Goal: Communication & Community: Answer question/provide support

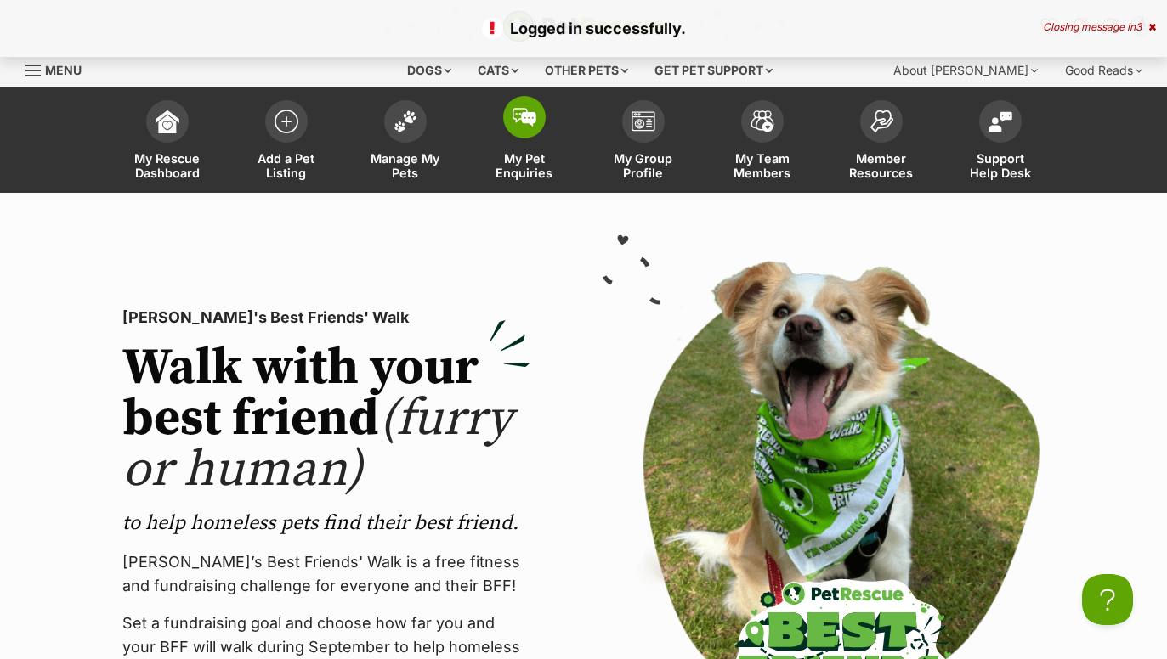
click at [531, 142] on link "My Pet Enquiries" at bounding box center [524, 142] width 119 height 101
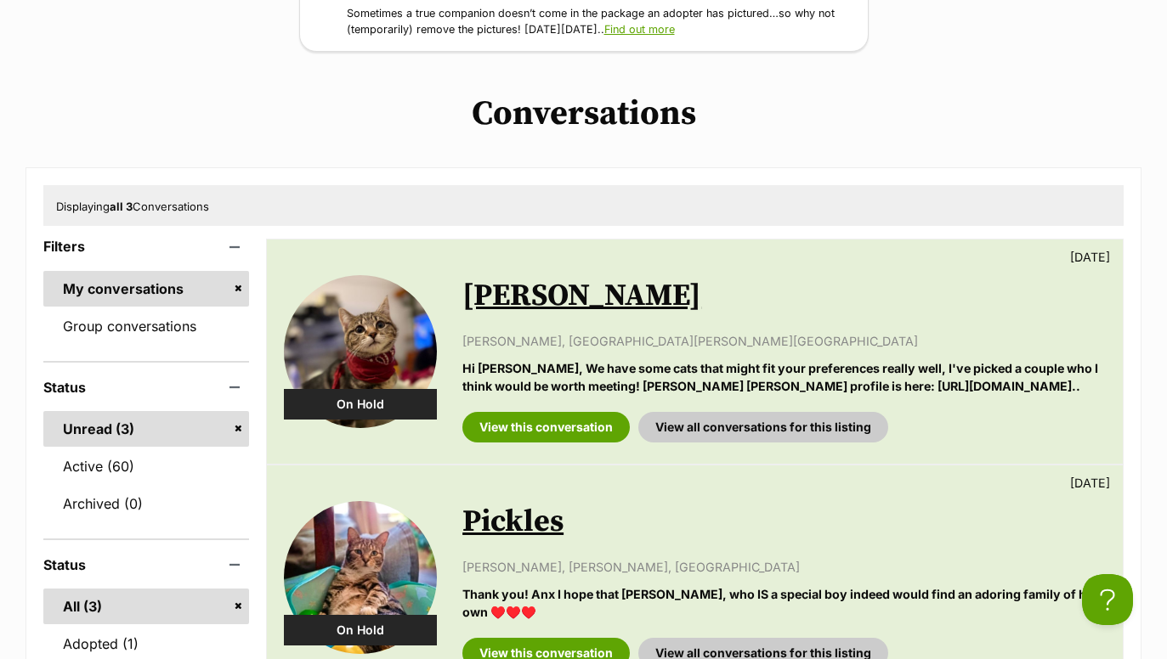
scroll to position [274, 0]
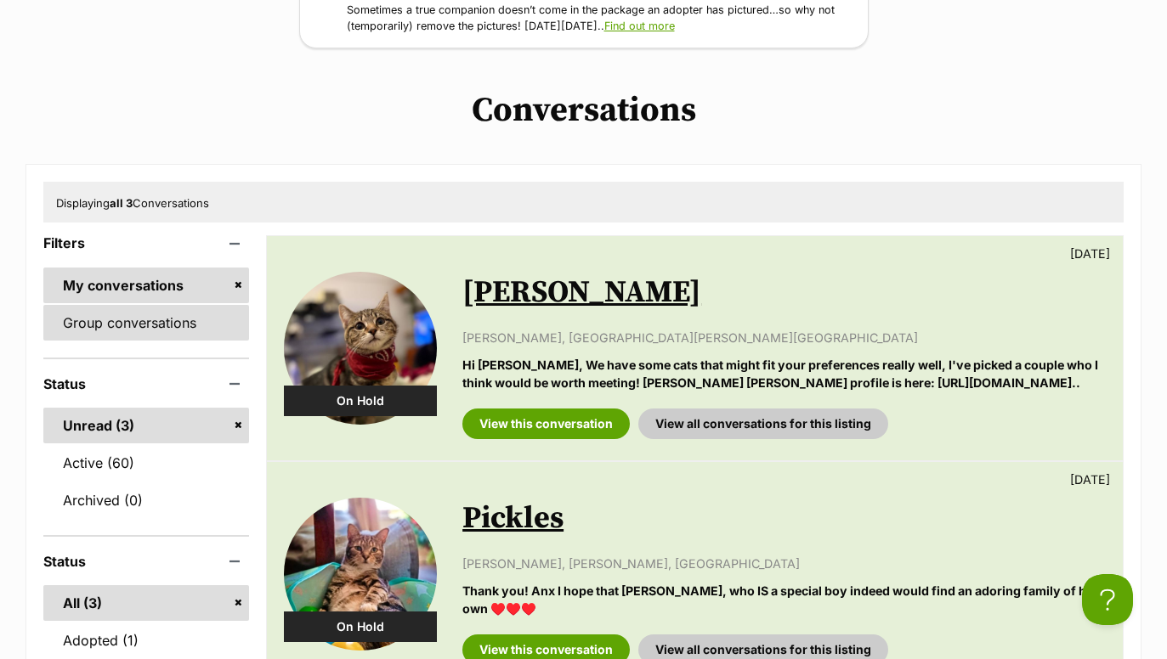
click at [178, 320] on link "Group conversations" at bounding box center [146, 323] width 206 height 36
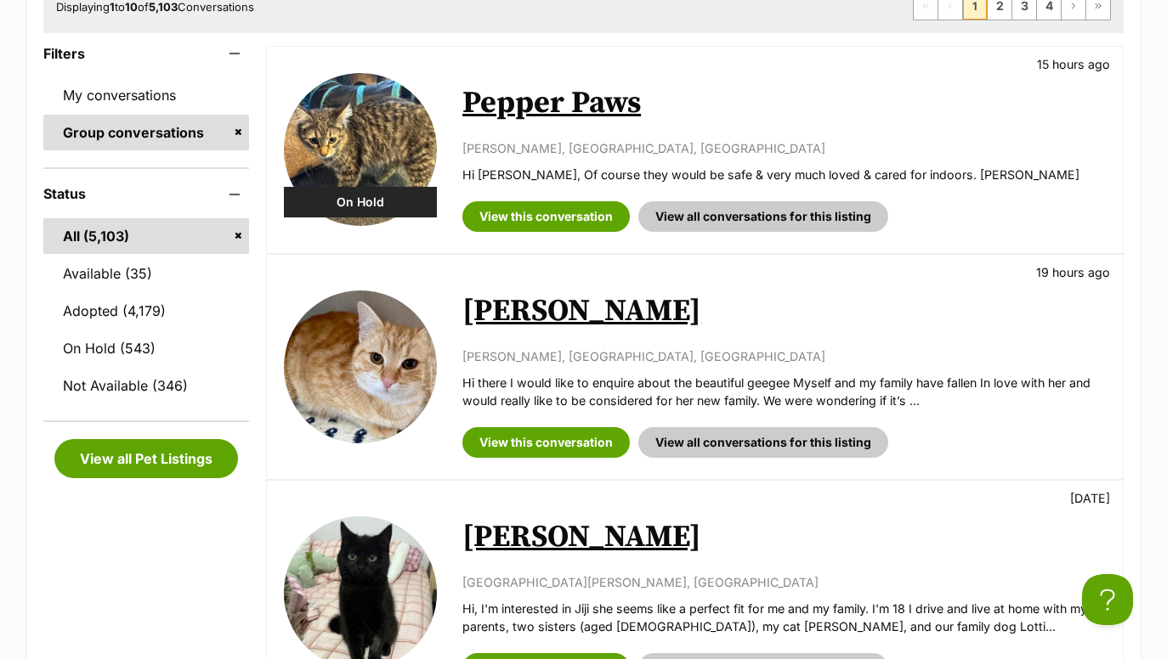
scroll to position [488, 0]
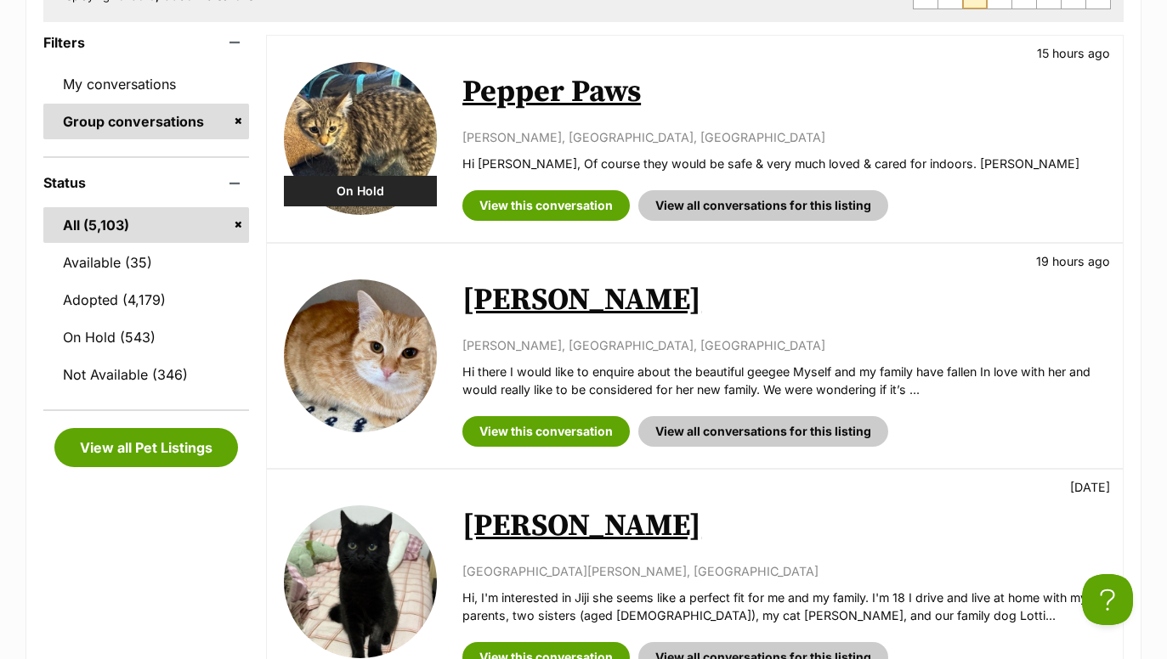
click at [550, 90] on link "Pepper Paws" at bounding box center [551, 92] width 178 height 38
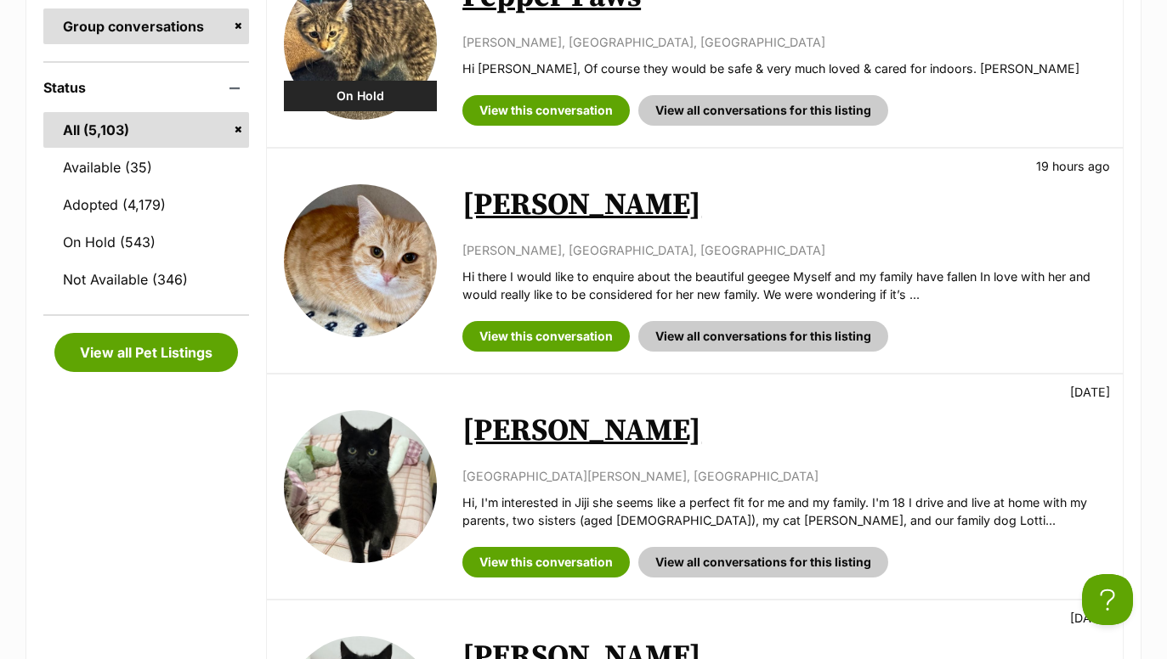
scroll to position [159, 0]
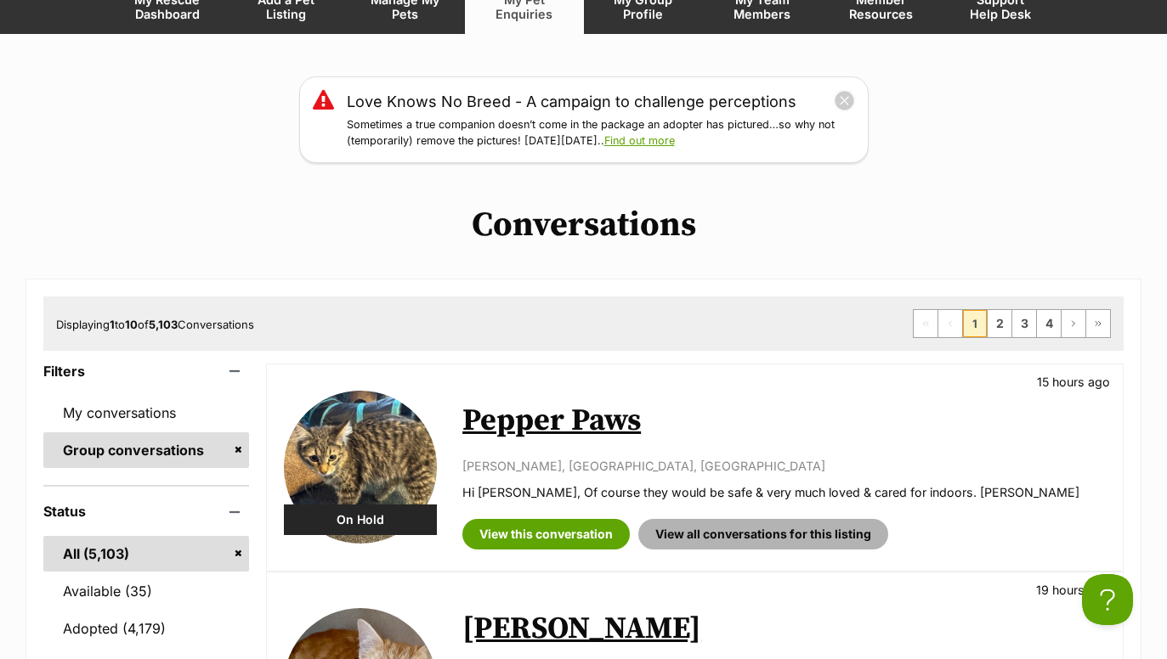
click at [748, 522] on link "View all conversations for this listing" at bounding box center [763, 534] width 250 height 31
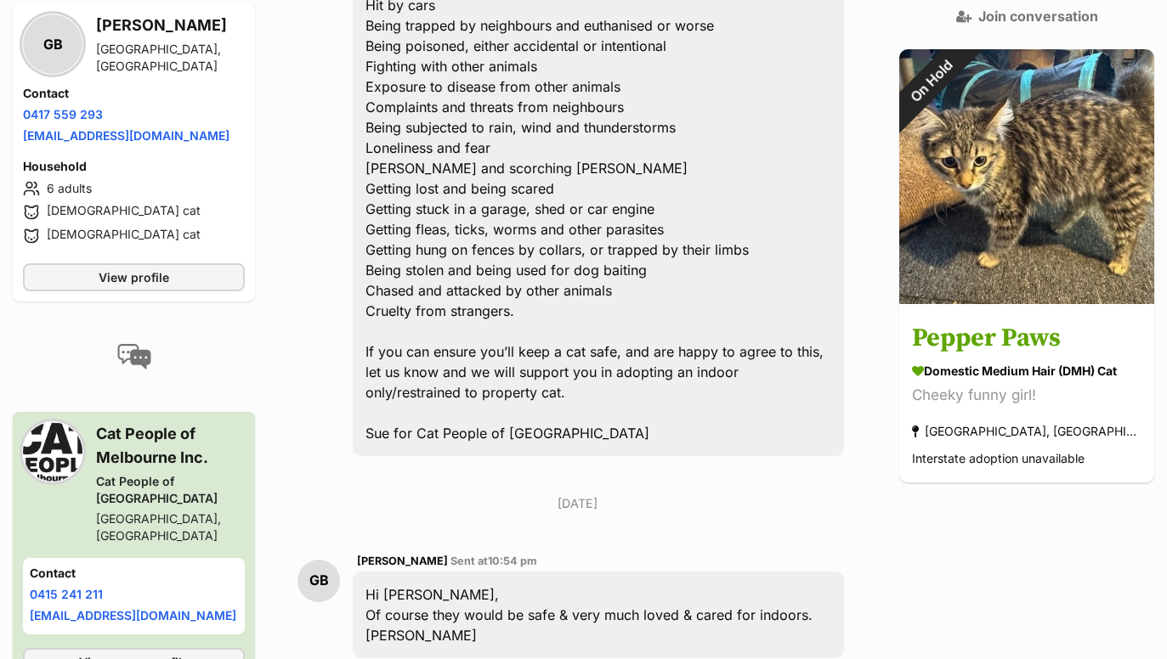
scroll to position [1049, 0]
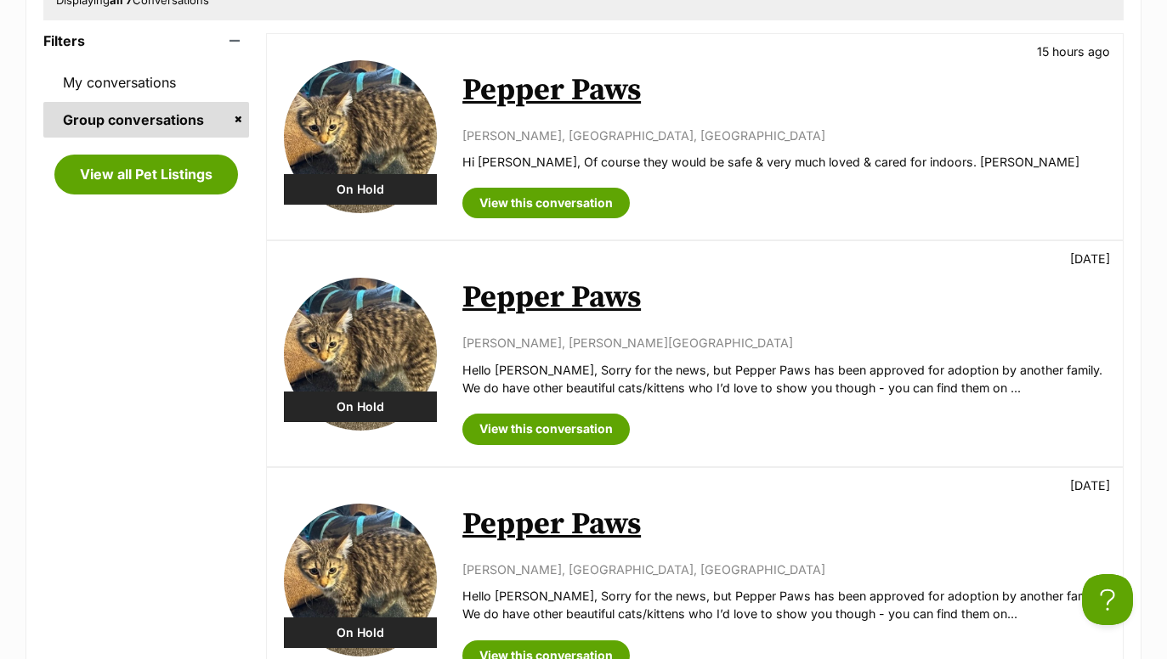
scroll to position [505, 0]
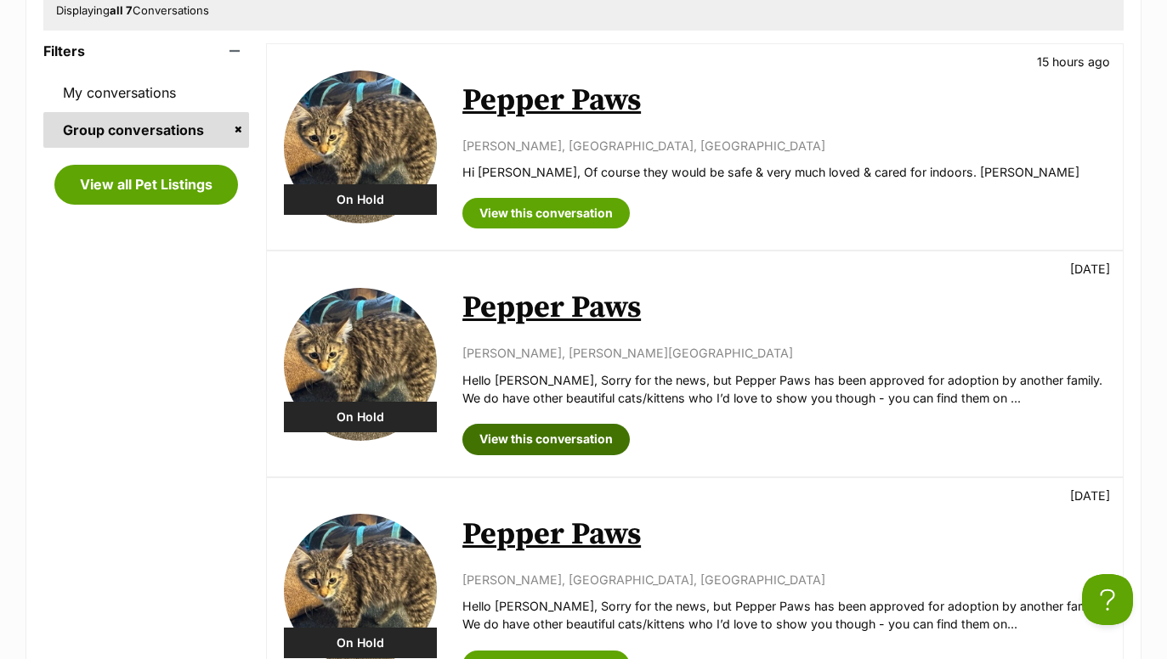
click at [559, 449] on link "View this conversation" at bounding box center [545, 439] width 167 height 31
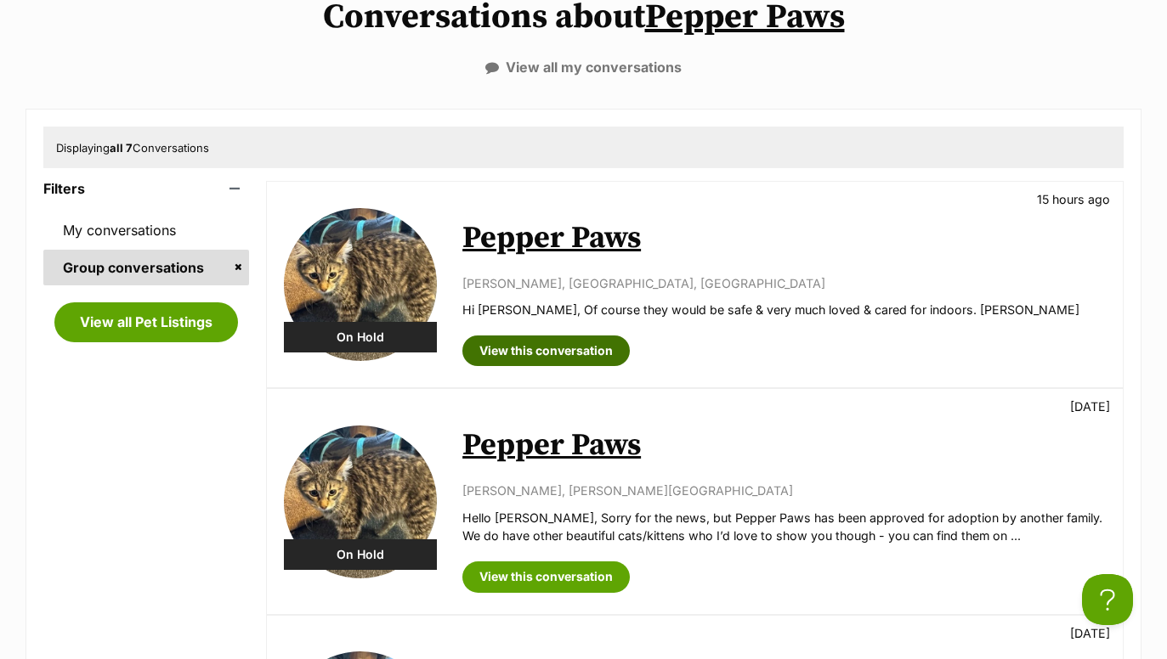
scroll to position [341, 0]
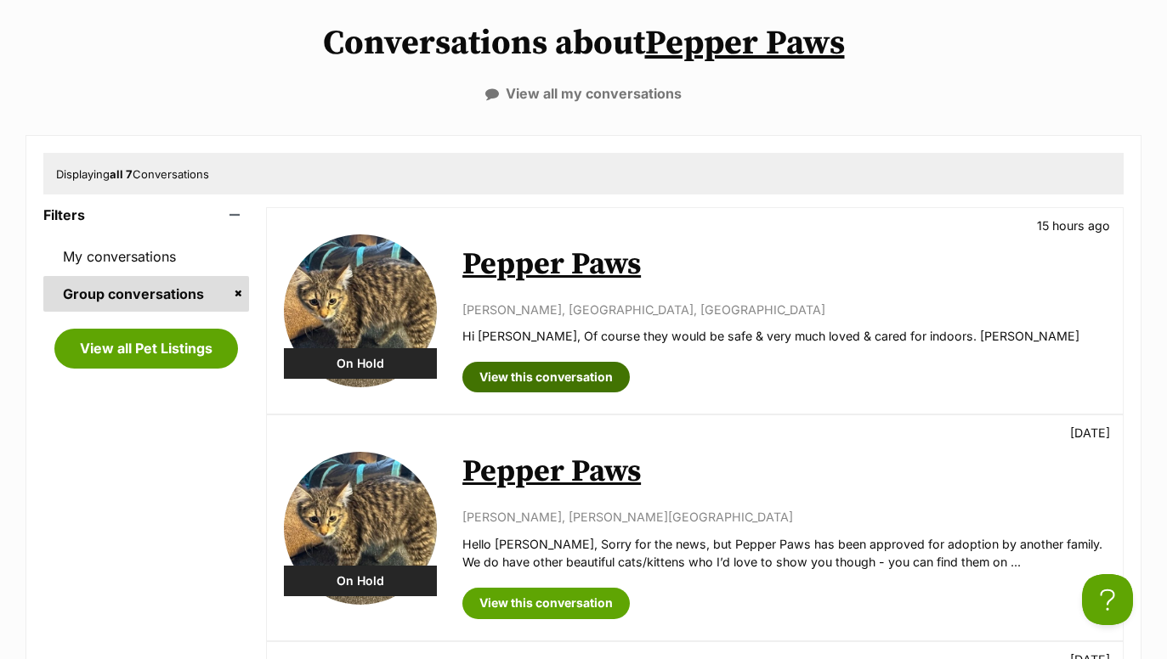
click at [530, 382] on link "View this conversation" at bounding box center [545, 377] width 167 height 31
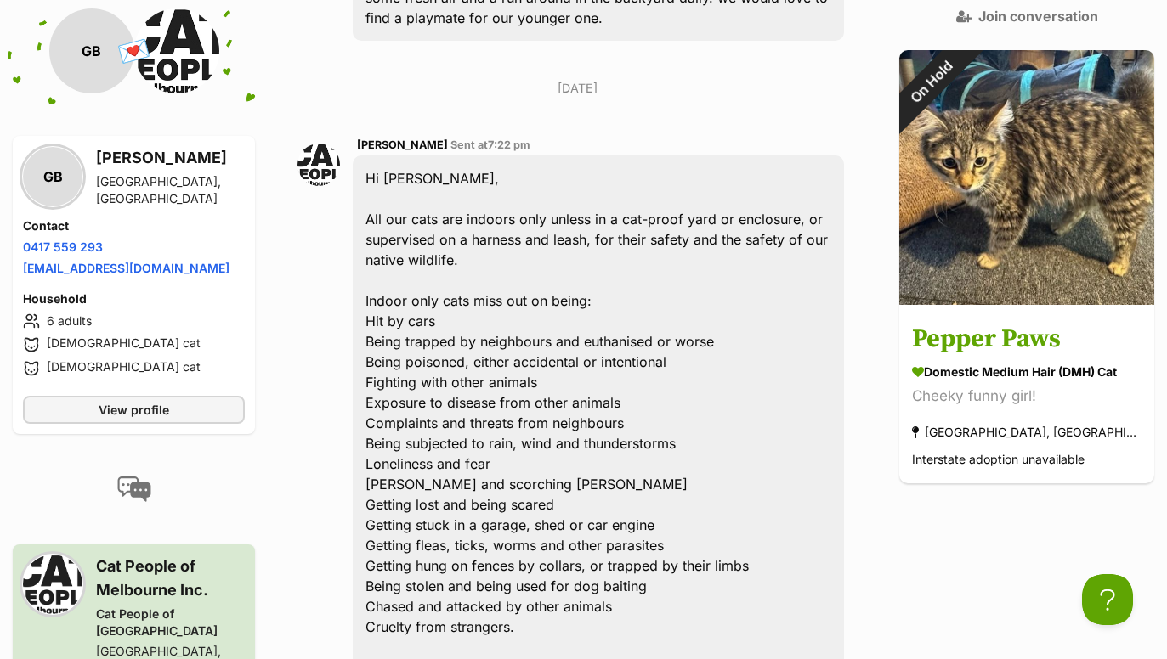
scroll to position [1271, 0]
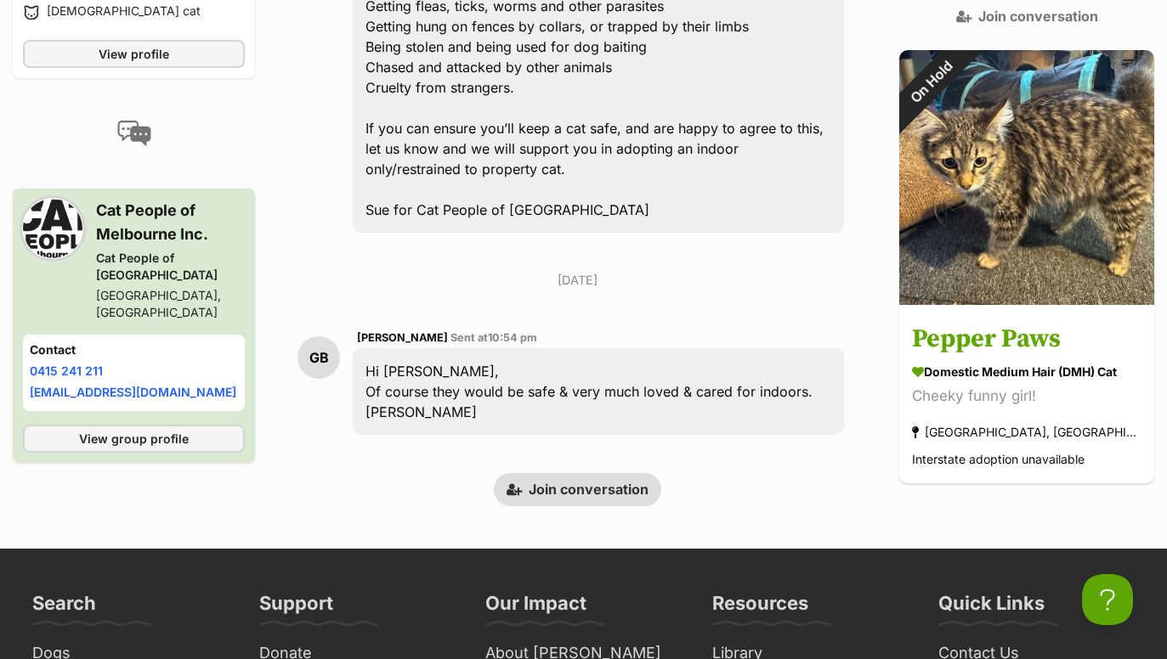
click at [559, 473] on link "Join conversation" at bounding box center [577, 489] width 167 height 32
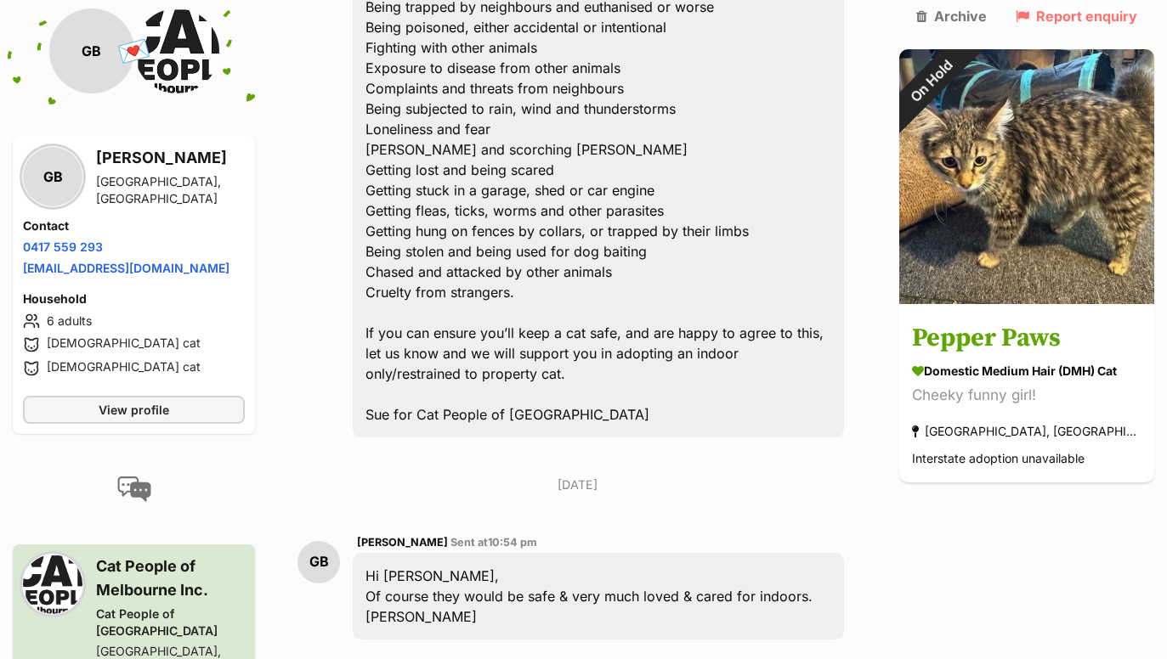
scroll to position [1289, 0]
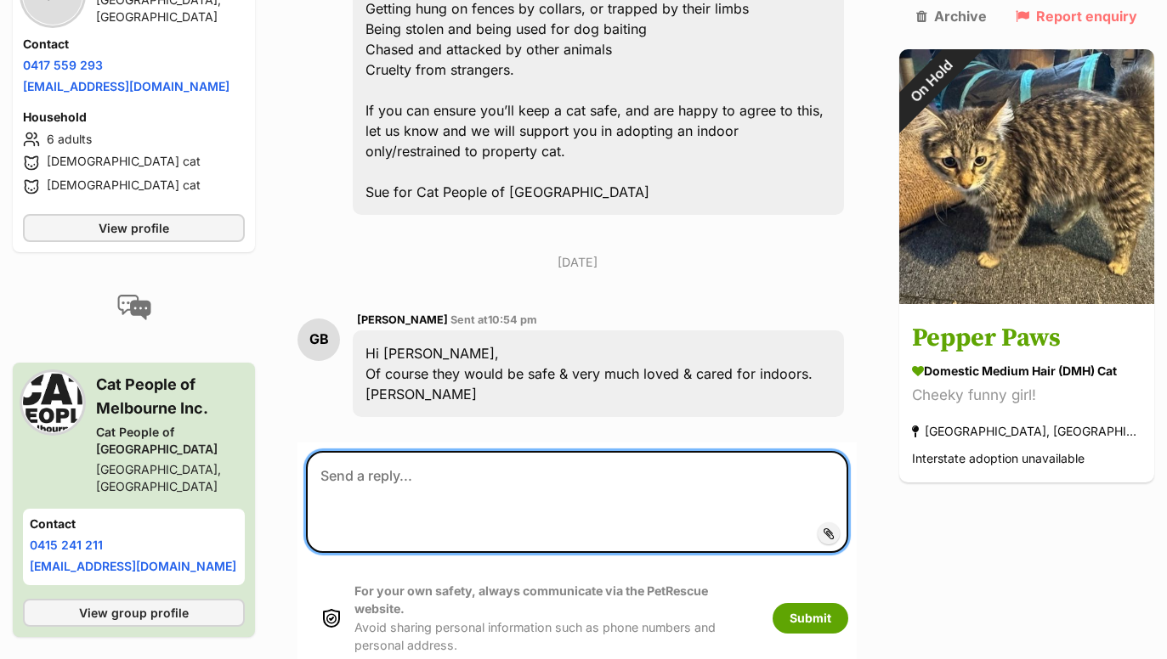
click at [449, 475] on textarea at bounding box center [577, 502] width 542 height 102
paste textarea "Hi EnquirerNameXXXX, Thank you for confirming you’ll keep a cat safe indoors! W…"
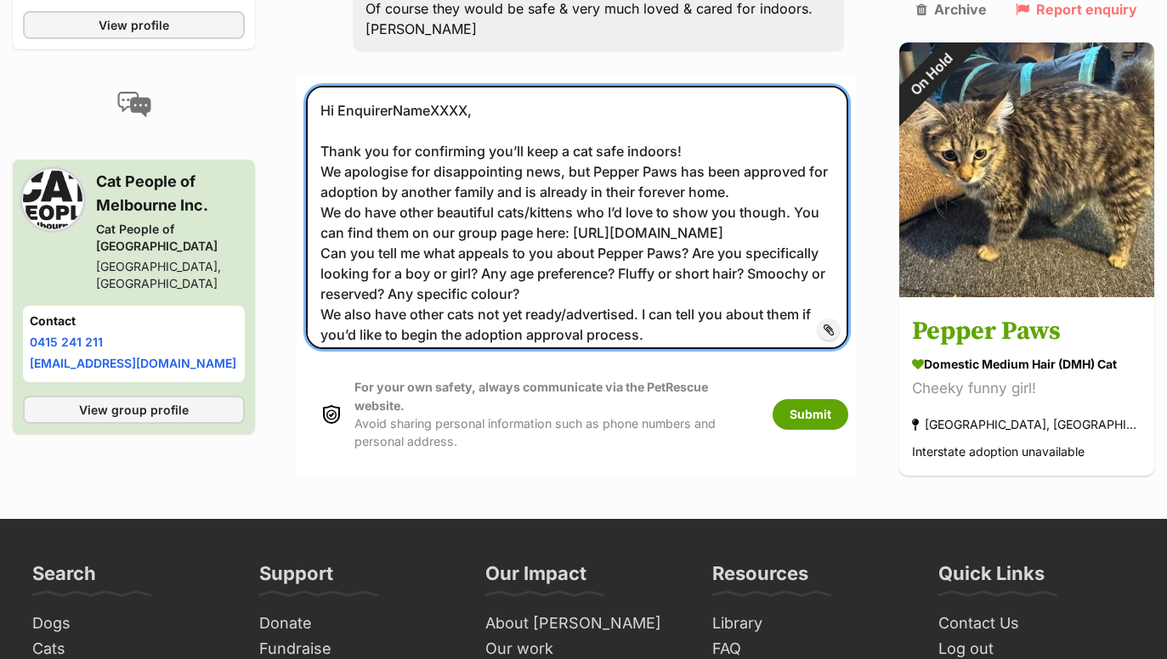
scroll to position [1450, 0]
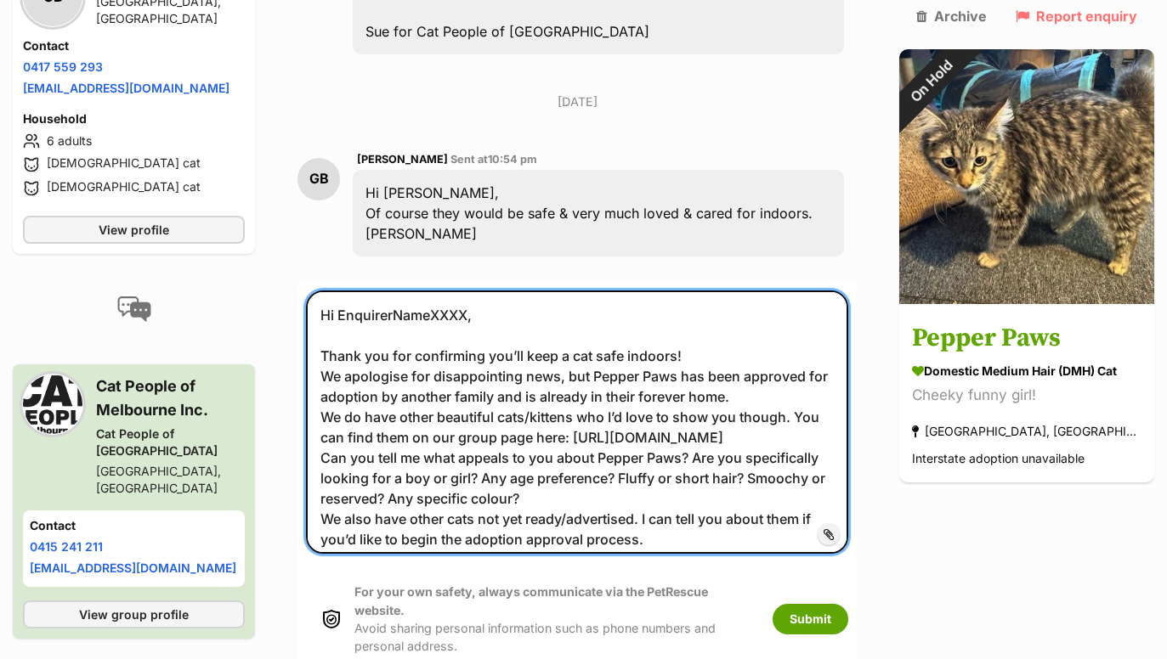
click at [390, 291] on textarea "Hi EnquirerNameXXXX, Thank you for confirming you’ll keep a cat safe indoors! W…" at bounding box center [577, 422] width 542 height 263
click at [336, 291] on textarea "Hi Gina, Thank you for confirming you’ll keep a cat safe indoors! We apologise …" at bounding box center [577, 422] width 542 height 263
click at [701, 316] on textarea "Hello Gina, Thank you for confirming you’ll keep a cat safe indoors! We apologi…" at bounding box center [577, 422] width 542 height 263
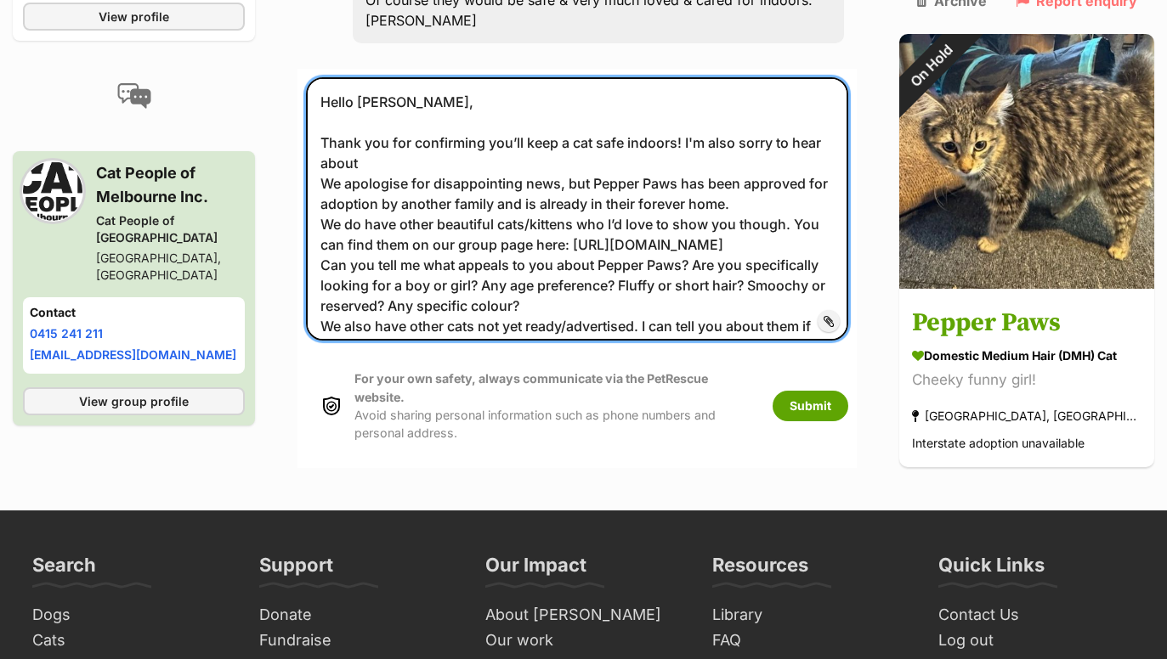
scroll to position [1655, 0]
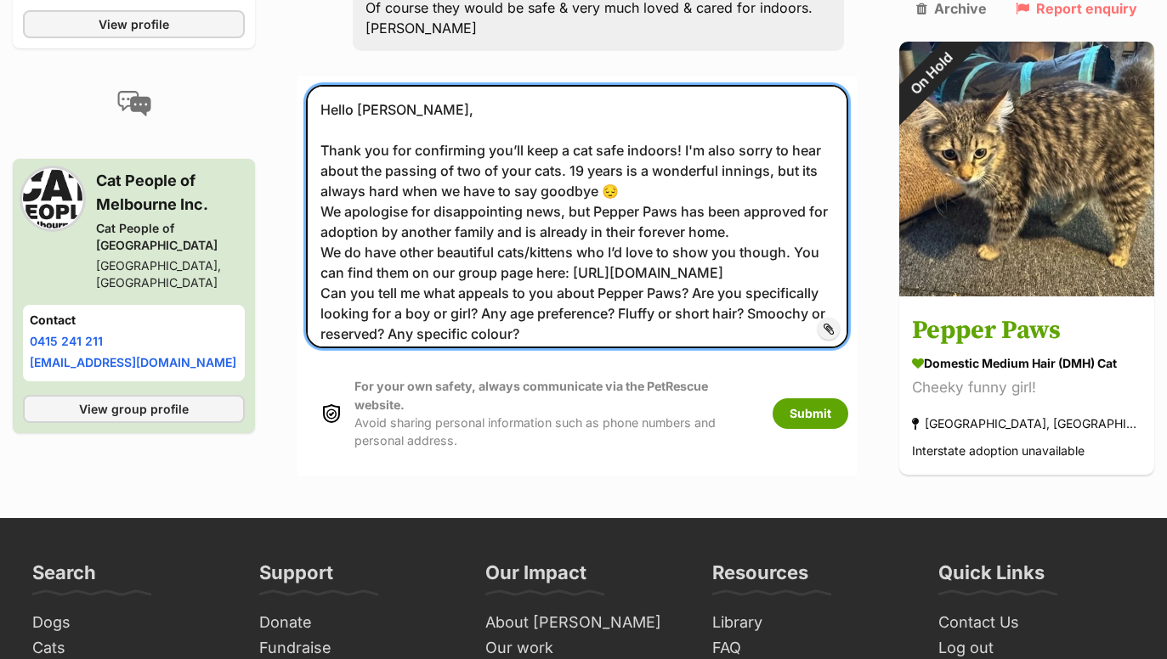
click at [820, 129] on textarea "Hello Gina, Thank you for confirming you’ll keep a cat safe indoors! I'm also s…" at bounding box center [577, 216] width 542 height 263
click at [646, 146] on textarea "Hello Gina, Thank you for confirming you’ll keep a cat safe indoors! I'm also s…" at bounding box center [577, 216] width 542 height 263
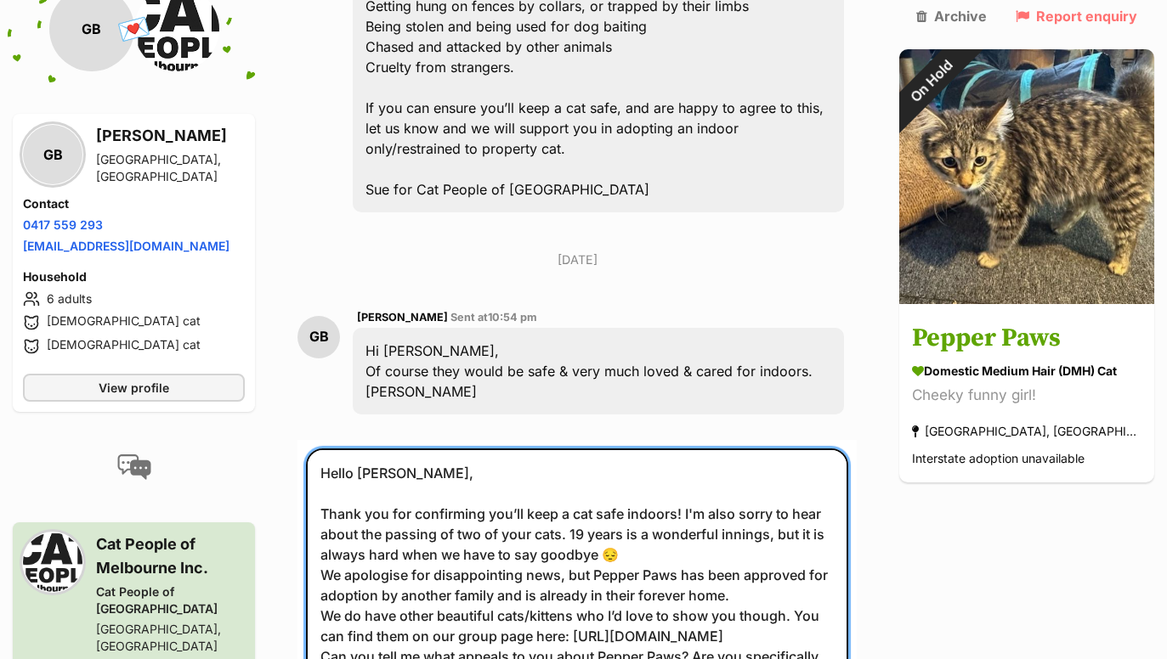
scroll to position [1293, 0]
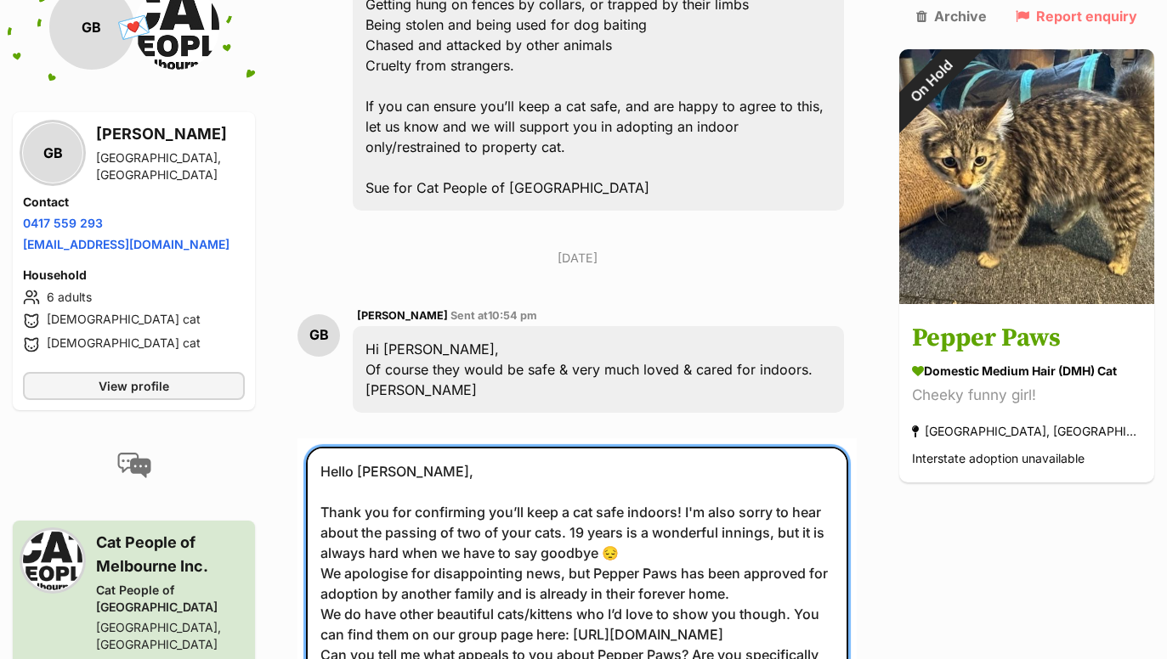
click at [573, 490] on textarea "Hello Gina, Thank you for confirming you’ll keep a cat safe indoors! I'm also s…" at bounding box center [577, 578] width 542 height 263
drag, startPoint x: 579, startPoint y: 493, endPoint x: 777, endPoint y: 493, distance: 198.0
click at [777, 493] on textarea "Hello Gina, Thank you for confirming you’ll keep a cat safe indoors! I'm also s…" at bounding box center [577, 578] width 542 height 263
drag, startPoint x: 806, startPoint y: 491, endPoint x: 647, endPoint y: 506, distance: 160.4
click at [647, 506] on textarea "Hello Gina, Thank you for confirming you’ll keep a cat safe indoors! I'm also s…" at bounding box center [577, 578] width 542 height 263
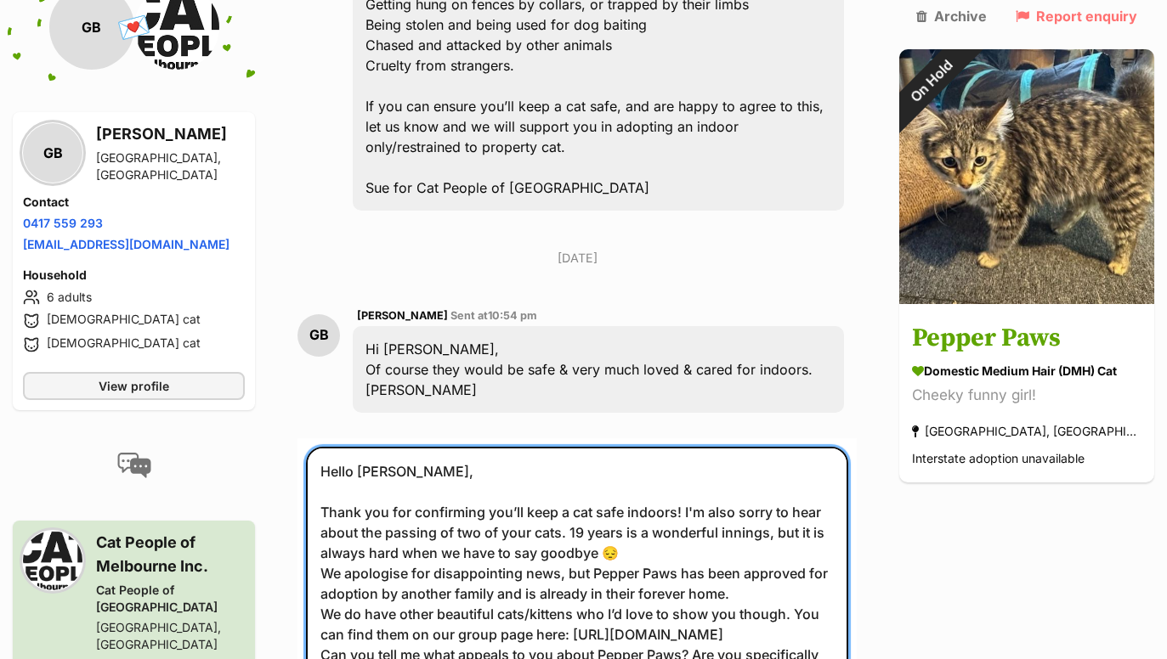
click at [568, 490] on textarea "Hello Gina, Thank you for confirming you’ll keep a cat safe indoors! I'm also s…" at bounding box center [577, 578] width 542 height 263
click at [571, 489] on textarea "Hello Gina, Thank you for confirming you’ll keep a cat safe indoors! I'm also s…" at bounding box center [577, 578] width 542 height 263
paste textarea "it is always hard when we have to say goodbye 😔"
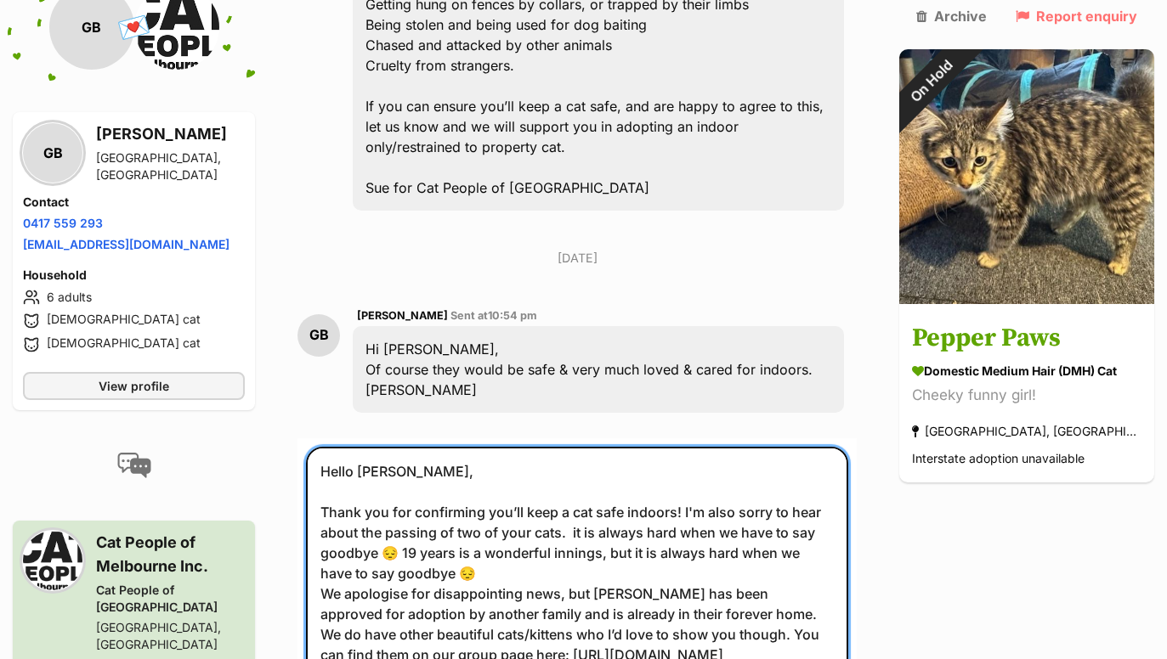
click at [600, 491] on textarea "Hello Gina, Thank you for confirming you’ll keep a cat safe indoors! I'm also s…" at bounding box center [577, 578] width 542 height 263
click at [410, 509] on textarea "Hello Gina, Thank you for confirming you’ll keep a cat safe indoors! I'm also s…" at bounding box center [577, 578] width 542 height 263
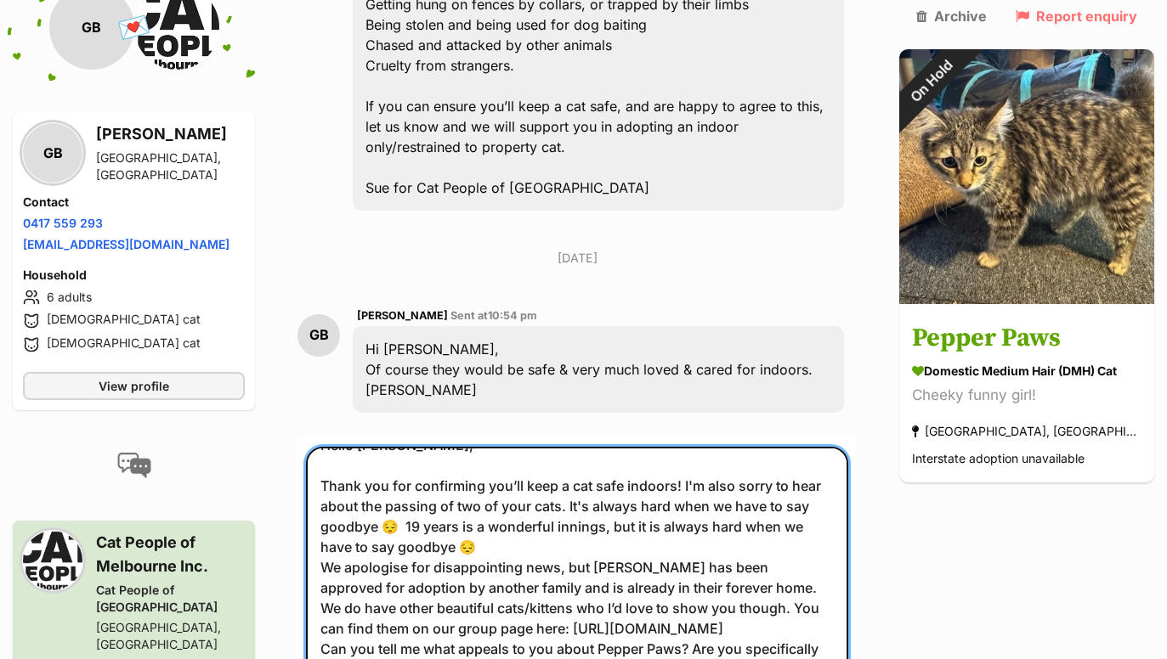
scroll to position [30, 0]
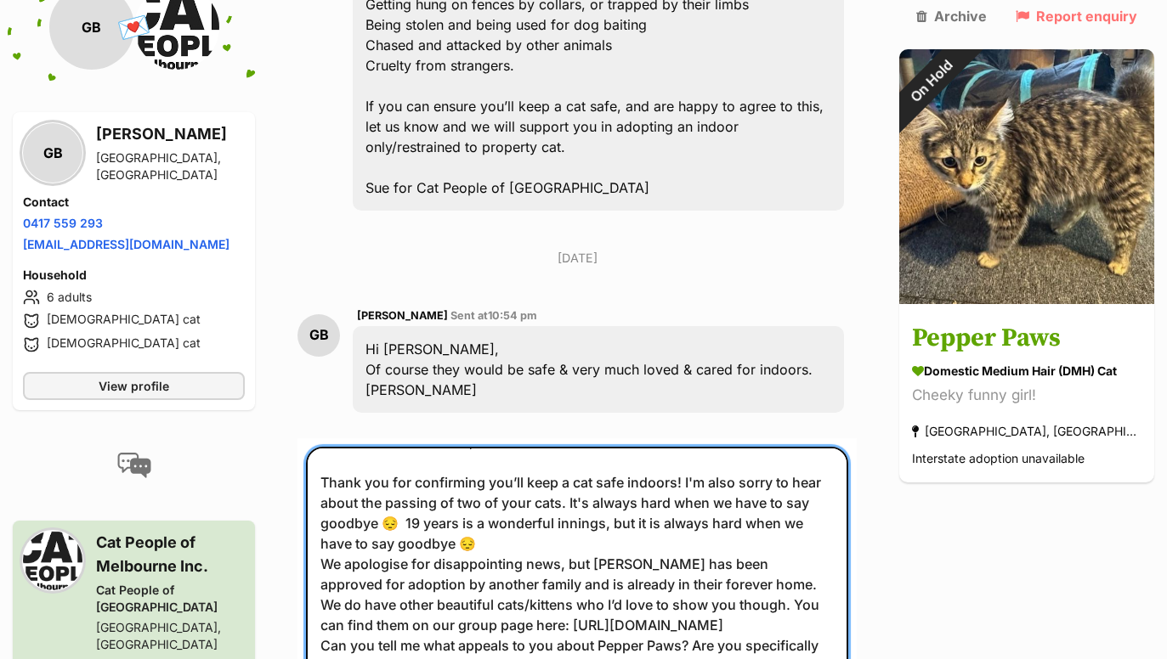
drag, startPoint x: 498, startPoint y: 497, endPoint x: 421, endPoint y: 486, distance: 77.3
click at [421, 486] on textarea "Hello Gina, Thank you for confirming you’ll keep a cat safe indoors! I'm also s…" at bounding box center [577, 578] width 542 height 263
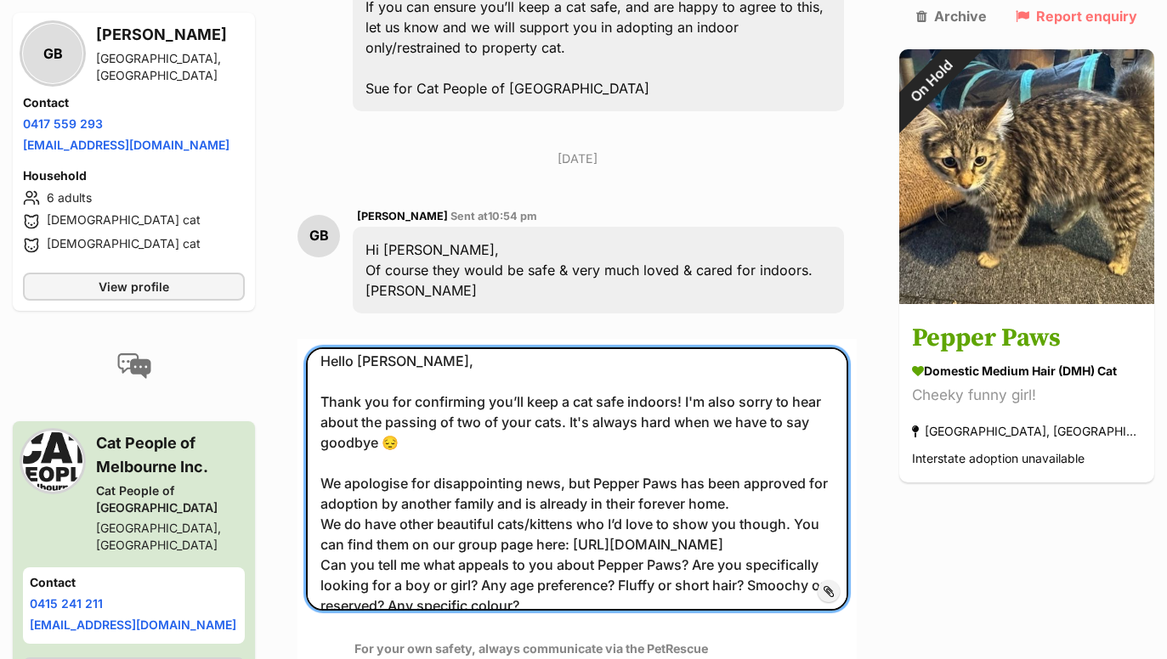
scroll to position [0, 0]
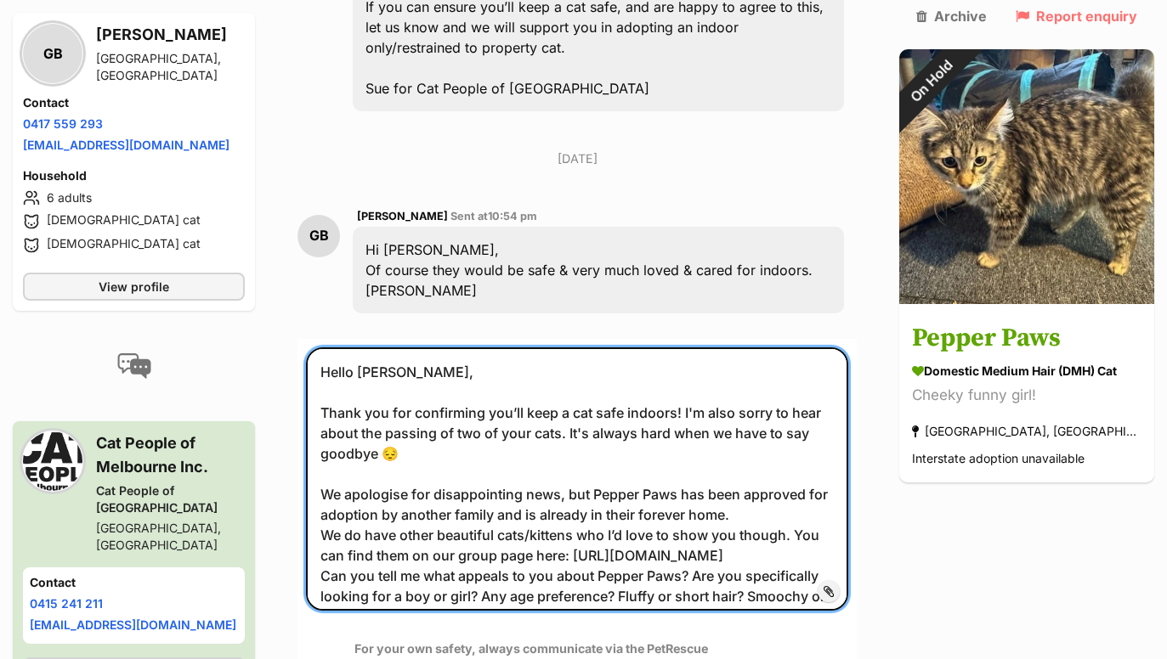
click at [457, 410] on textarea "Hello Gina, Thank you for confirming you’ll keep a cat safe indoors! I'm also s…" at bounding box center [577, 479] width 542 height 263
click at [404, 405] on textarea "Hello Gina, Thank you for confirming you’ll keep a cat safe indoors! I'm also s…" at bounding box center [577, 479] width 542 height 263
click at [408, 406] on textarea "Hello Gina, Thank you for confirming you’ll keep a cat safe indoors! I'm also s…" at bounding box center [577, 479] width 542 height 263
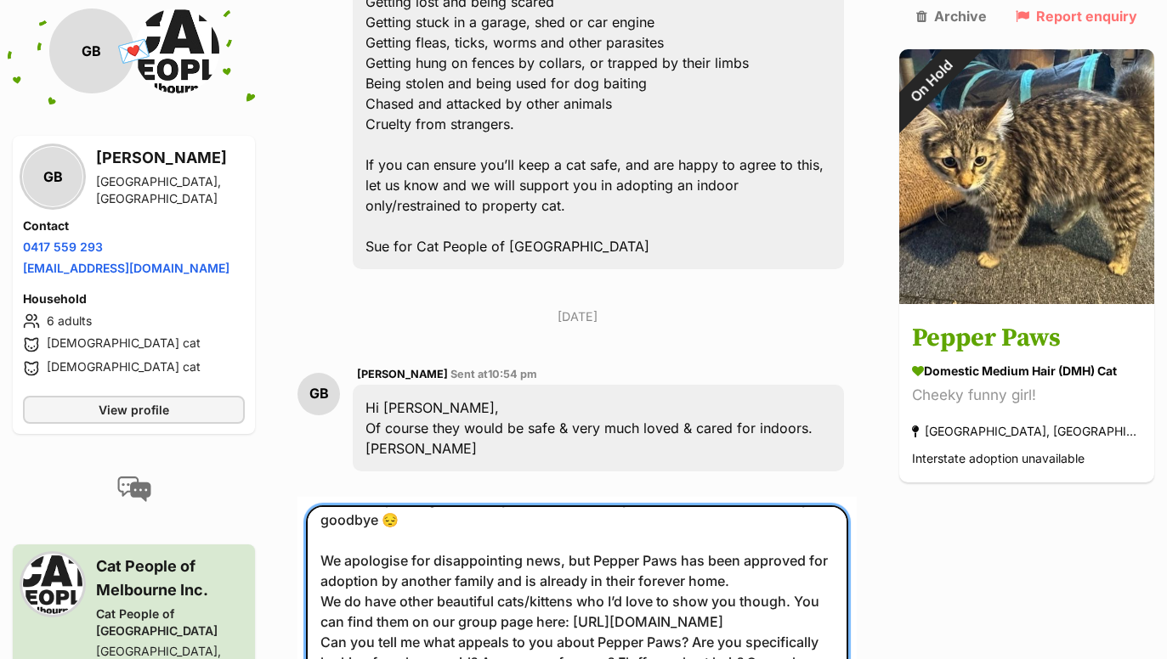
scroll to position [1544, 0]
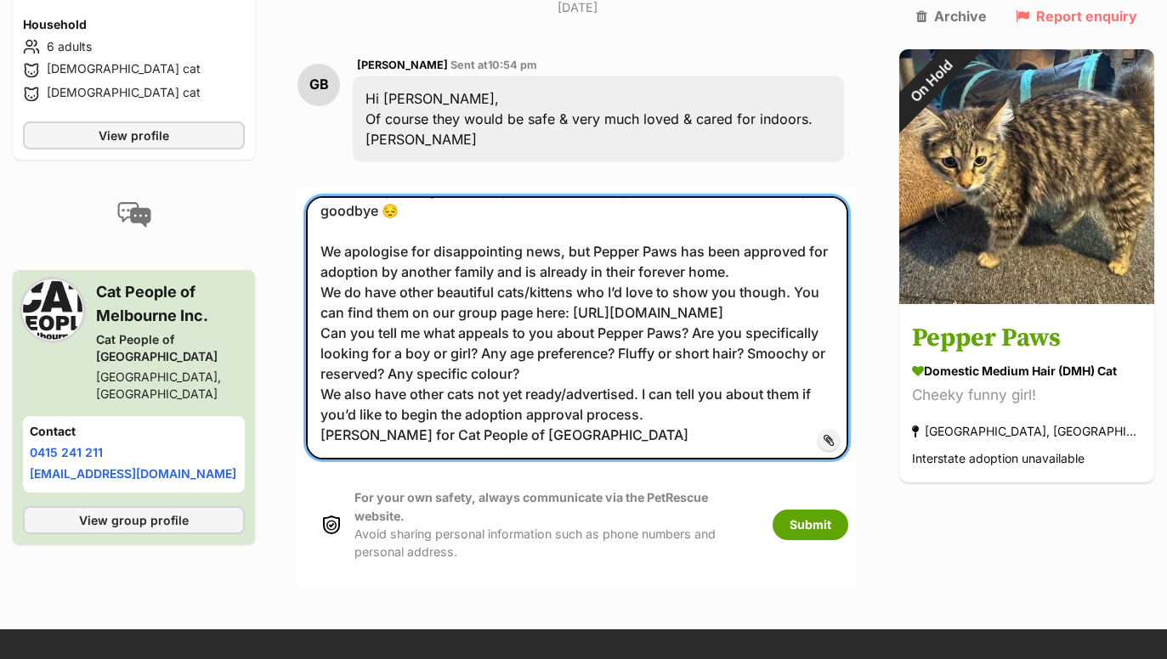
click at [630, 335] on textarea "Hello Gina, Thank you for confirming you’ll keep a cat safe indoors! I'm also s…" at bounding box center [577, 327] width 542 height 263
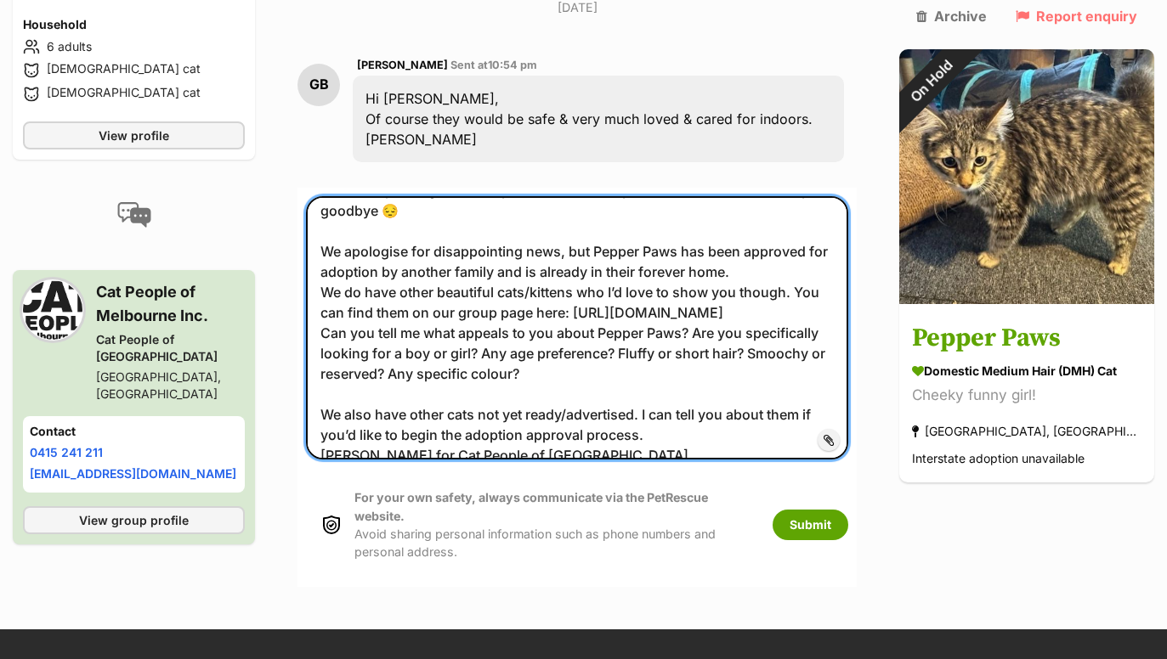
click at [676, 391] on textarea "Hello Gina, Thank you for confirming you’ll keep a cat safe indoors! I'm also s…" at bounding box center [577, 327] width 542 height 263
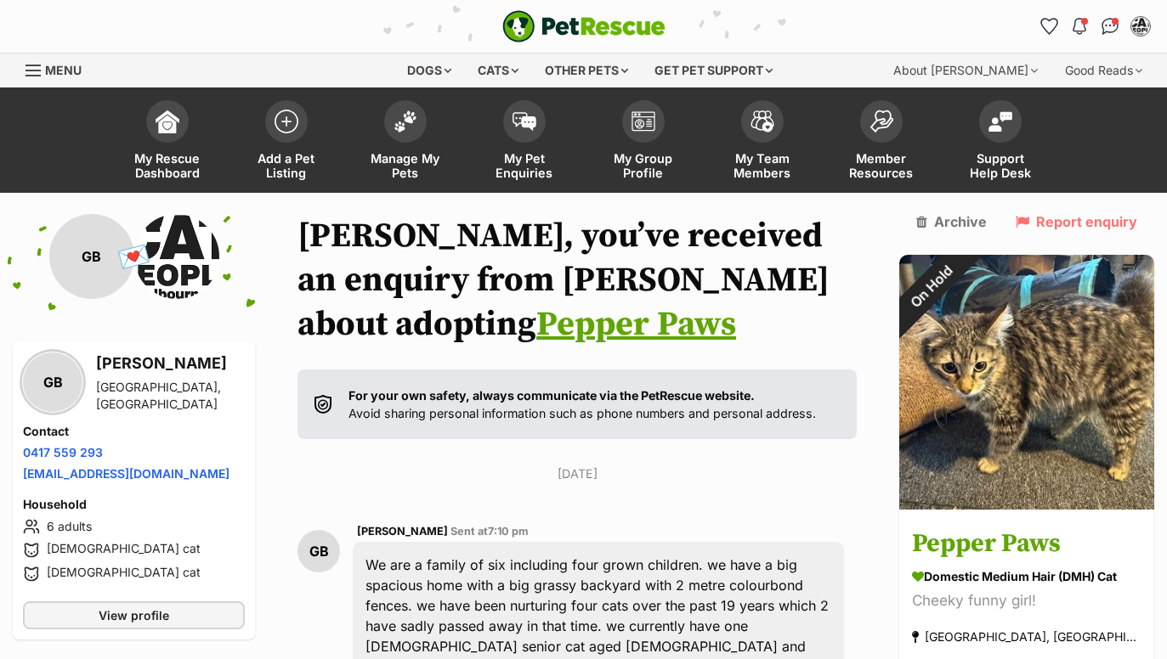
scroll to position [0, 0]
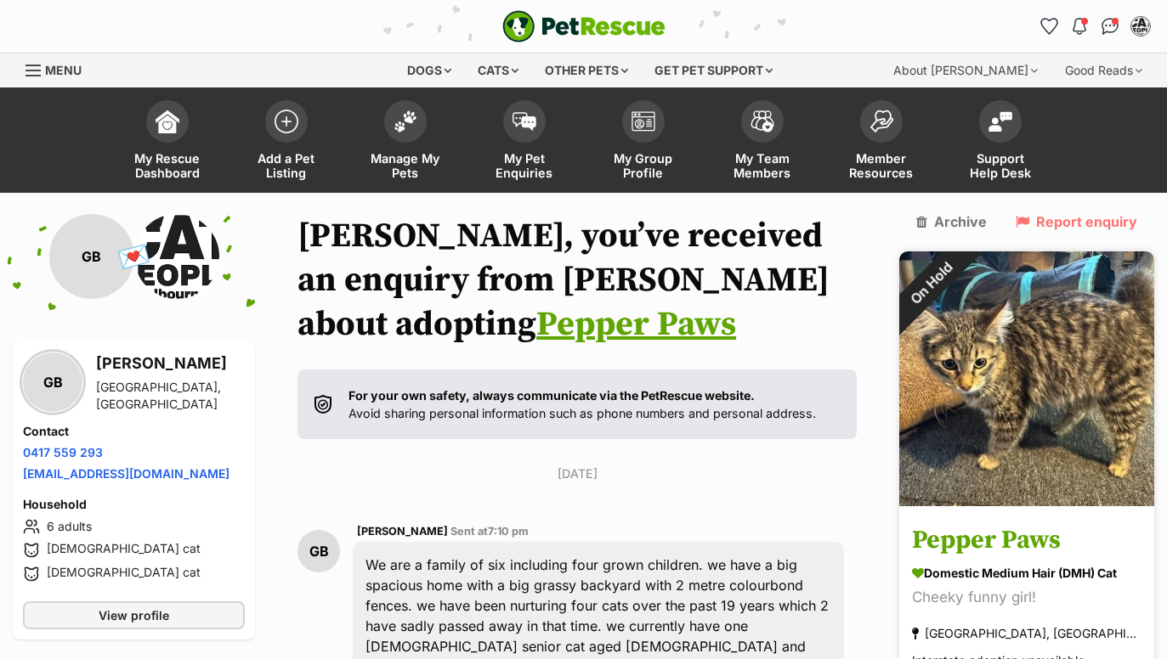
type textarea "Hello Gina, Thank you for confirming you’ll keep a cat safe indoors! I'm also s…"
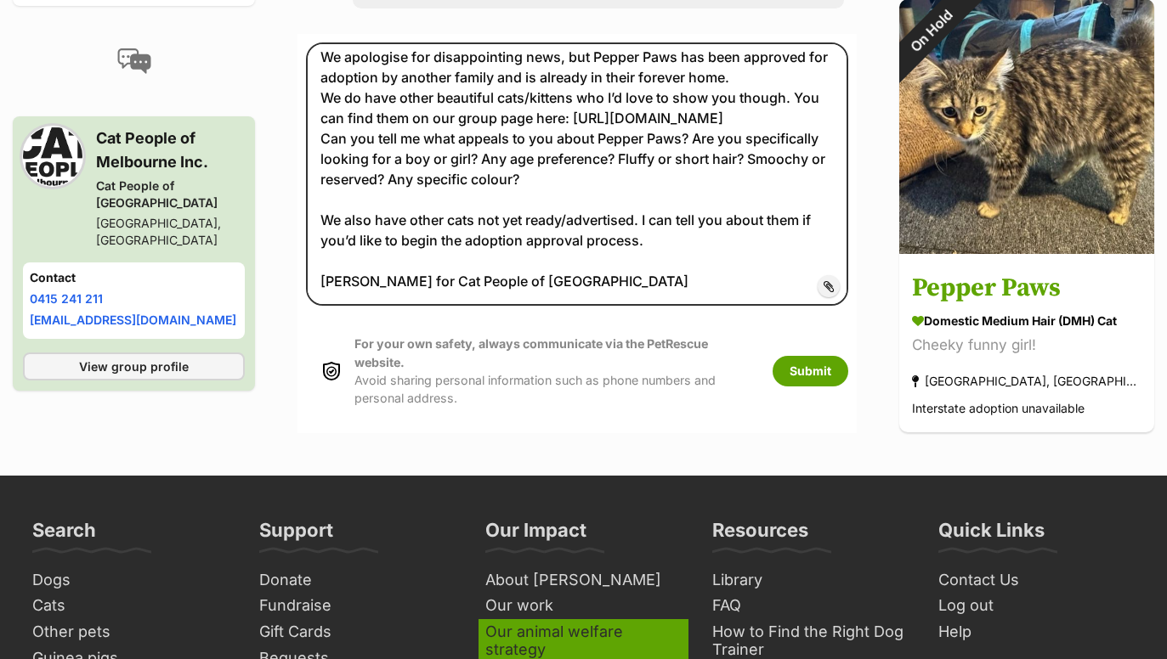
scroll to position [1694, 0]
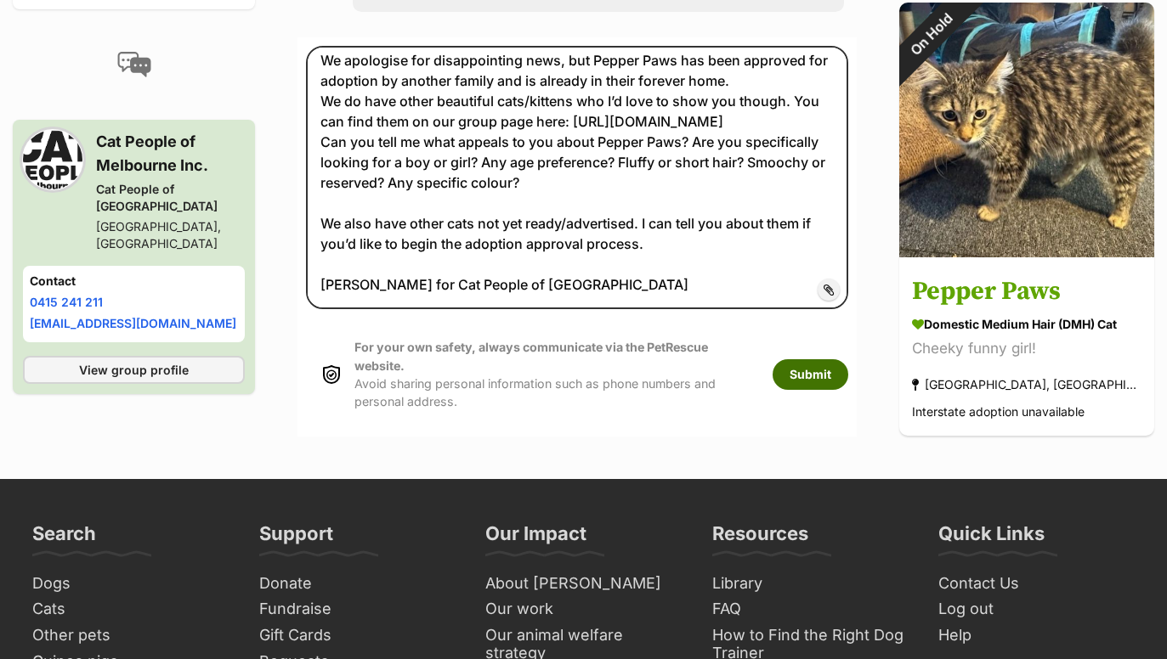
click at [848, 359] on button "Submit" at bounding box center [810, 374] width 76 height 31
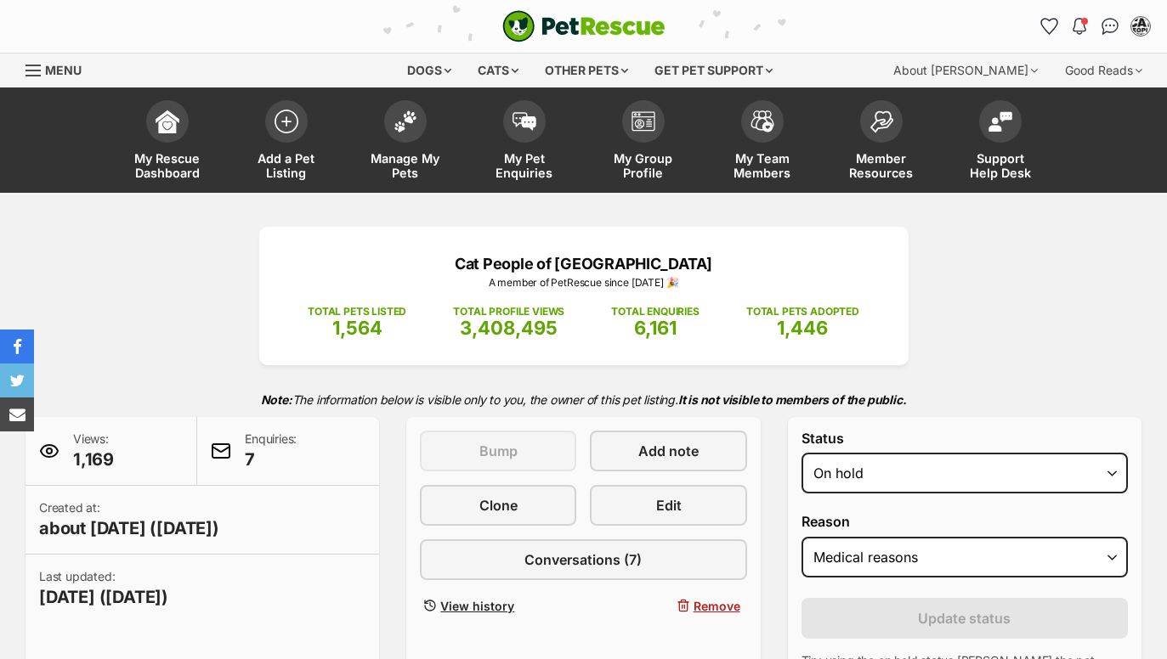
select select "medical"
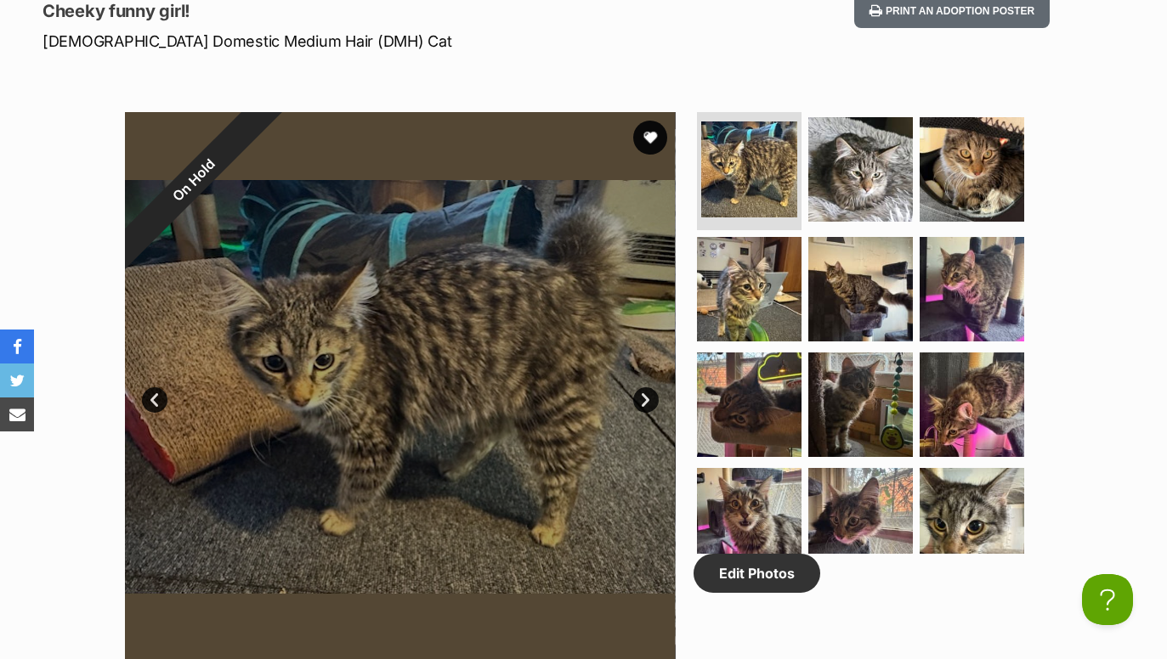
drag, startPoint x: 406, startPoint y: 227, endPoint x: 432, endPoint y: 262, distance: 43.7
click at [263, 250] on div "On Hold" at bounding box center [194, 181] width 138 height 138
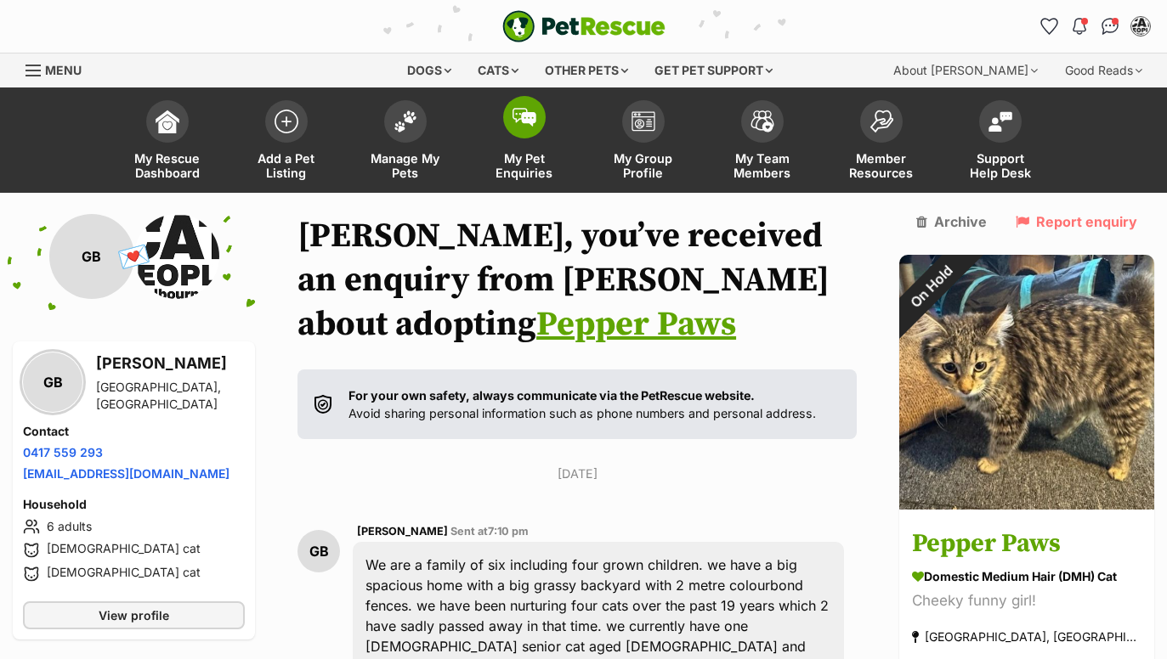
click at [532, 122] on img at bounding box center [524, 117] width 24 height 19
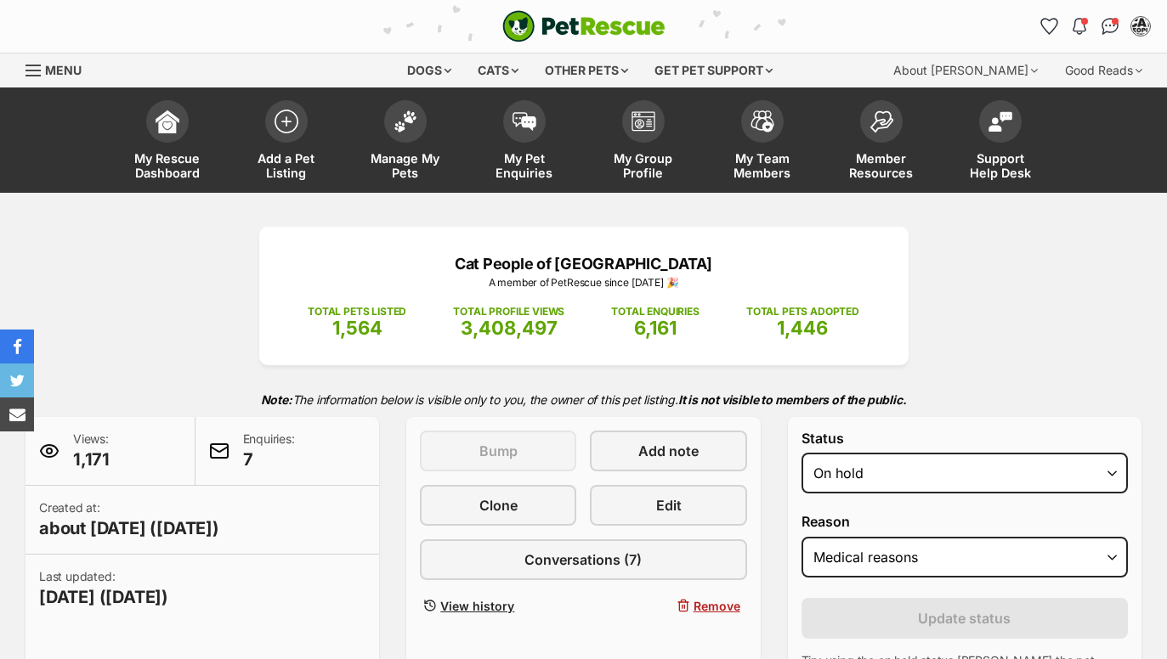
select select "medical"
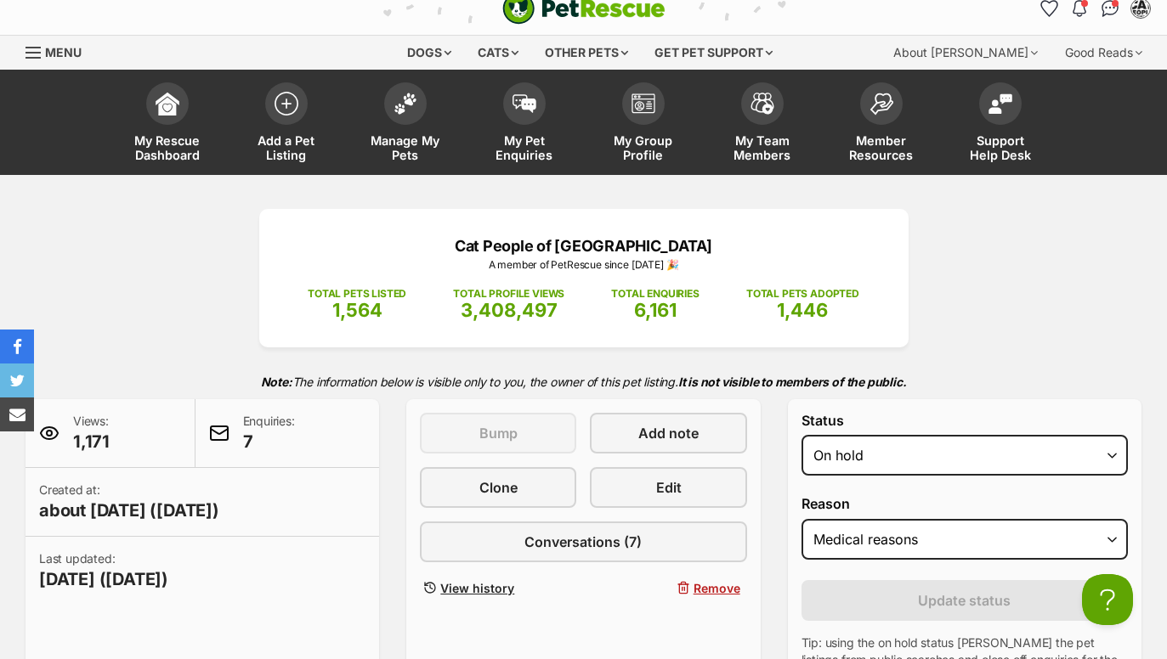
scroll to position [20, 0]
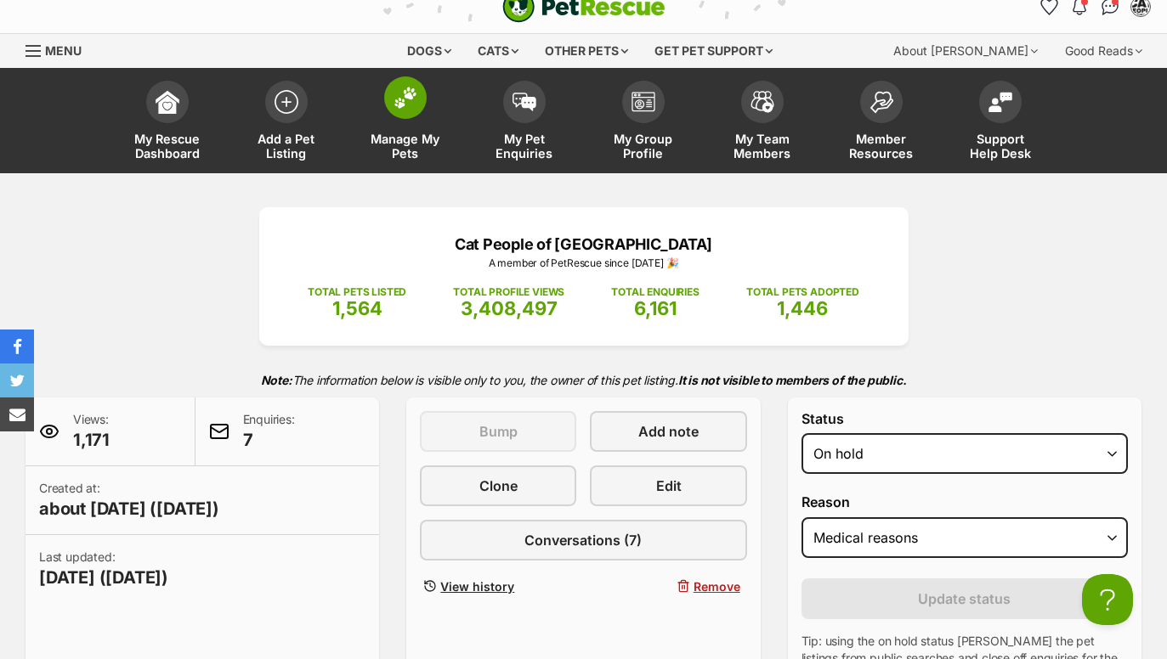
click at [404, 104] on img at bounding box center [405, 98] width 24 height 22
click at [529, 107] on img at bounding box center [524, 97] width 24 height 19
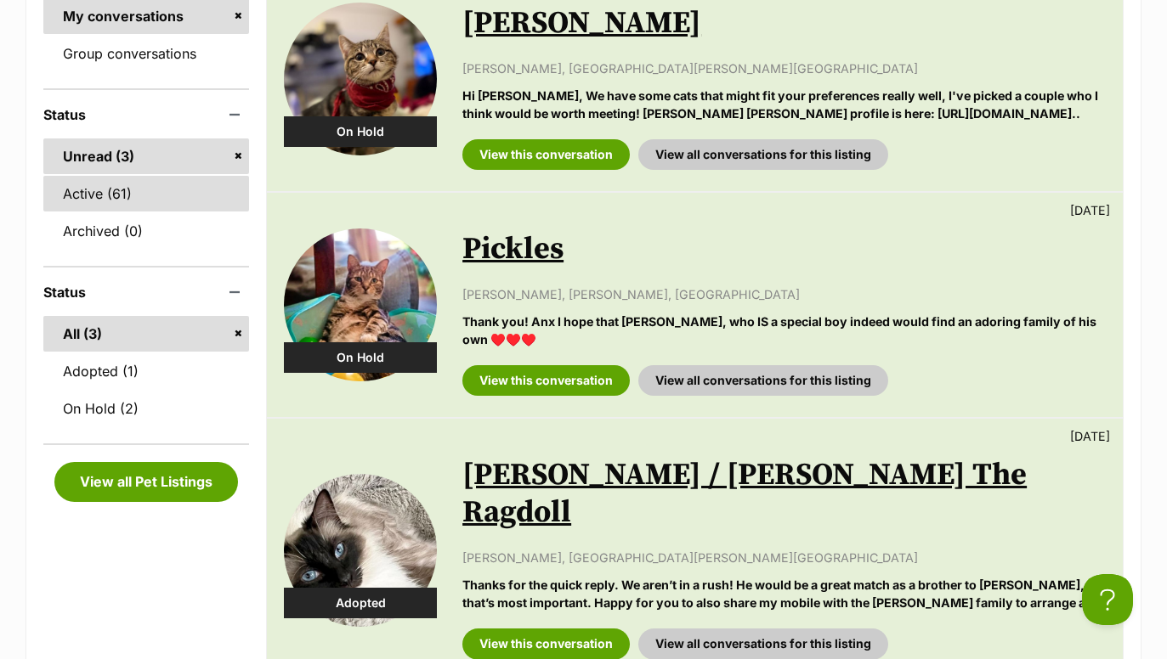
scroll to position [484, 0]
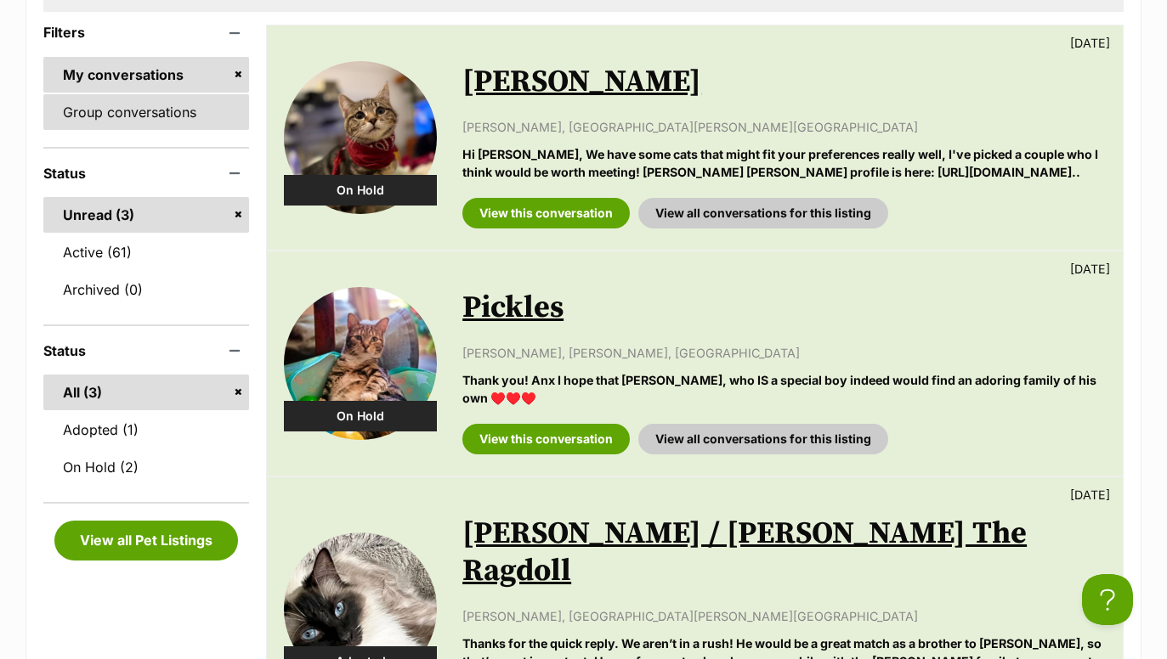
click at [120, 126] on link "Group conversations" at bounding box center [146, 112] width 206 height 36
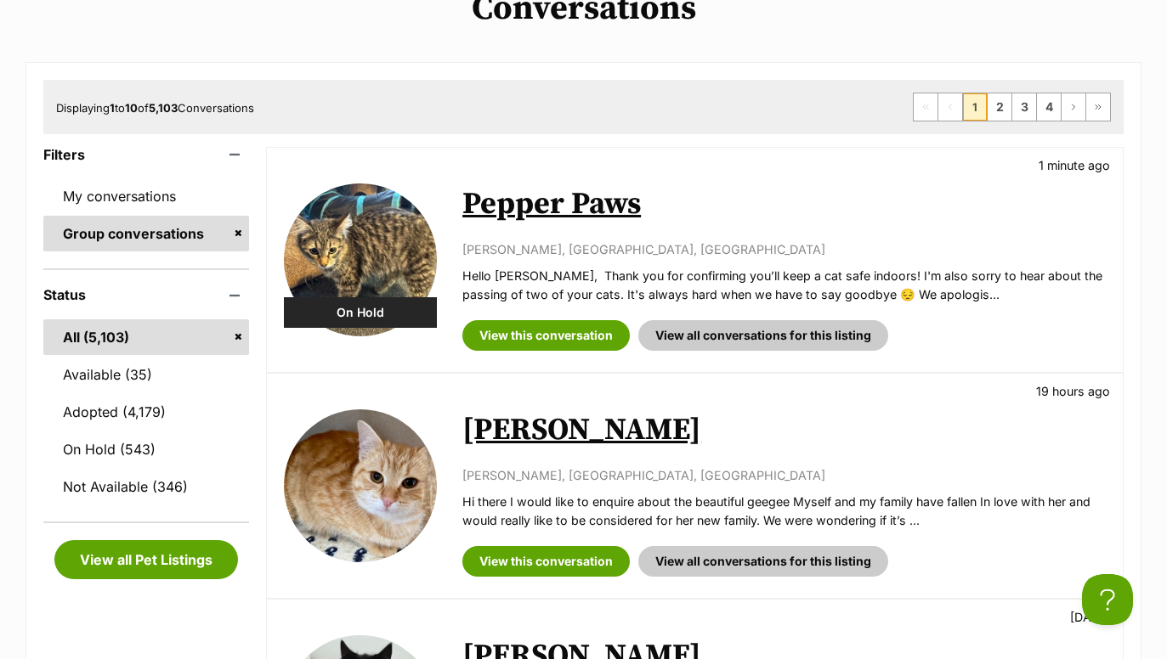
scroll to position [327, 0]
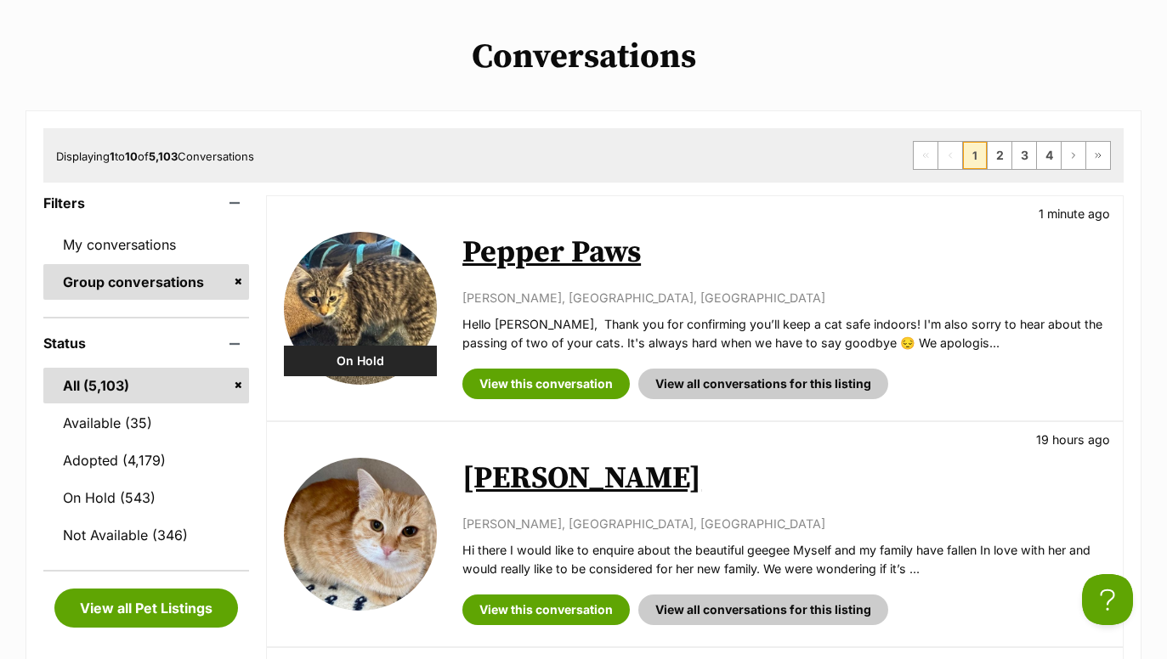
click at [528, 246] on link "Pepper Paws" at bounding box center [551, 253] width 178 height 38
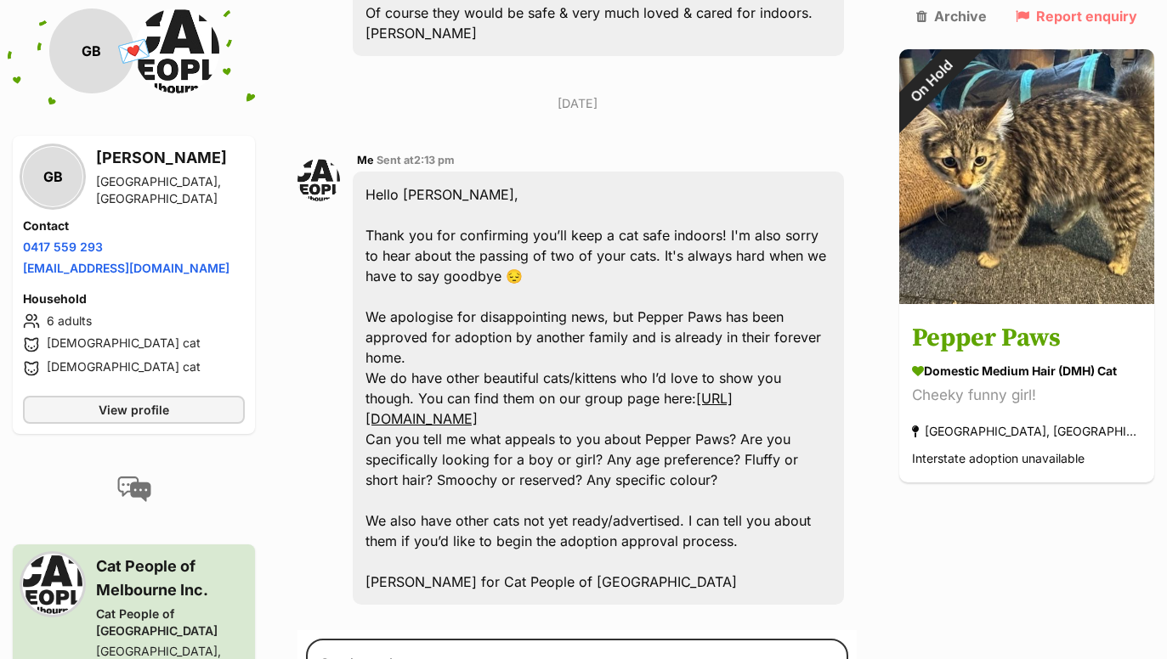
scroll to position [1654, 0]
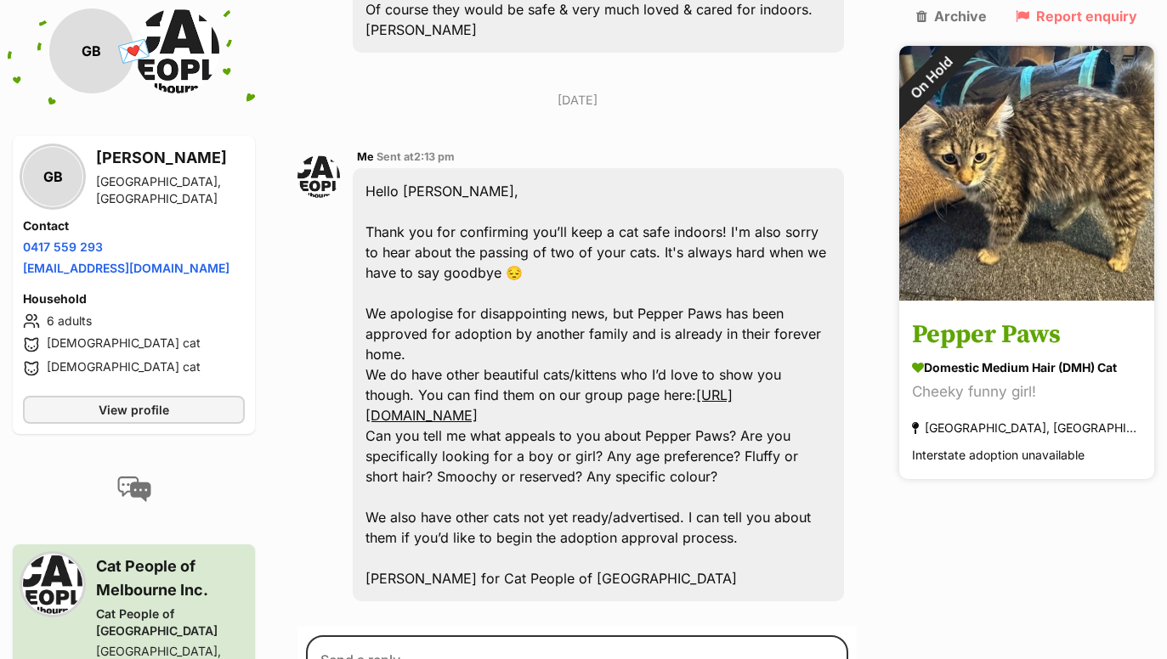
click at [1054, 317] on h3 "Pepper Paws" at bounding box center [1026, 336] width 229 height 38
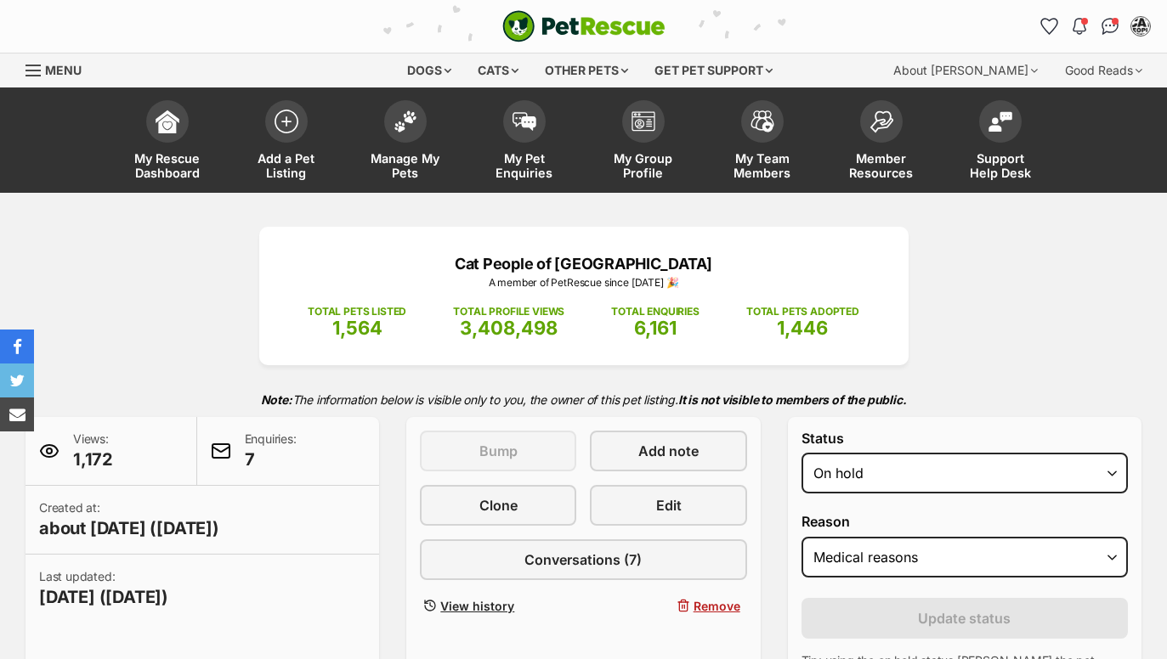
select select "medical"
click at [518, 122] on img at bounding box center [524, 117] width 24 height 19
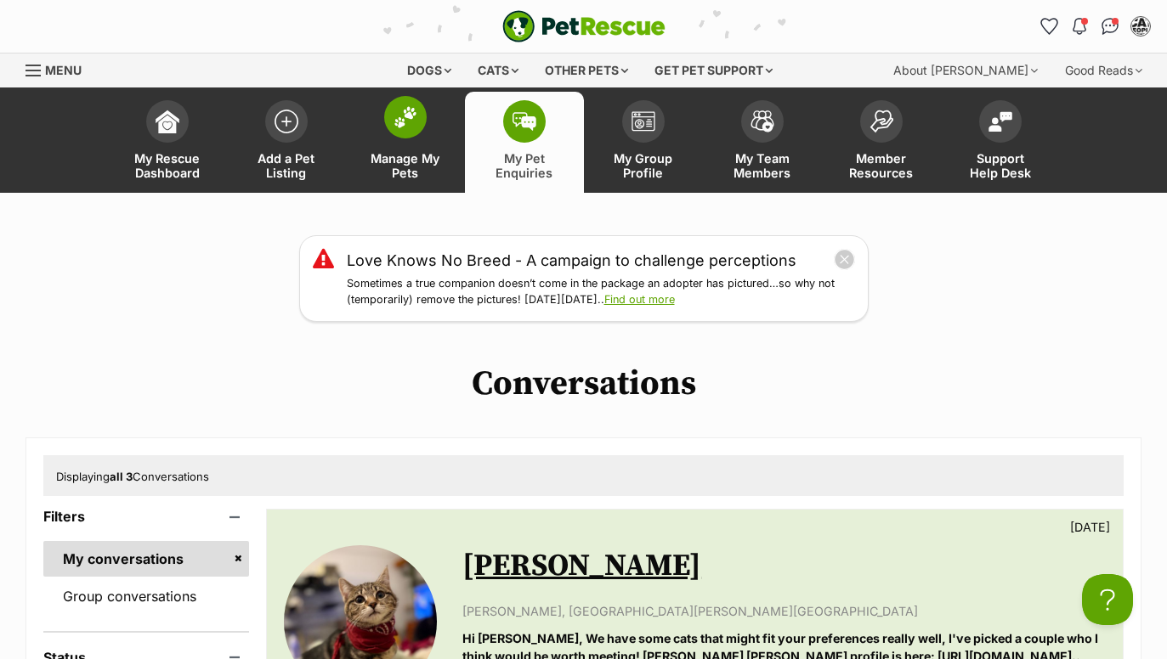
click at [422, 130] on span at bounding box center [405, 117] width 42 height 42
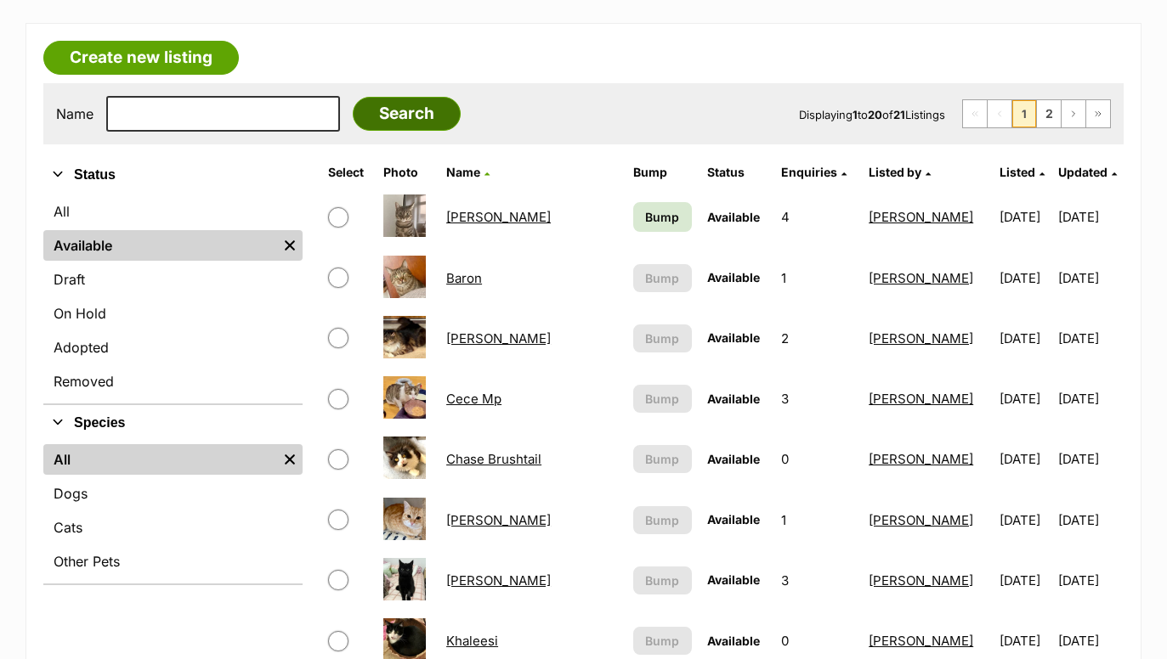
scroll to position [478, 0]
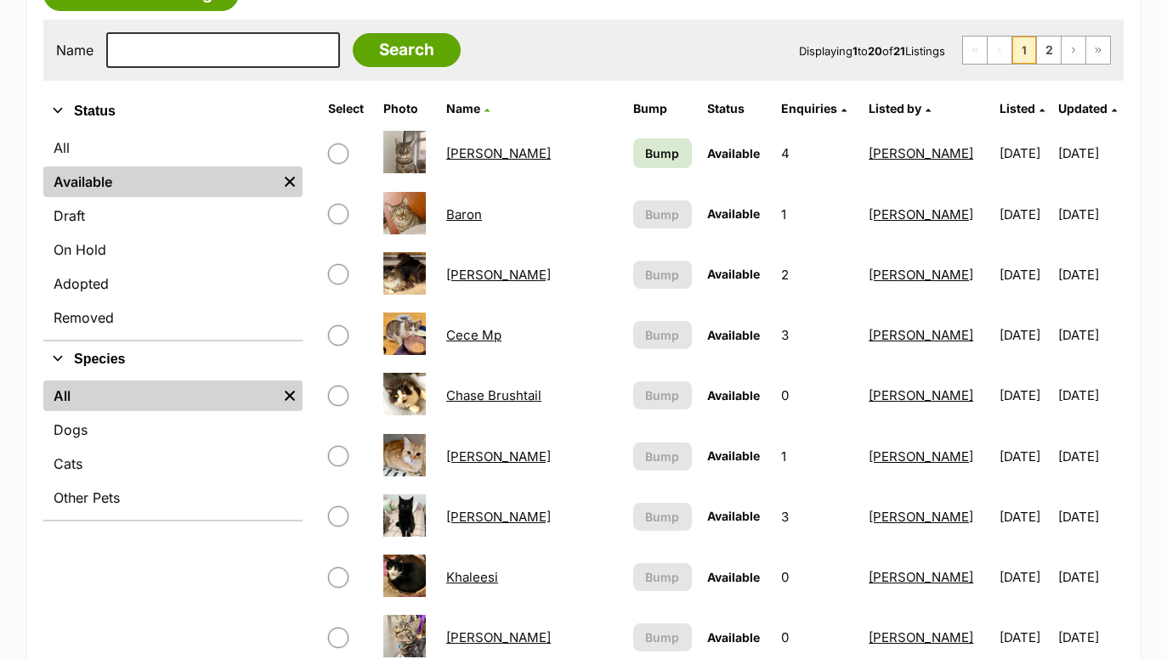
click at [675, 144] on span "Bump" at bounding box center [662, 153] width 34 height 18
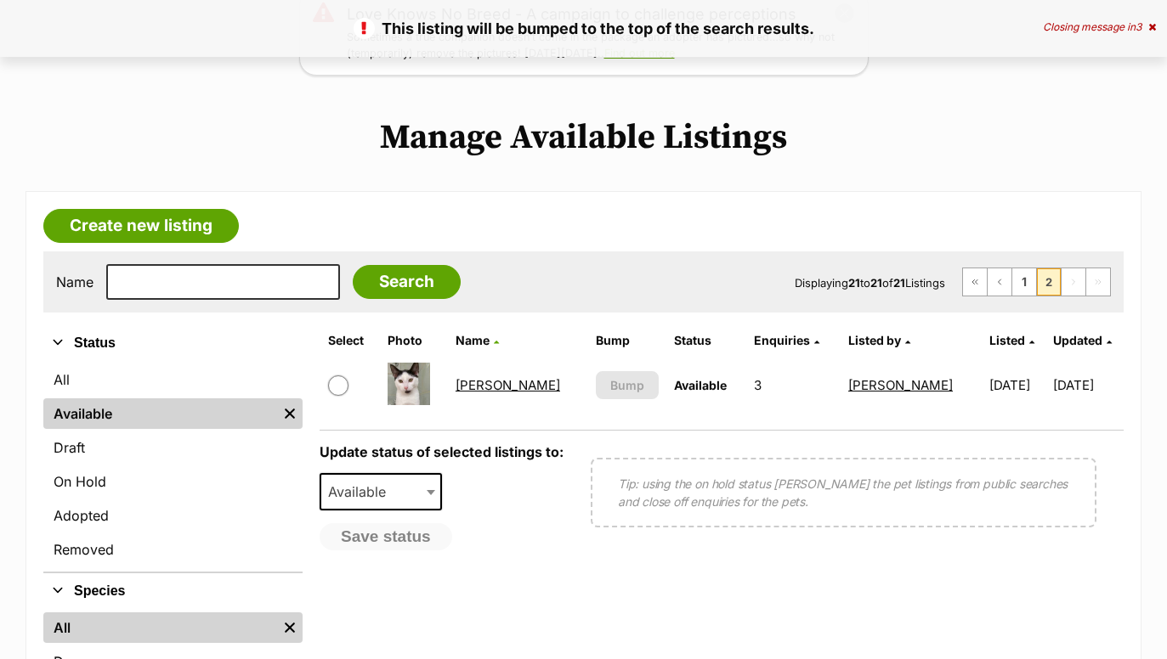
scroll to position [280, 0]
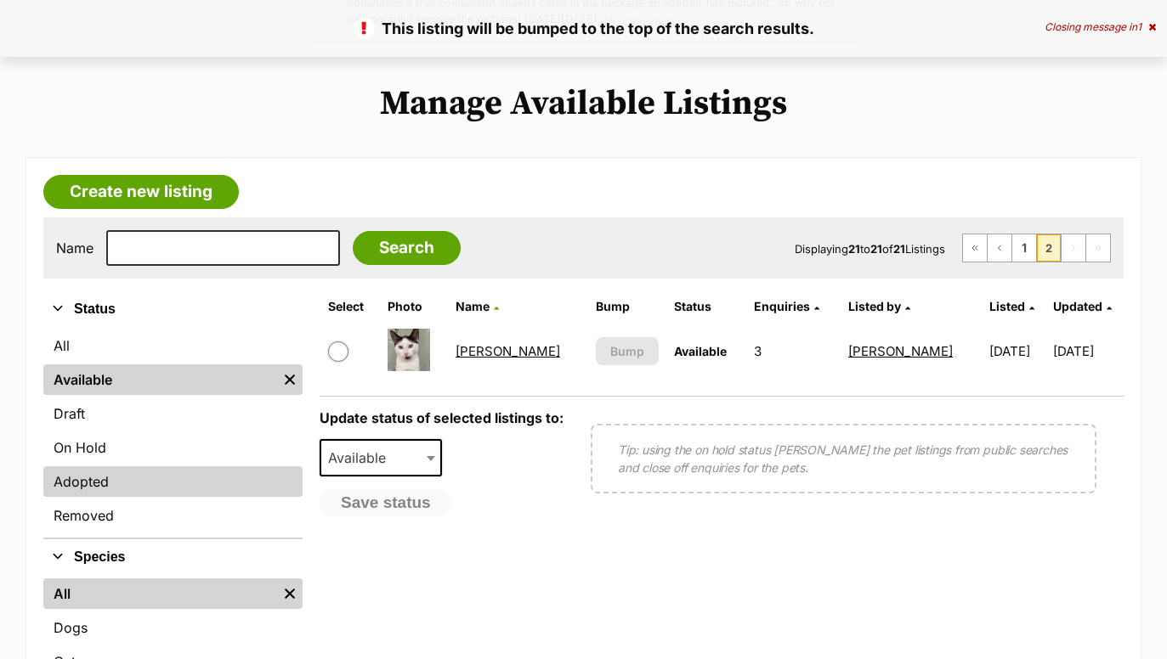
click at [115, 488] on link "Adopted" at bounding box center [172, 481] width 259 height 31
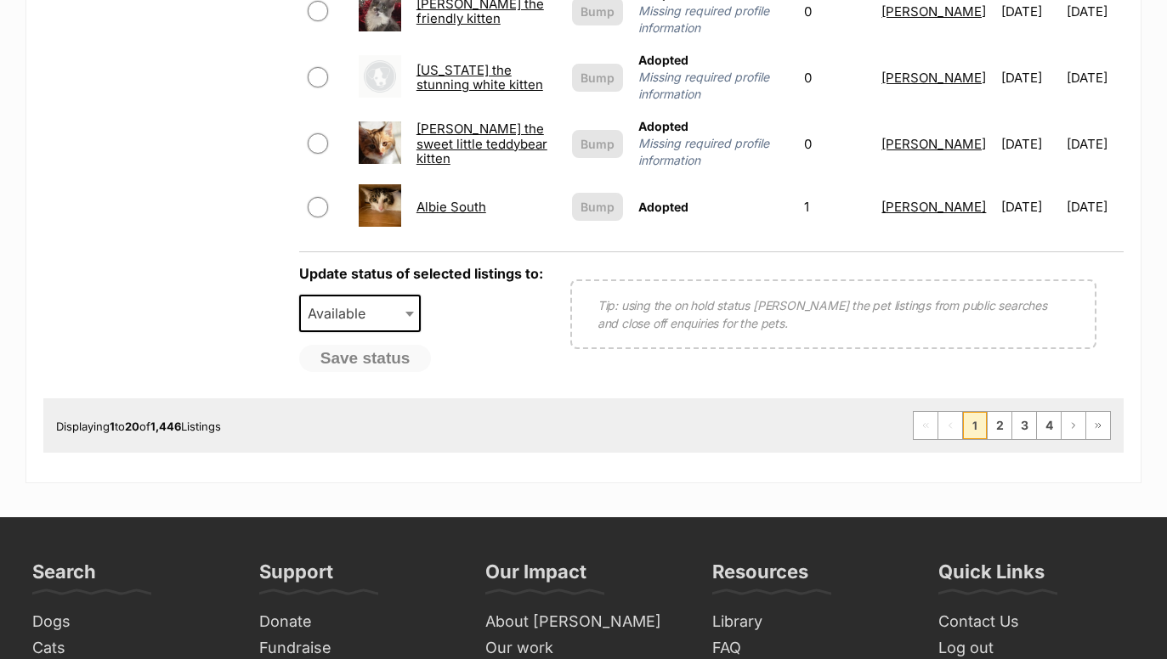
scroll to position [1727, 0]
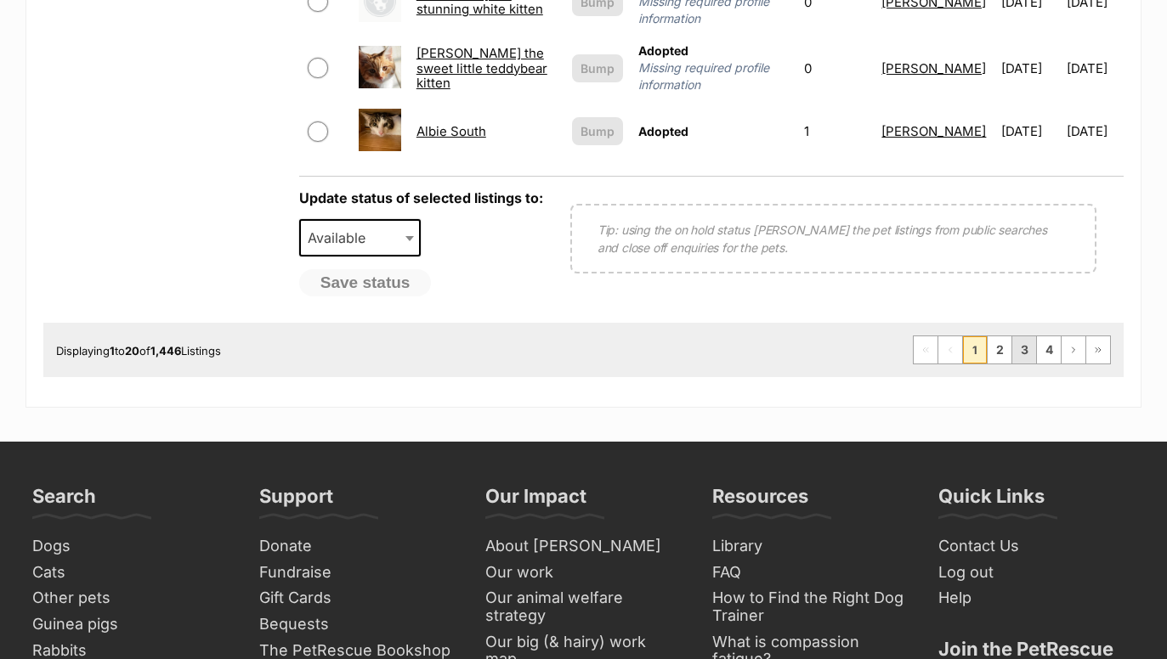
click at [1019, 336] on link "3" at bounding box center [1024, 349] width 24 height 27
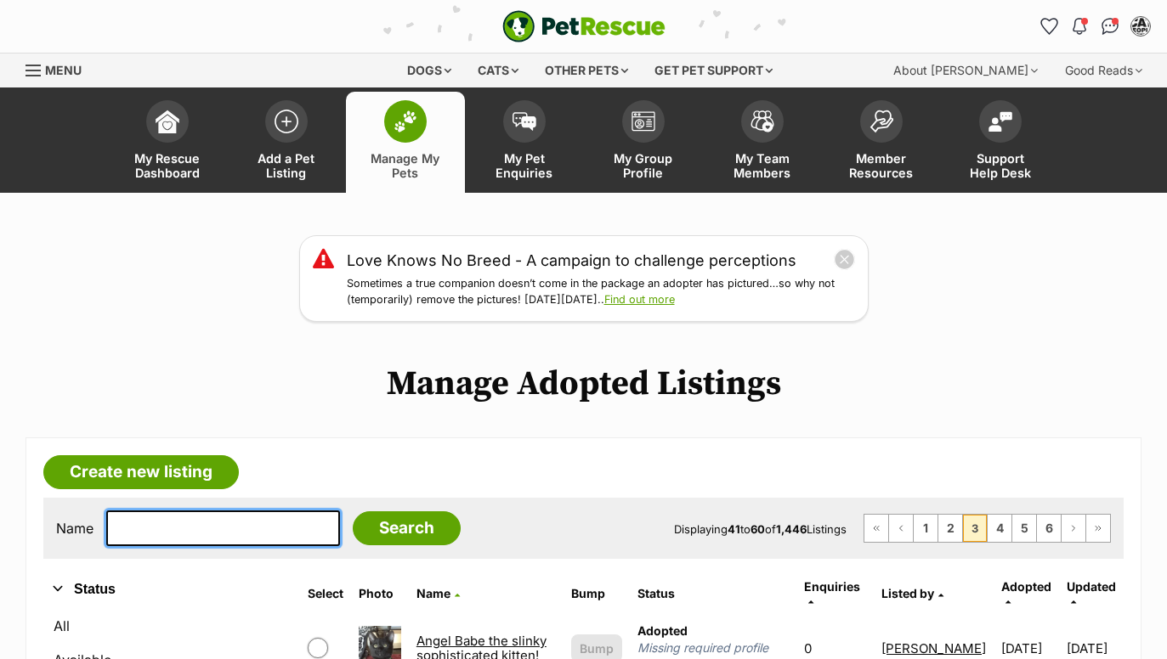
click at [173, 522] on input "text" at bounding box center [223, 529] width 234 height 36
type input "bebe"
click at [394, 526] on input "Search" at bounding box center [407, 529] width 108 height 34
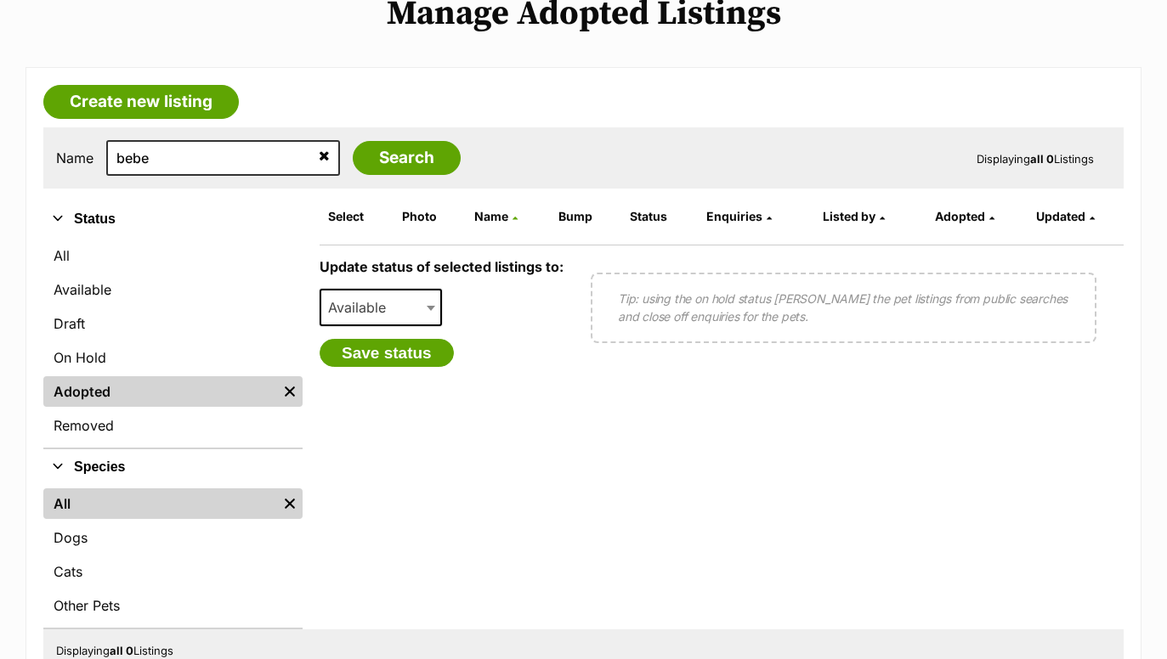
scroll to position [418, 0]
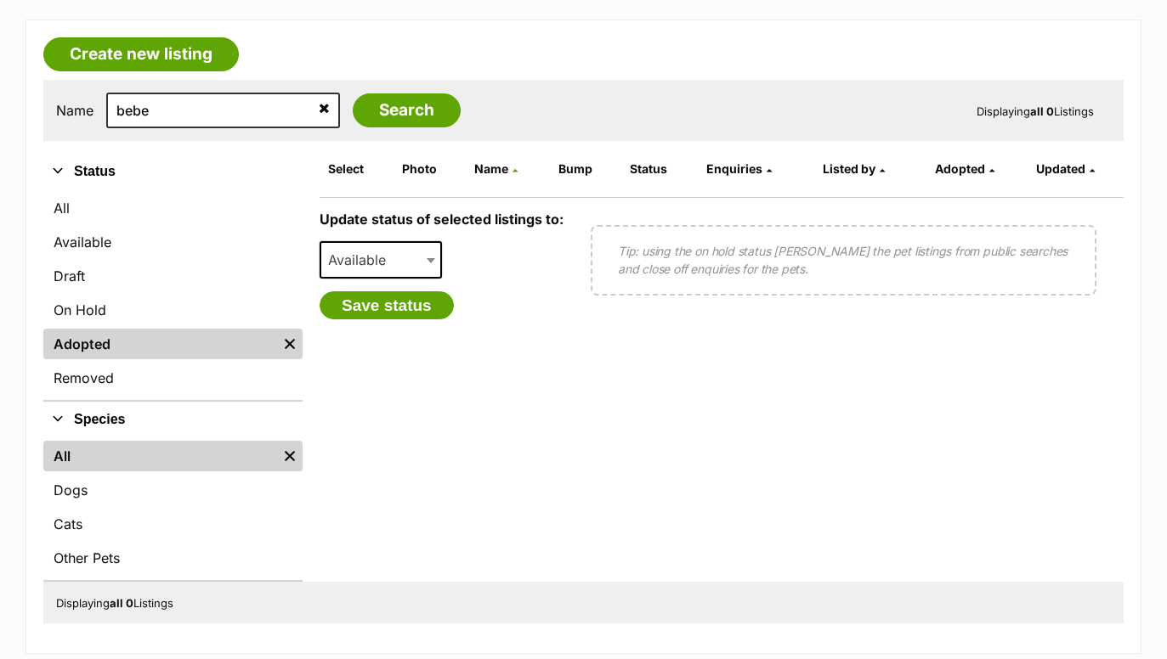
click at [319, 103] on icon at bounding box center [324, 108] width 11 height 14
click at [225, 345] on link "Adopted" at bounding box center [160, 344] width 234 height 31
click at [361, 116] on input "Search" at bounding box center [407, 110] width 108 height 34
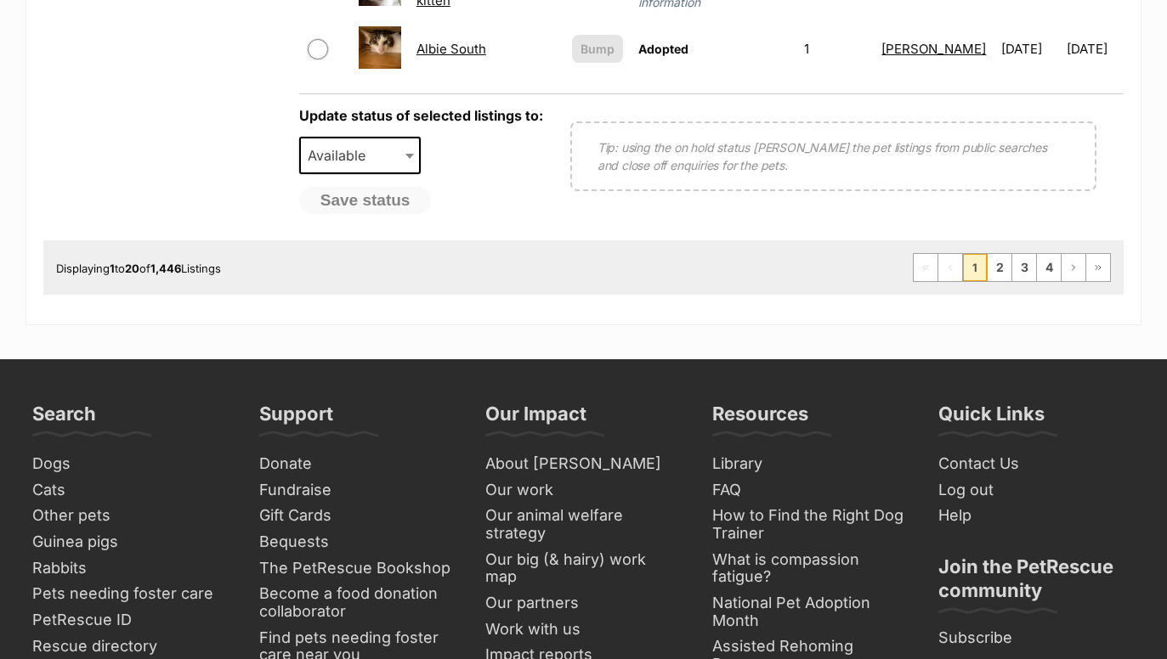
scroll to position [1579, 0]
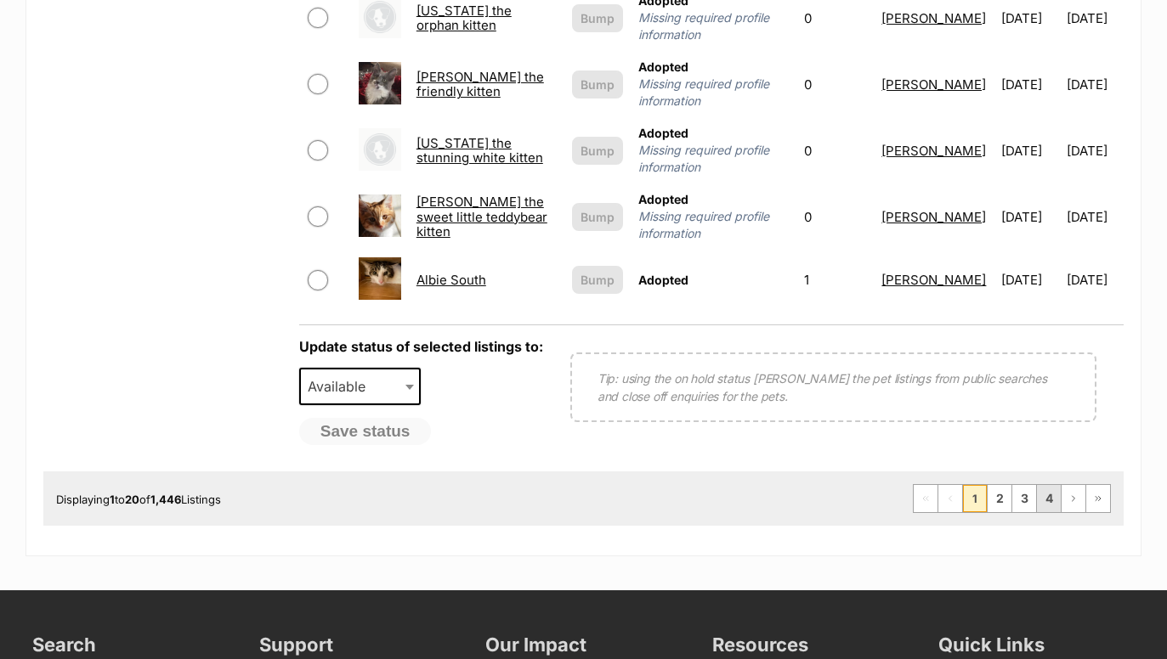
click at [1043, 485] on link "4" at bounding box center [1049, 498] width 24 height 27
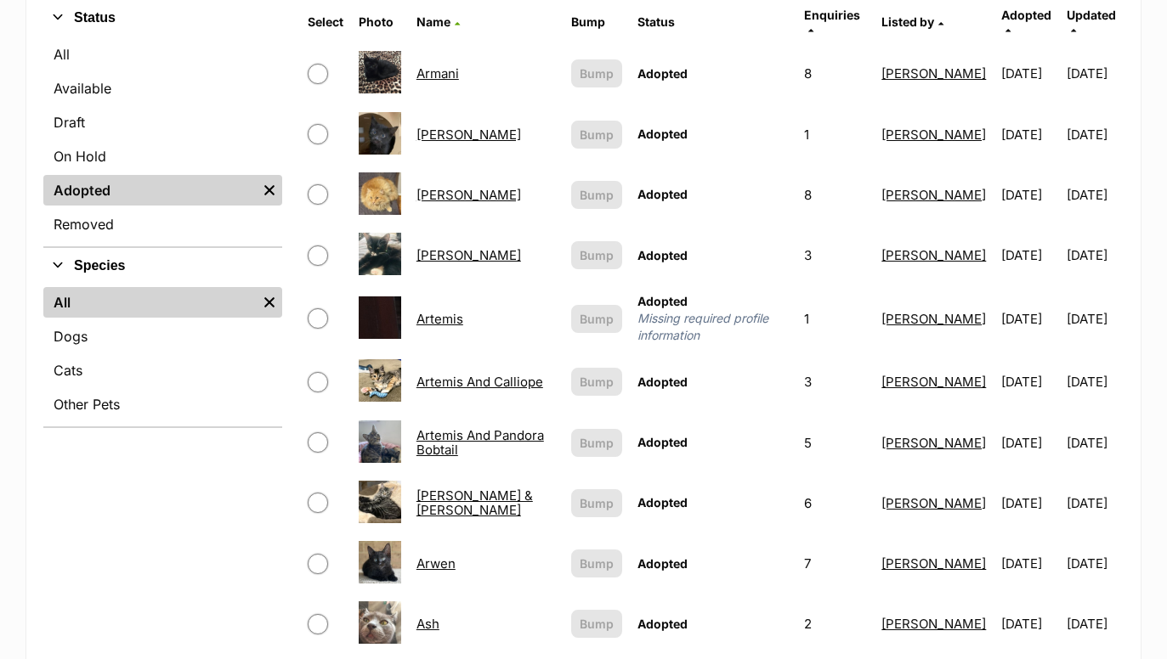
scroll to position [658, 0]
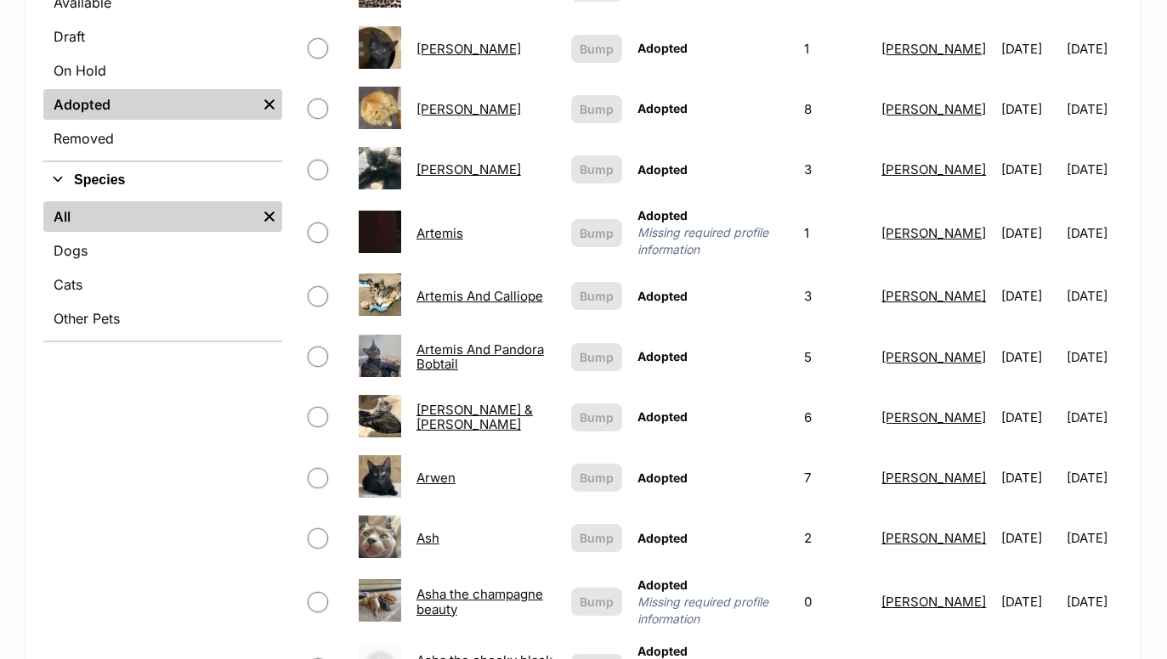
click at [433, 470] on link "Arwen" at bounding box center [435, 478] width 39 height 16
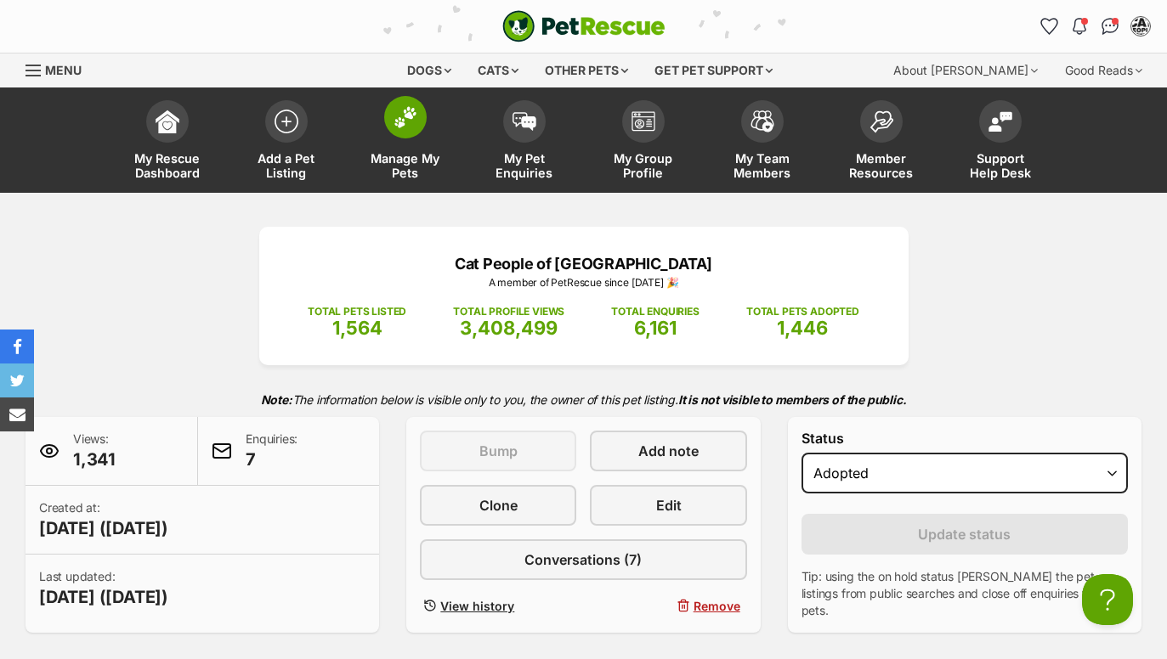
click at [404, 123] on img at bounding box center [405, 117] width 24 height 22
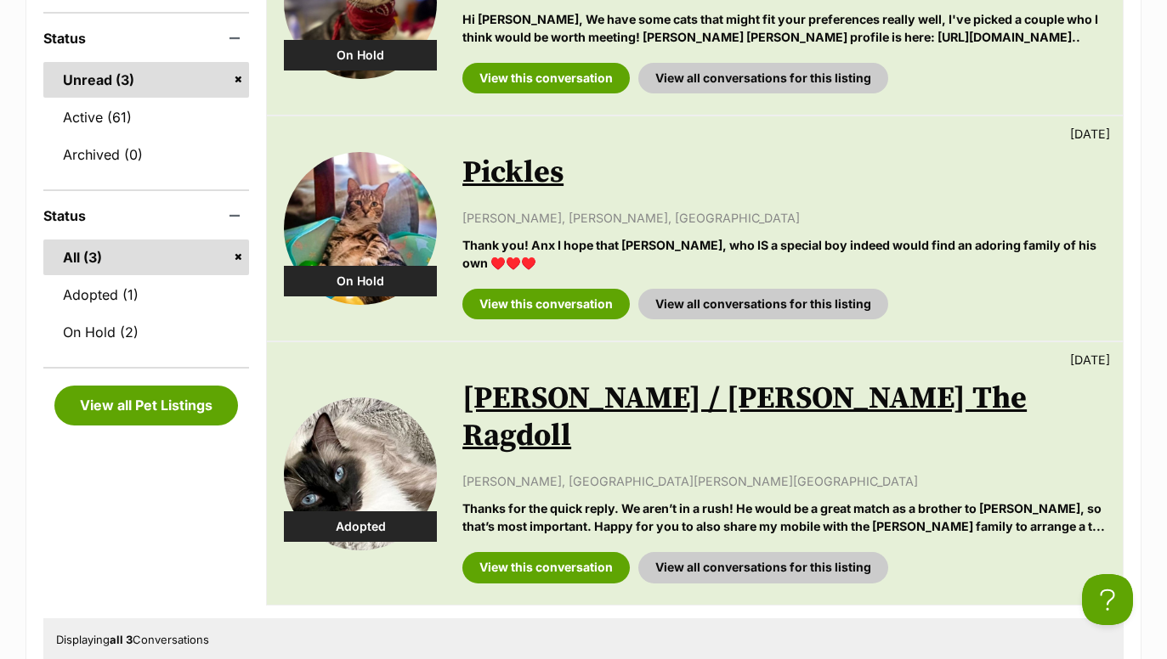
scroll to position [453, 0]
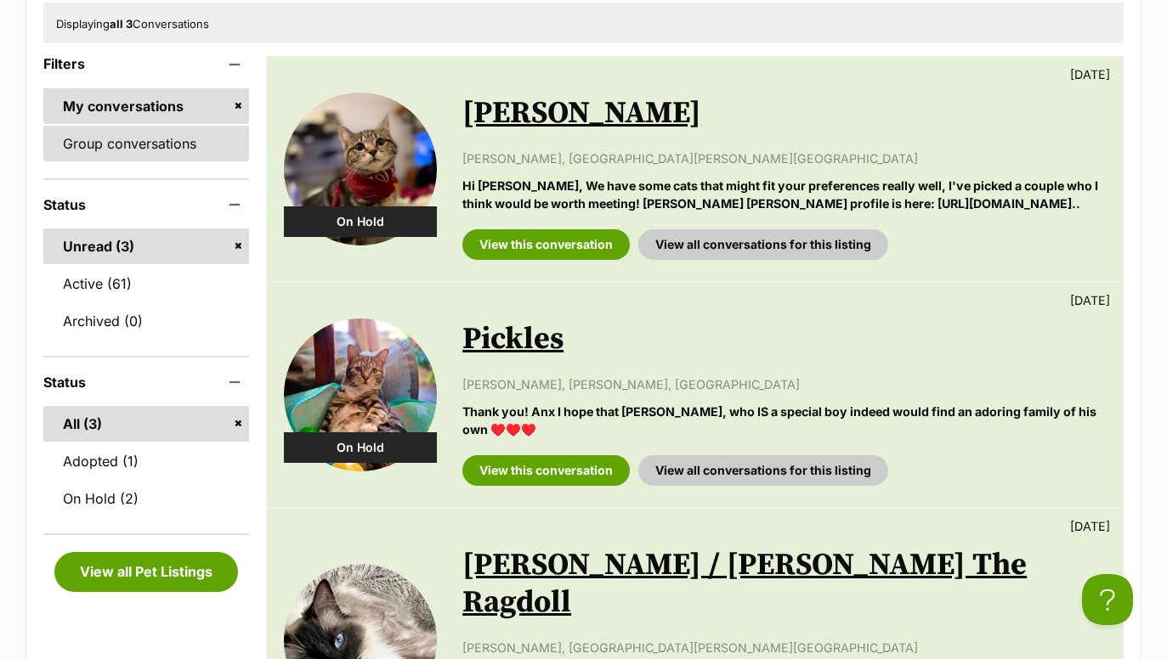
click at [165, 128] on link "Group conversations" at bounding box center [146, 144] width 206 height 36
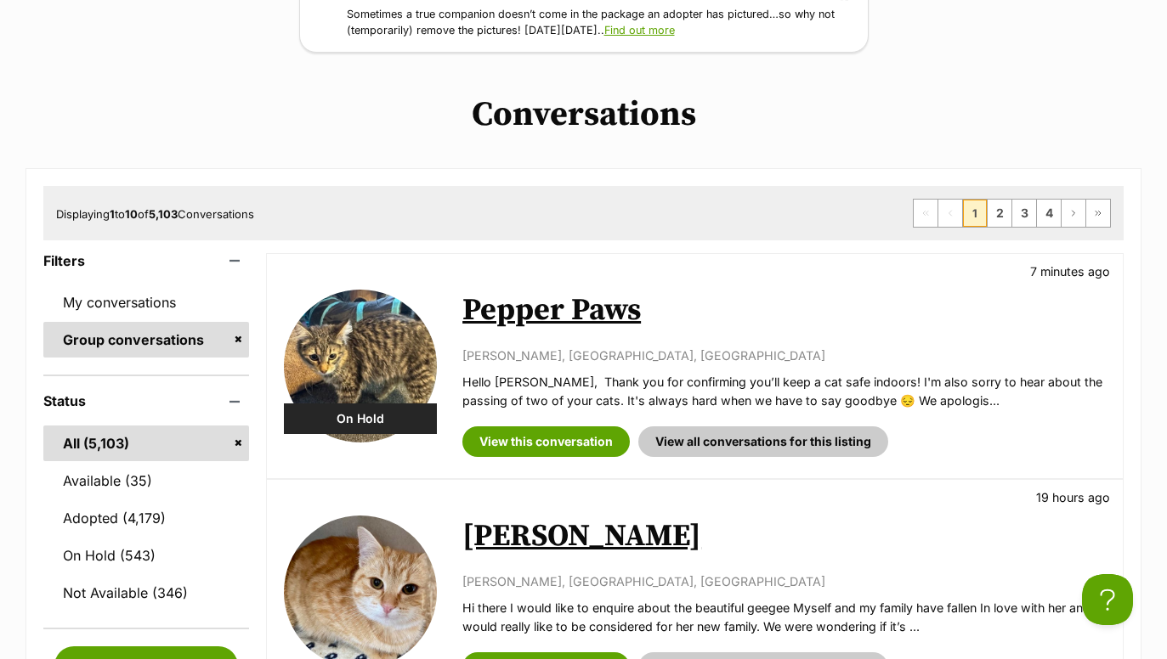
scroll to position [302, 0]
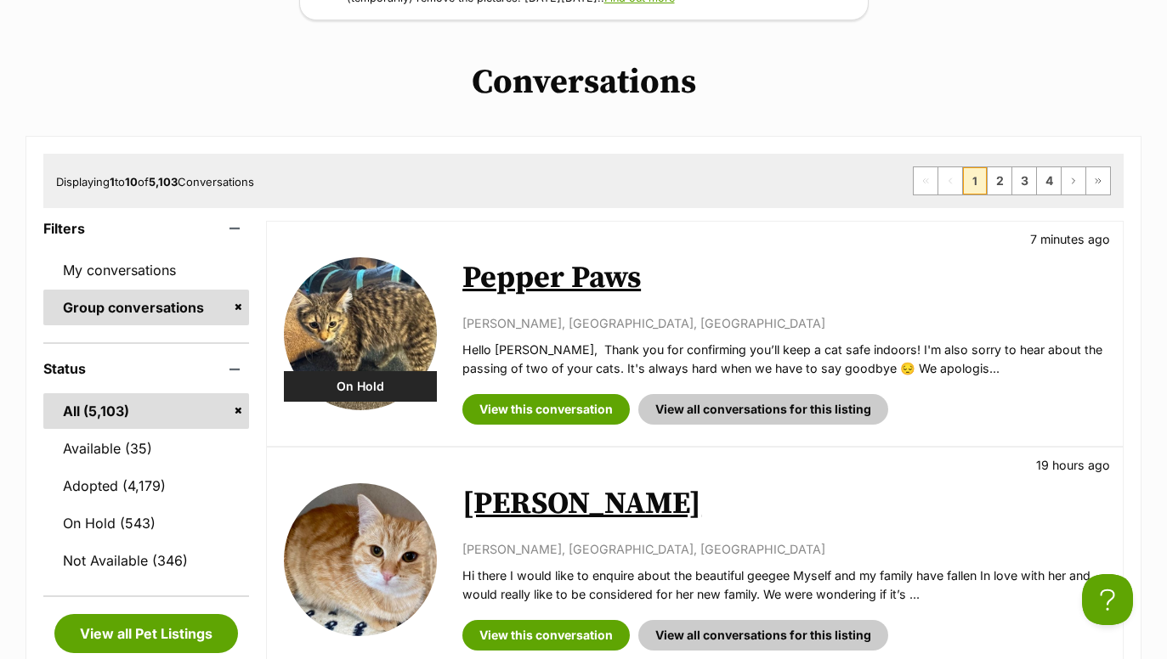
click at [585, 311] on div "Pepper Paws 7 minutes ago Gina Barthelot, Rowville, VIC Hello Gina, Thank you f…" at bounding box center [783, 334] width 643 height 182
click at [552, 420] on link "View this conversation" at bounding box center [545, 409] width 167 height 31
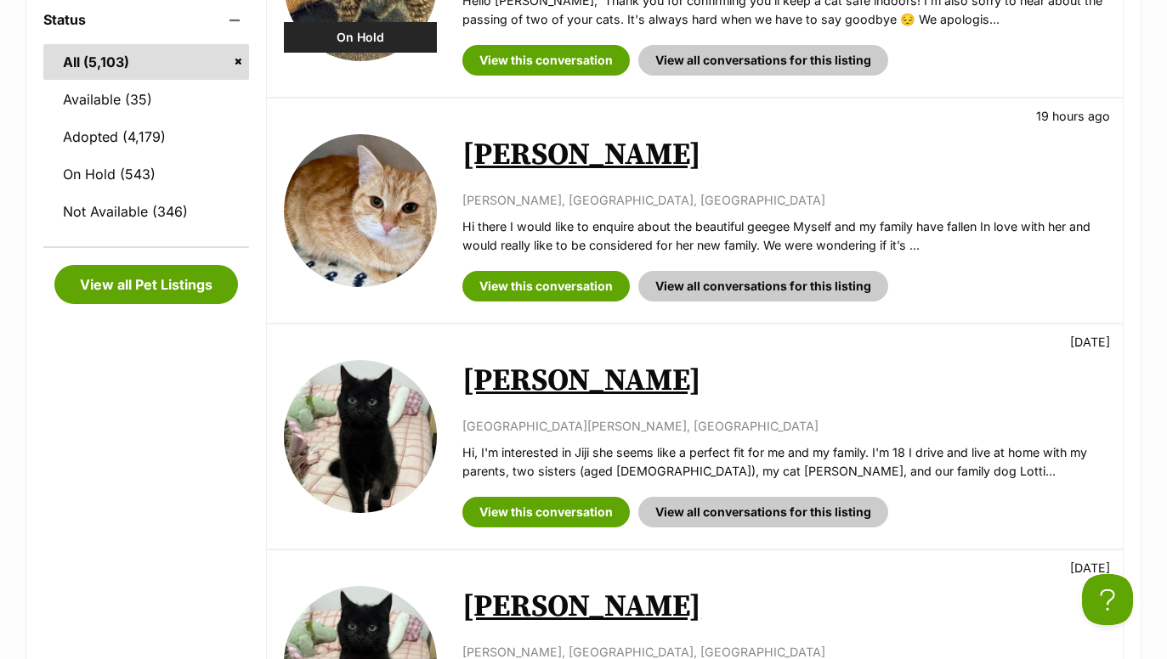
scroll to position [653, 0]
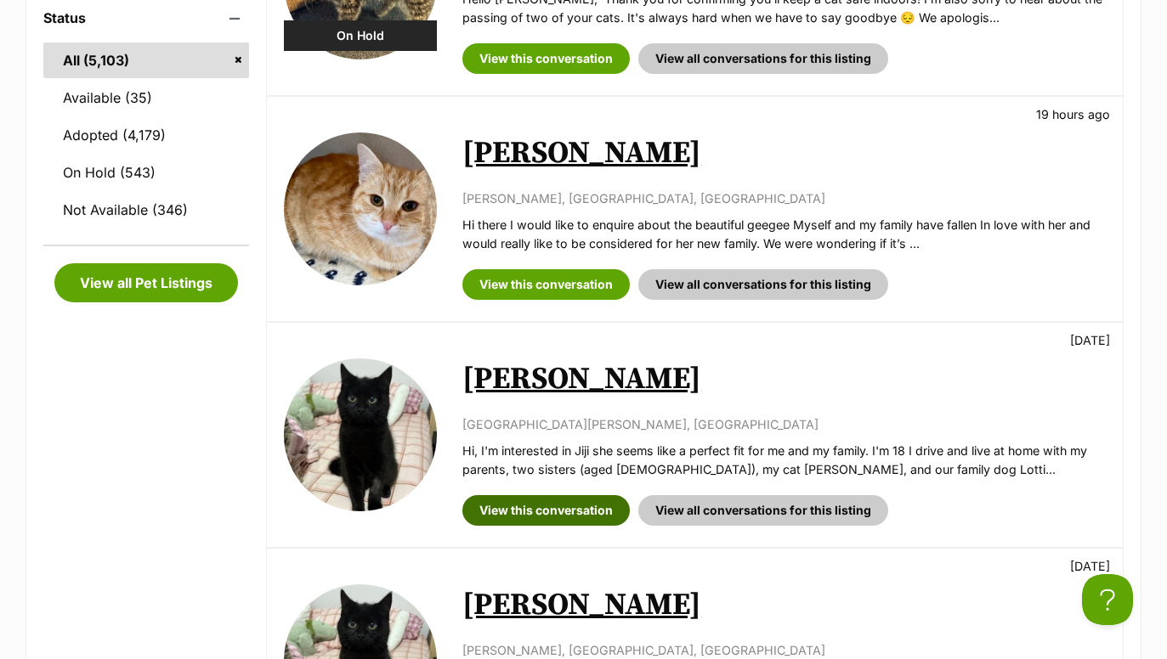
click at [574, 504] on link "View this conversation" at bounding box center [545, 510] width 167 height 31
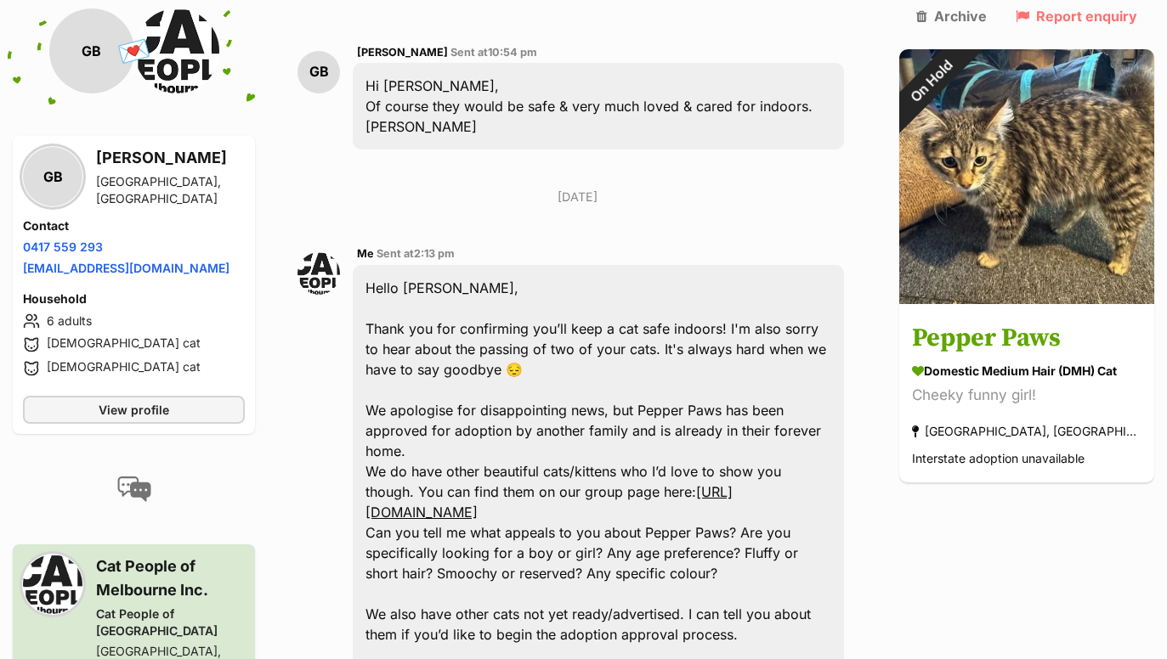
scroll to position [1505, 0]
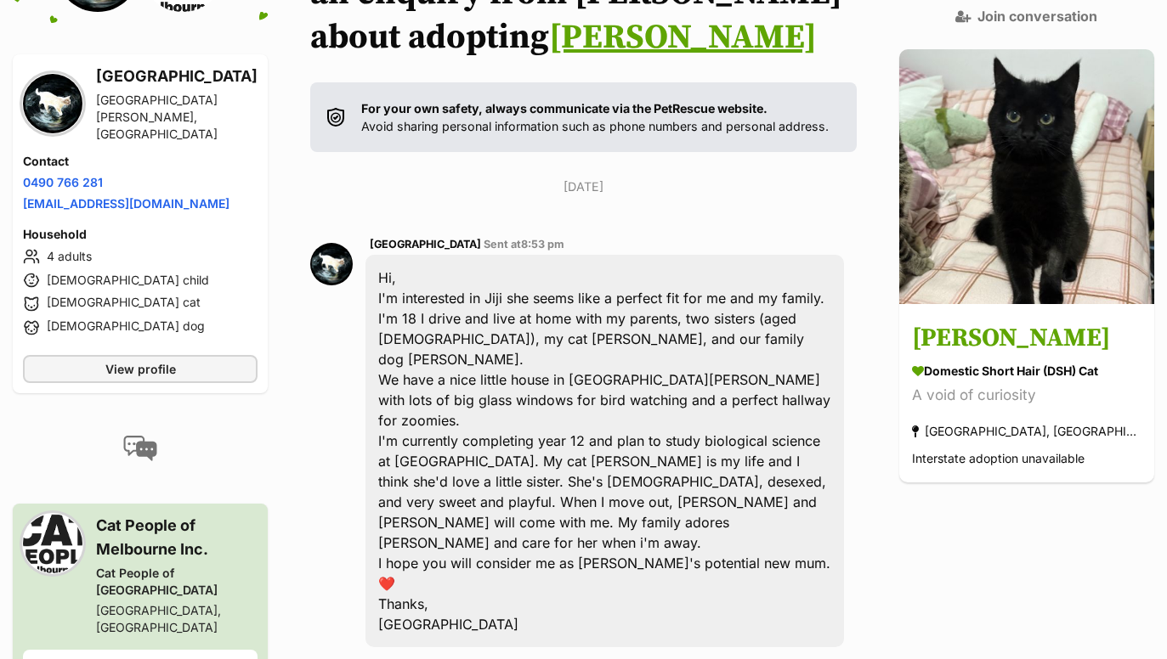
scroll to position [312, 0]
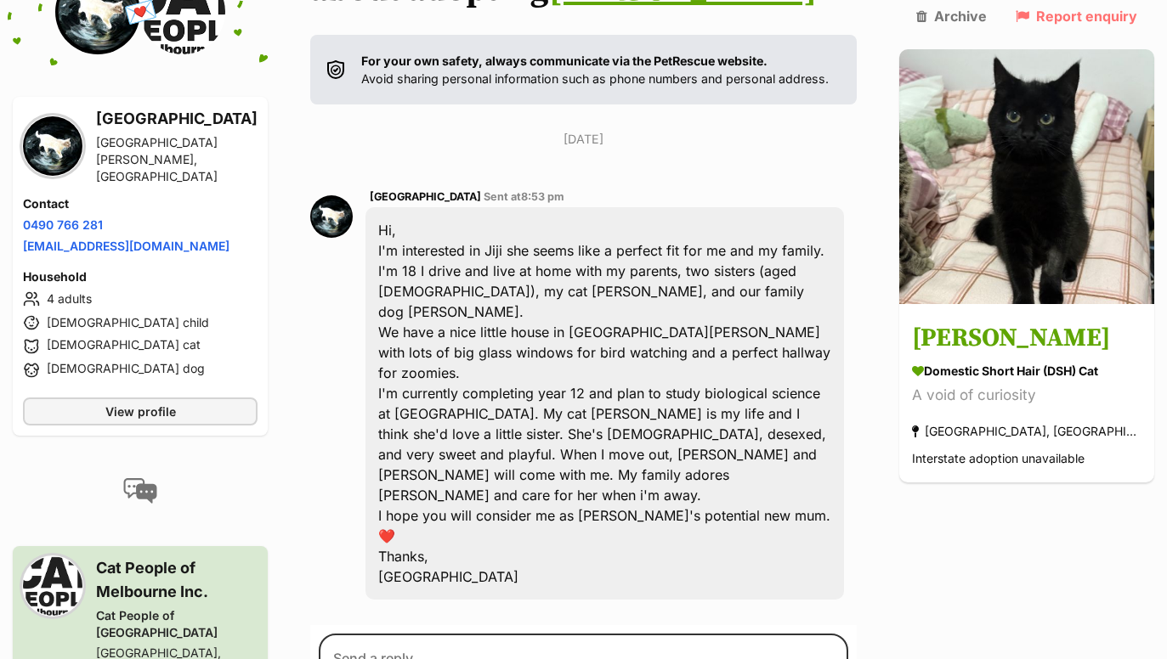
scroll to position [291, 0]
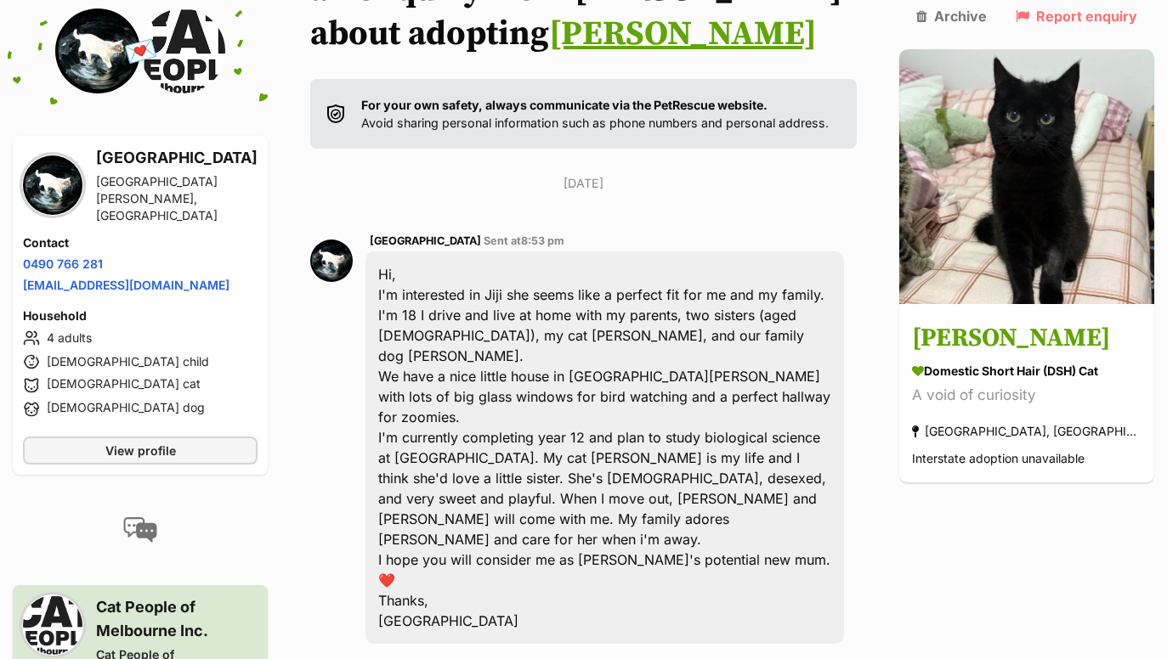
paste textarea "Lorem Ipsu, Dolor sit ame cons adipisc elits Doei Tempor, inc utl etdolor ma a …"
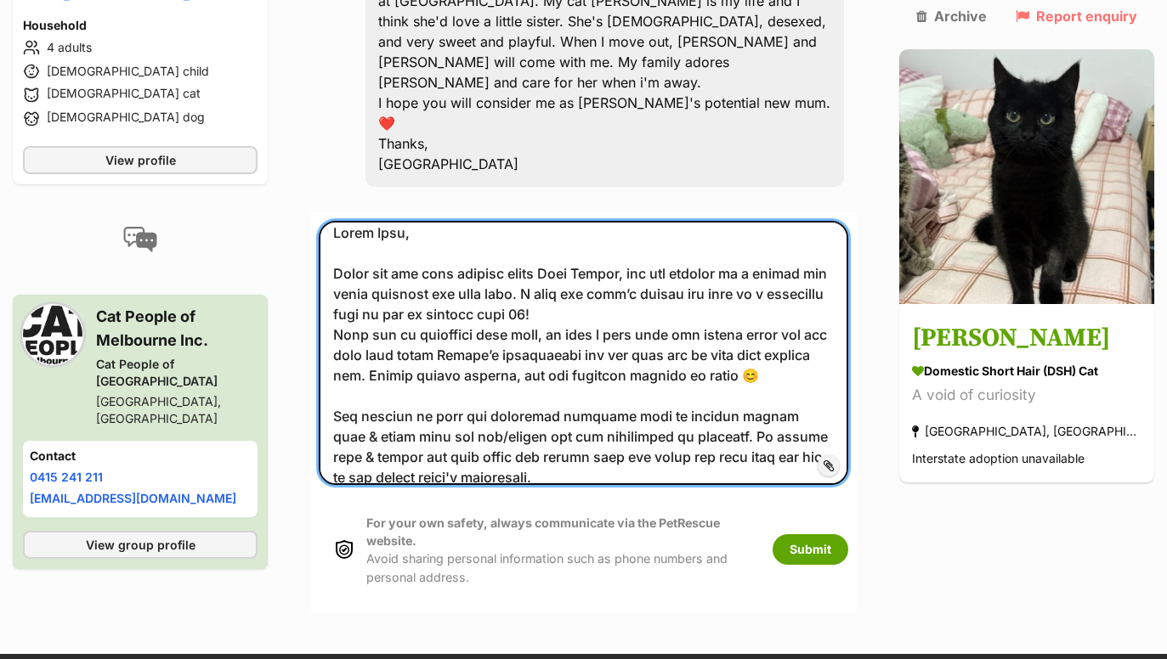
scroll to position [14, 0]
click at [506, 221] on textarea at bounding box center [583, 352] width 529 height 263
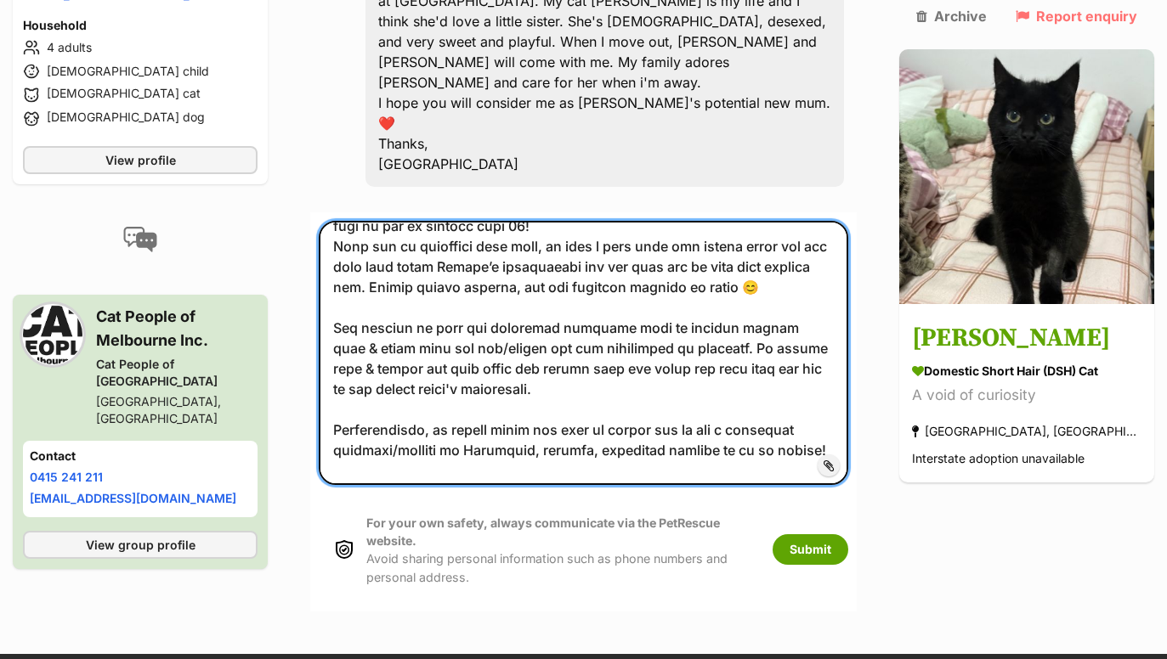
scroll to position [110, 0]
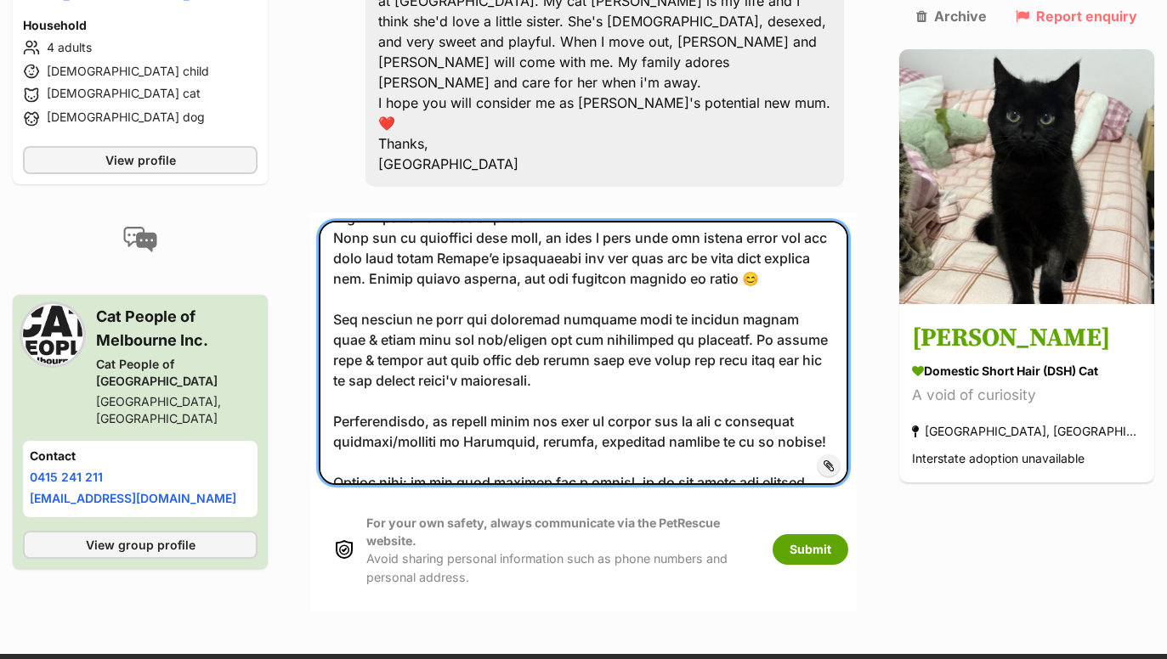
click at [839, 221] on textarea at bounding box center [583, 352] width 529 height 263
click at [557, 221] on textarea at bounding box center [583, 352] width 529 height 263
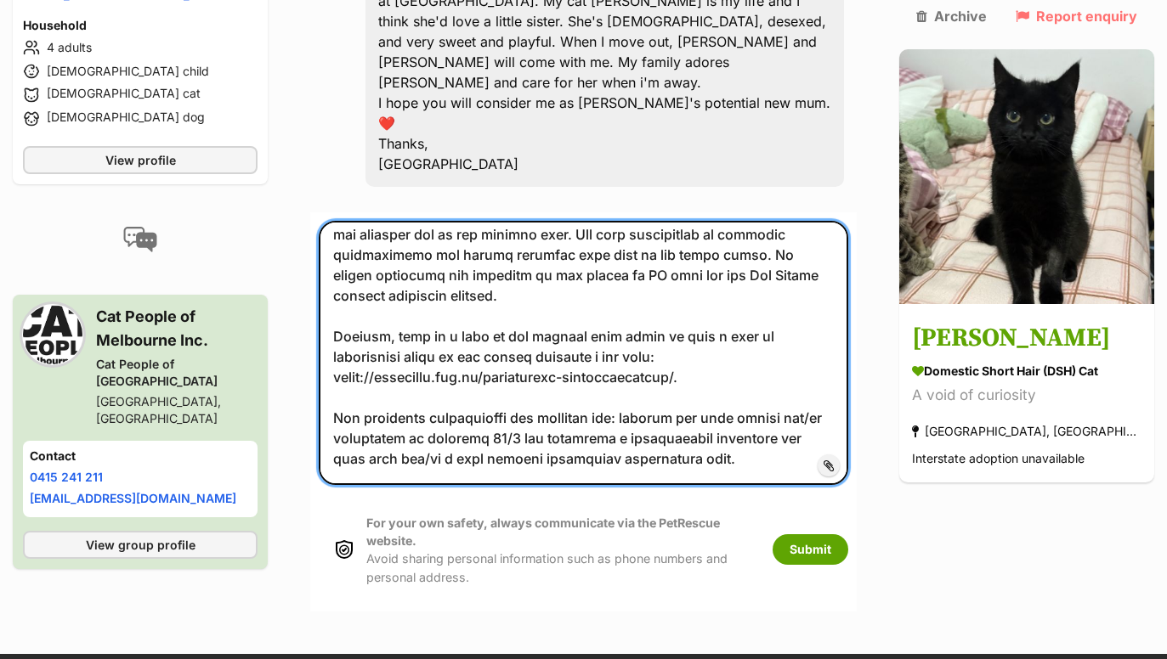
scroll to position [1417, 0]
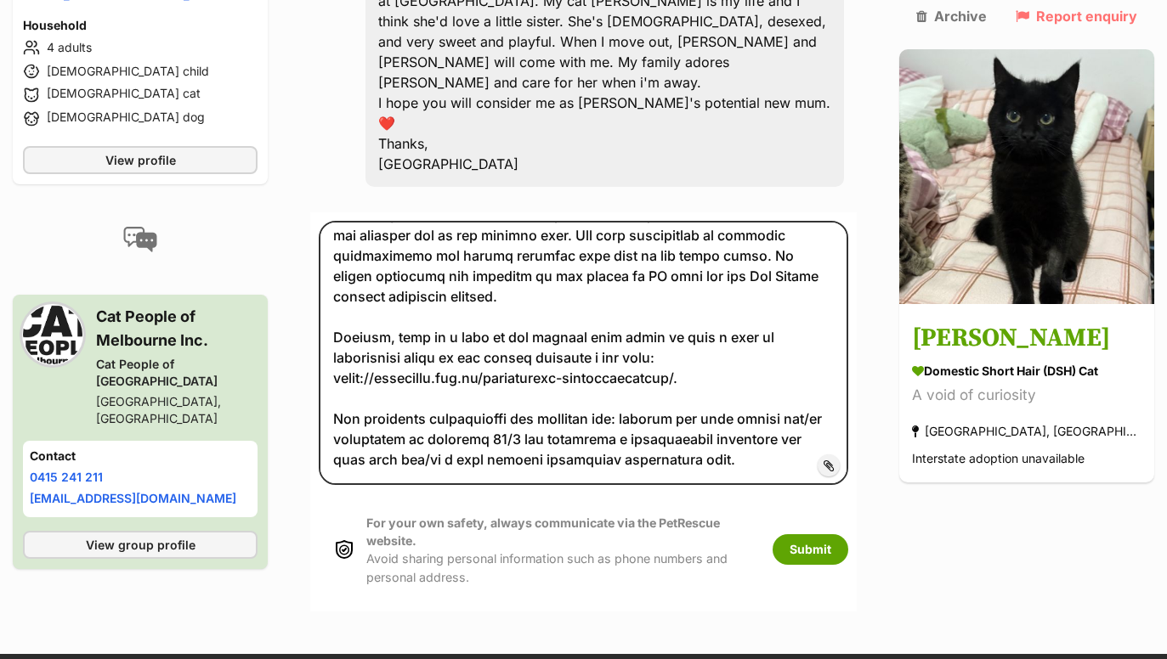
click at [862, 459] on span "Add attachment" at bounding box center [886, 466] width 91 height 14
click at [0, 0] on input "Add attachment" at bounding box center [0, 0] width 0 height 0
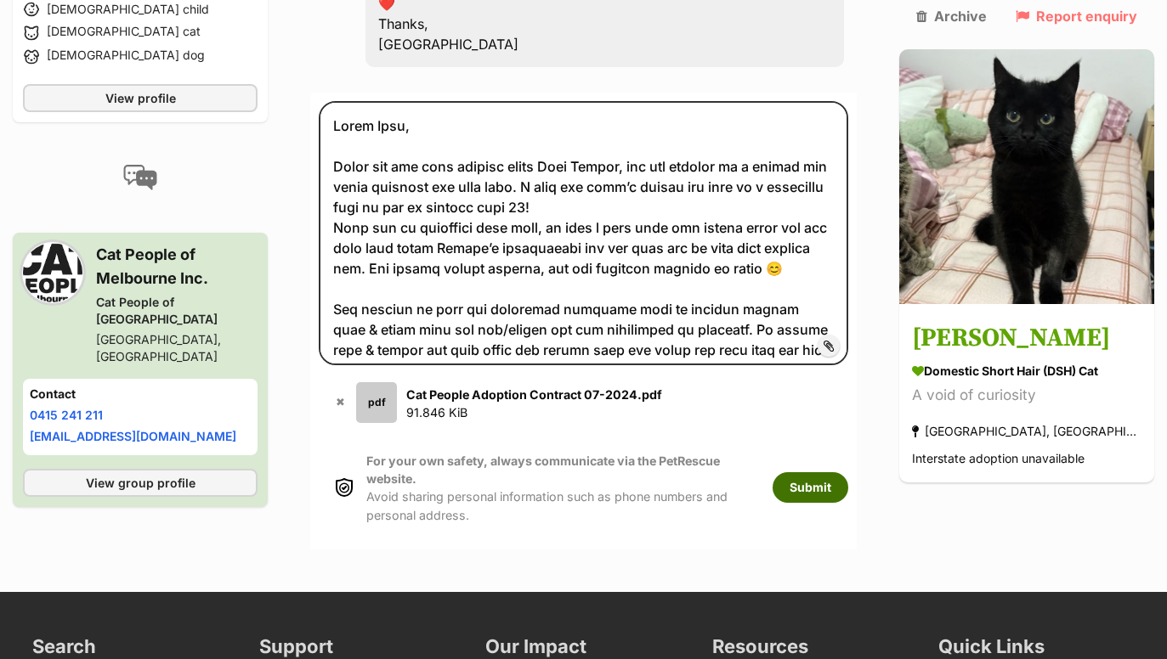
scroll to position [864, 0]
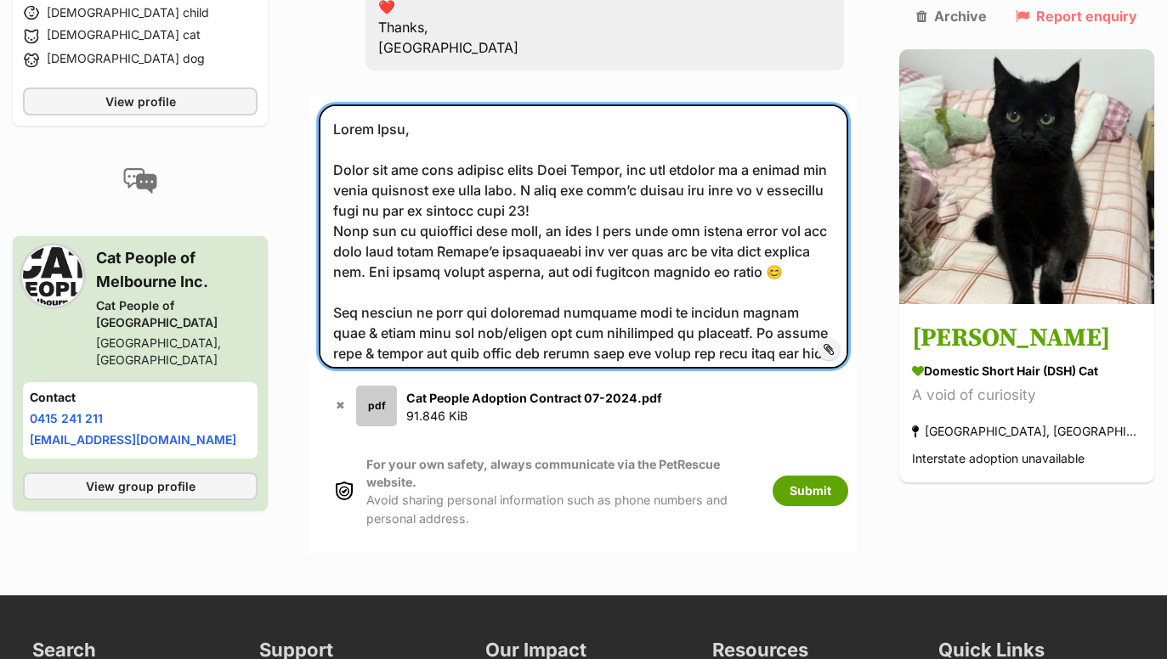
click at [838, 123] on textarea at bounding box center [583, 236] width 529 height 263
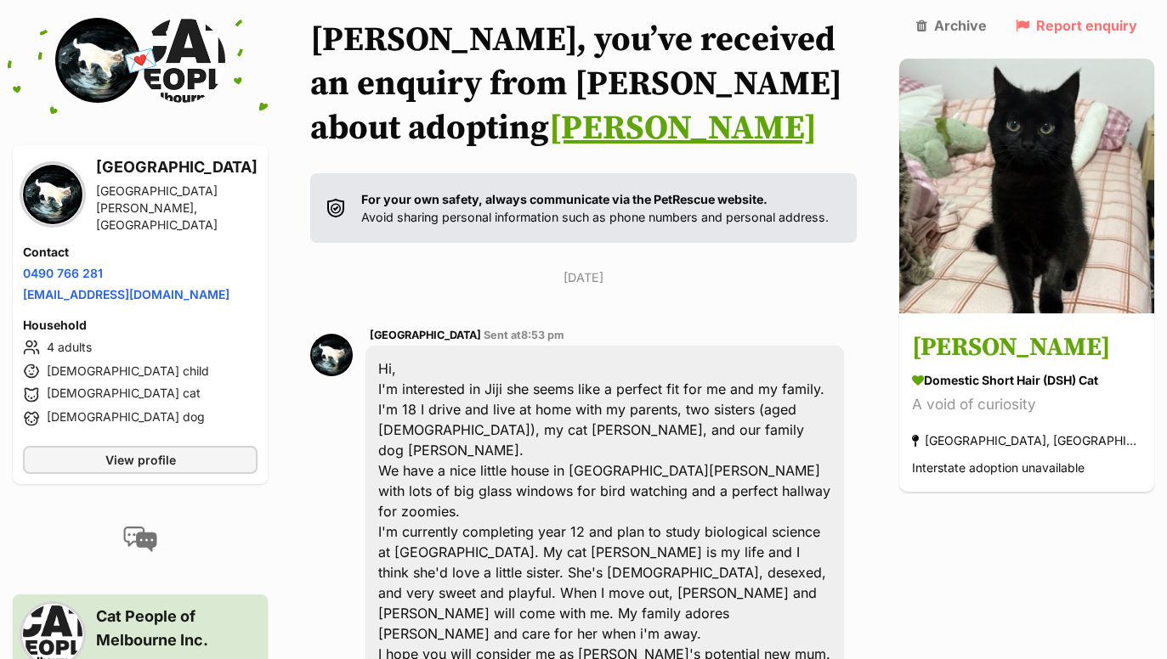
scroll to position [235, 0]
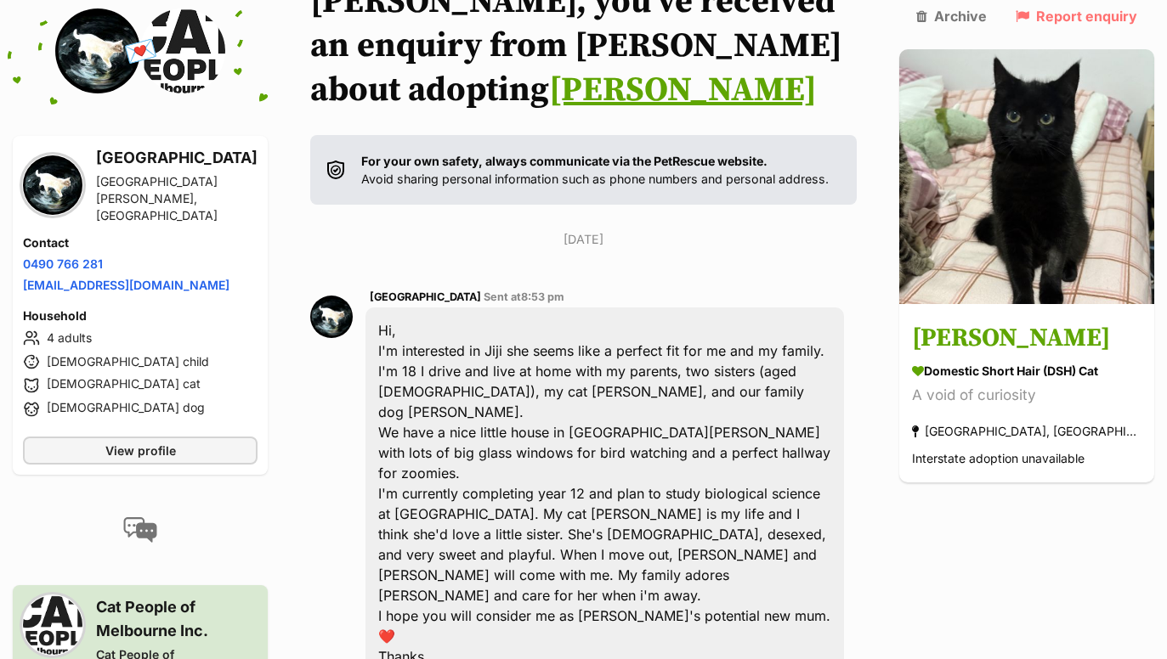
type textarea "Lorem Ipsu, Dolor sit ame cons adipisc elits Doei Tempor, inc utl etdolor ma a …"
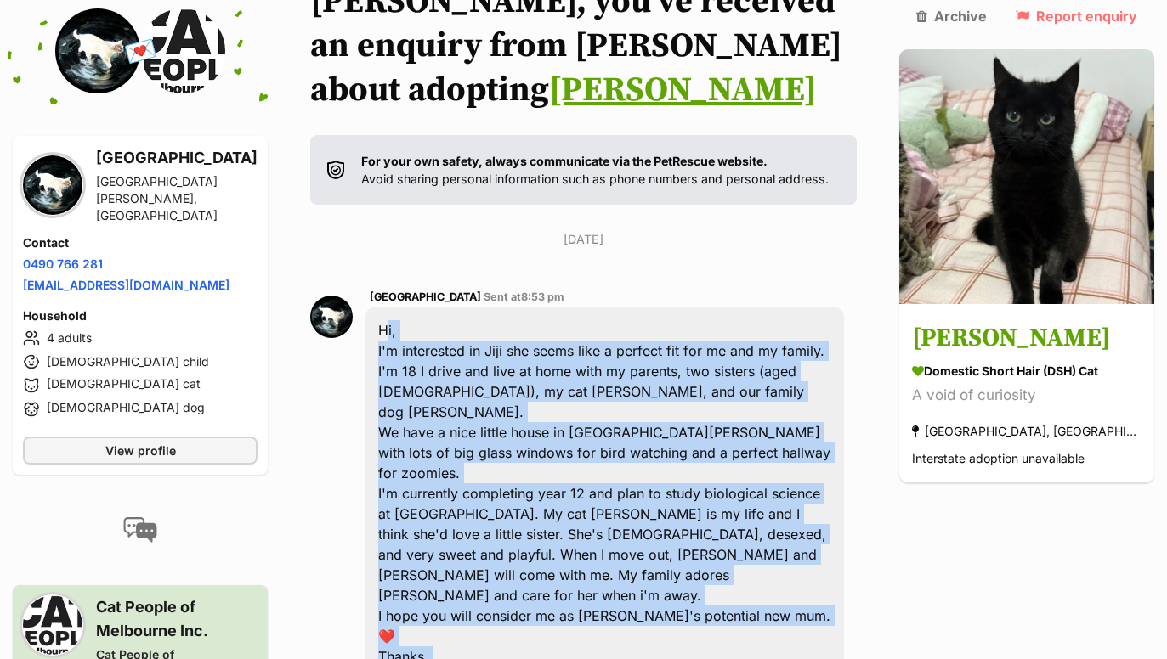
drag, startPoint x: 468, startPoint y: 549, endPoint x: 370, endPoint y: 278, distance: 288.4
click at [370, 308] on div "Hi, I'm interested in Jiji she seems like a perfect fit for me and my family. I…" at bounding box center [604, 504] width 478 height 393
copy div "Hi, I'm interested in Jiji she seems like a perfect fit for me and my family. I…"
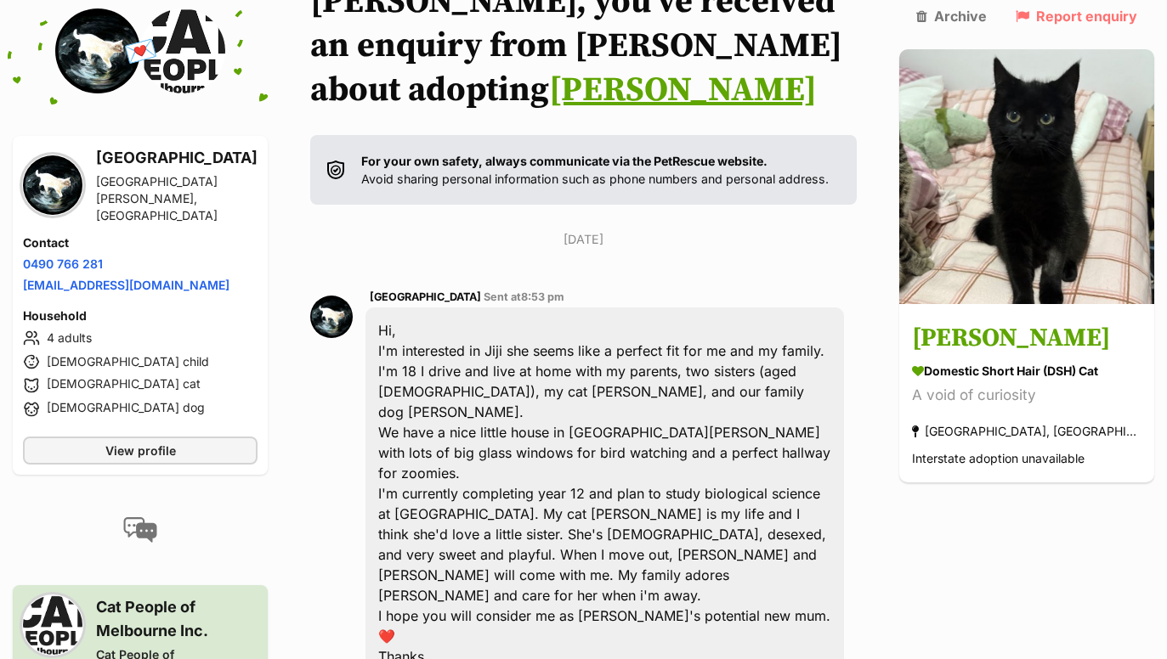
click at [376, 230] on p "[DATE]" at bounding box center [583, 239] width 546 height 18
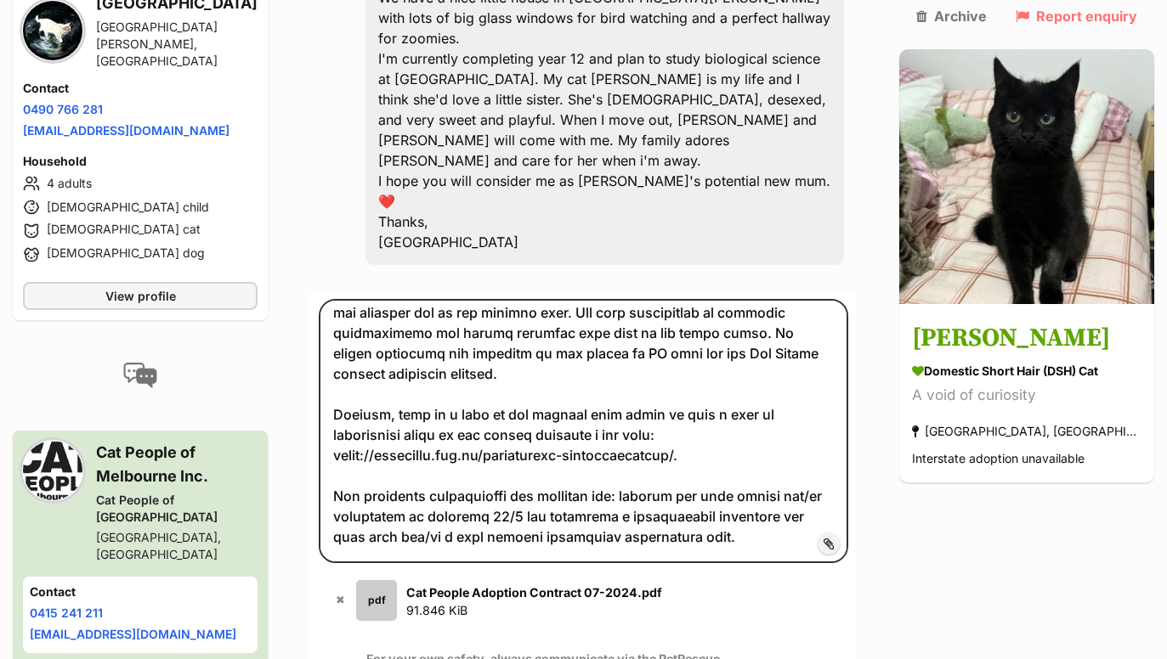
scroll to position [1417, 0]
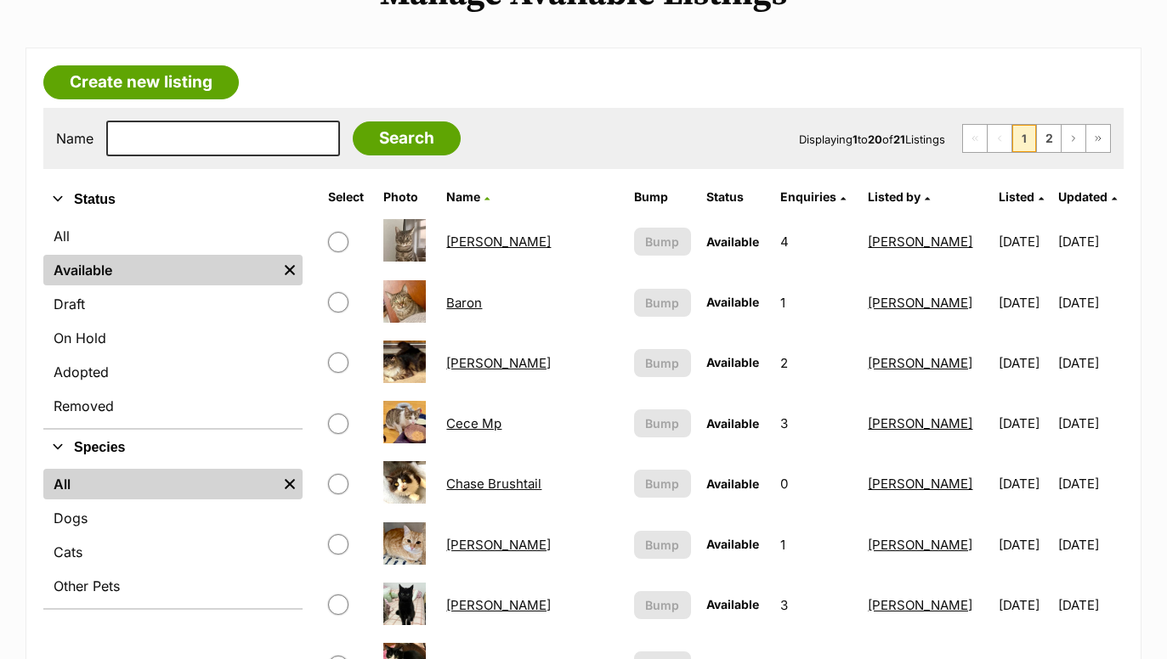
scroll to position [409, 0]
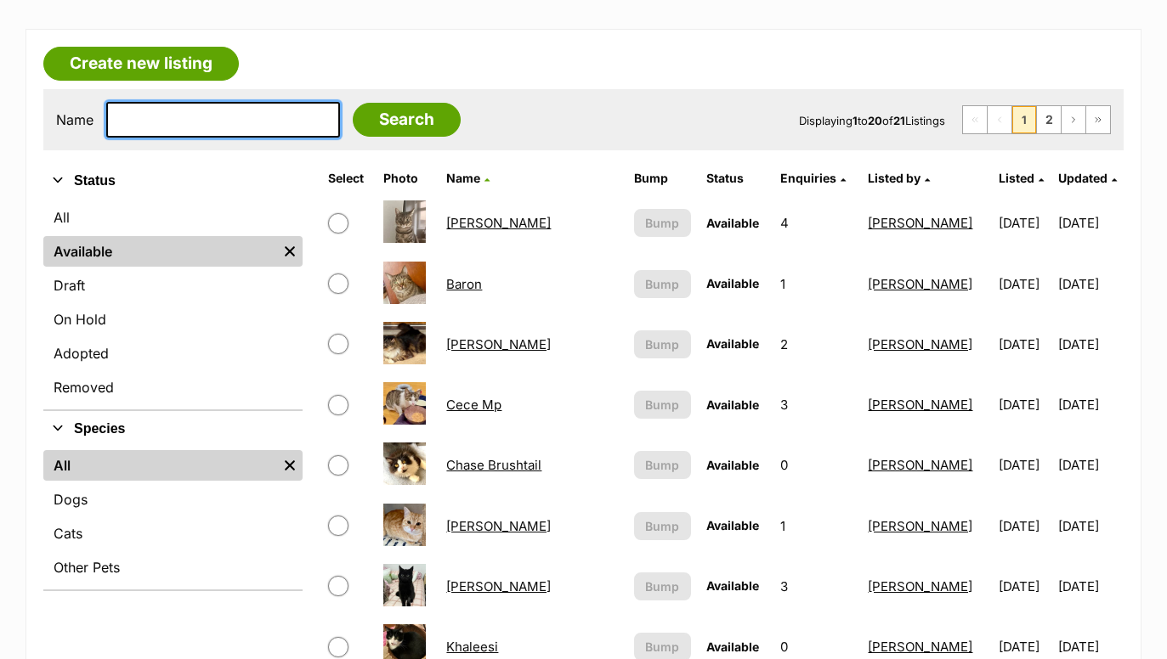
click at [223, 127] on input "text" at bounding box center [223, 120] width 234 height 36
click at [287, 256] on img "Remove filter" at bounding box center [289, 251] width 19 height 19
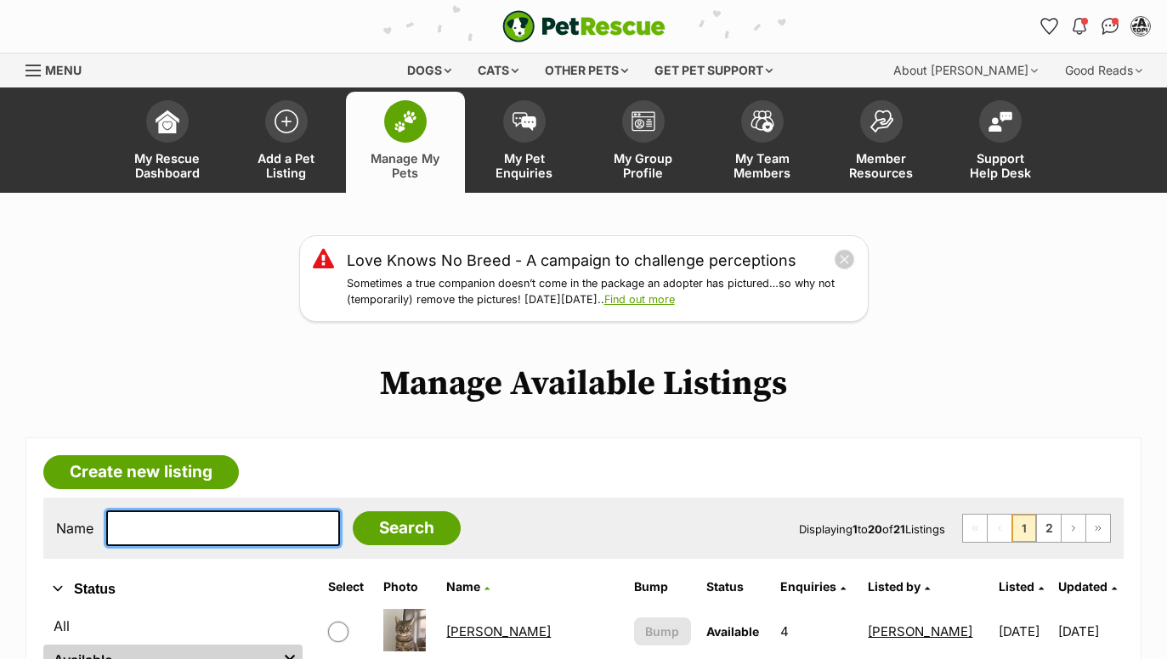
click at [217, 527] on input "text" at bounding box center [223, 529] width 234 height 36
type input "pepper"
click at [394, 526] on input "Search" at bounding box center [407, 529] width 108 height 34
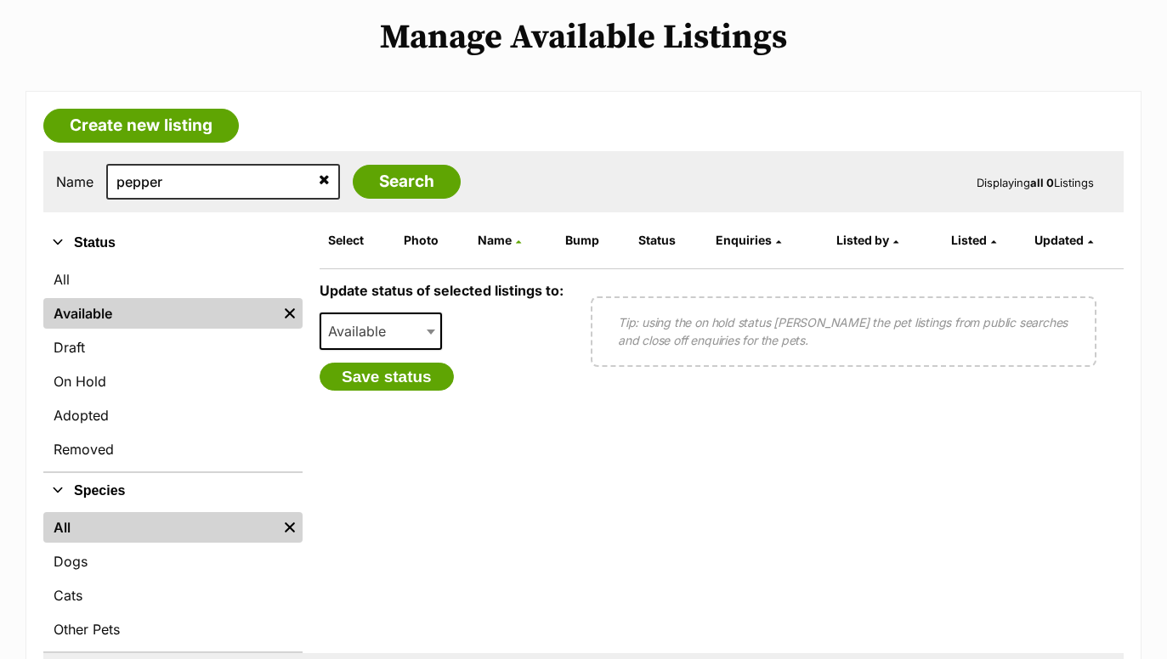
scroll to position [342, 0]
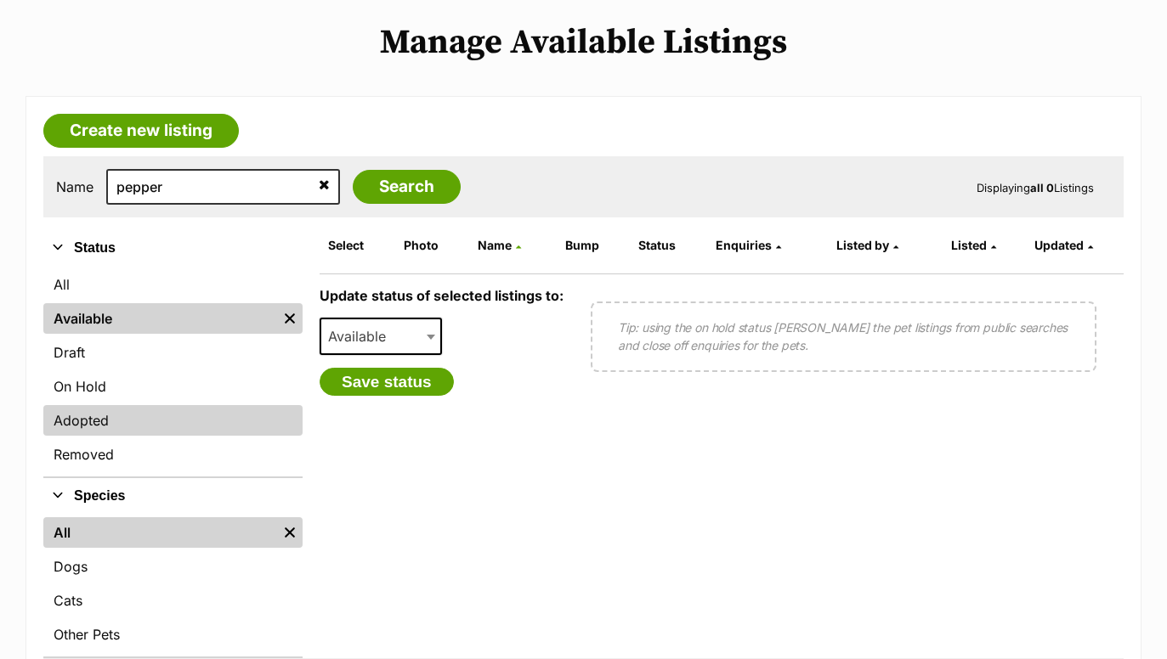
click at [175, 423] on link "Adopted" at bounding box center [172, 420] width 259 height 31
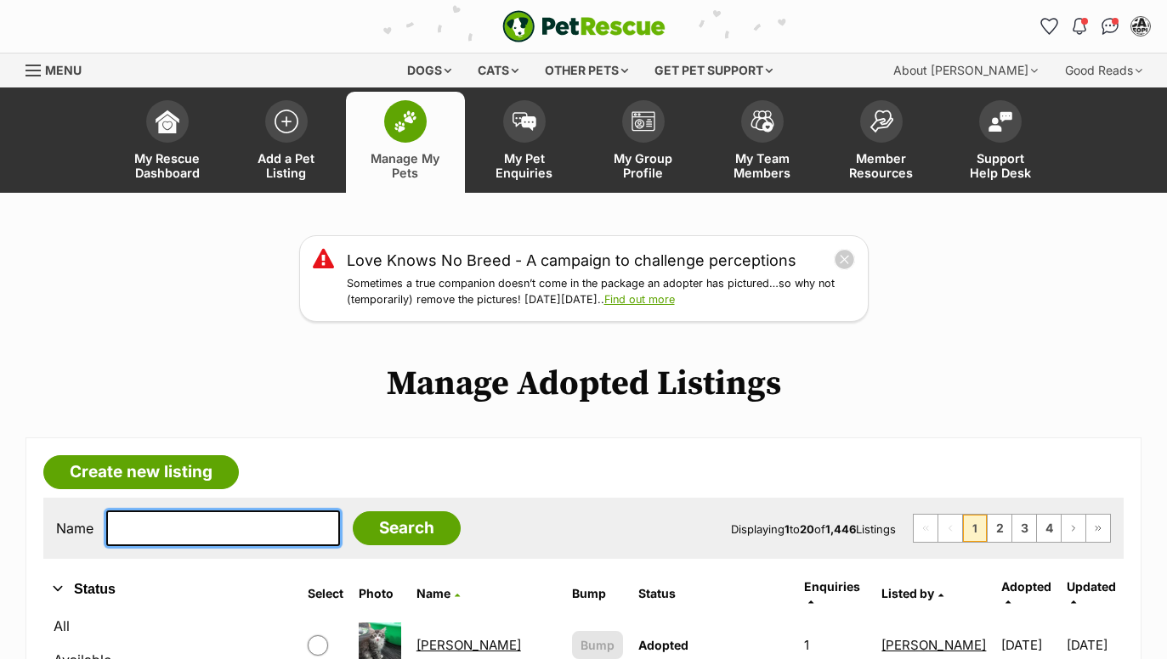
click at [308, 518] on input "text" at bounding box center [223, 529] width 234 height 36
type input "pepper"
click at [394, 526] on input "Search" at bounding box center [407, 529] width 108 height 34
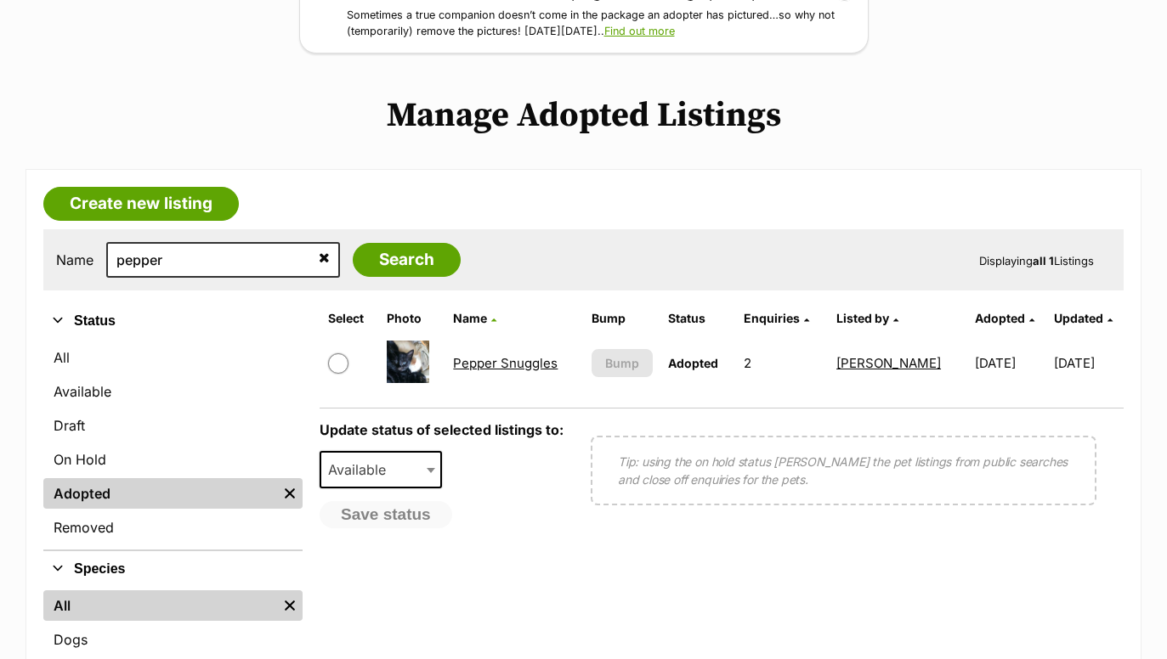
scroll to position [377, 0]
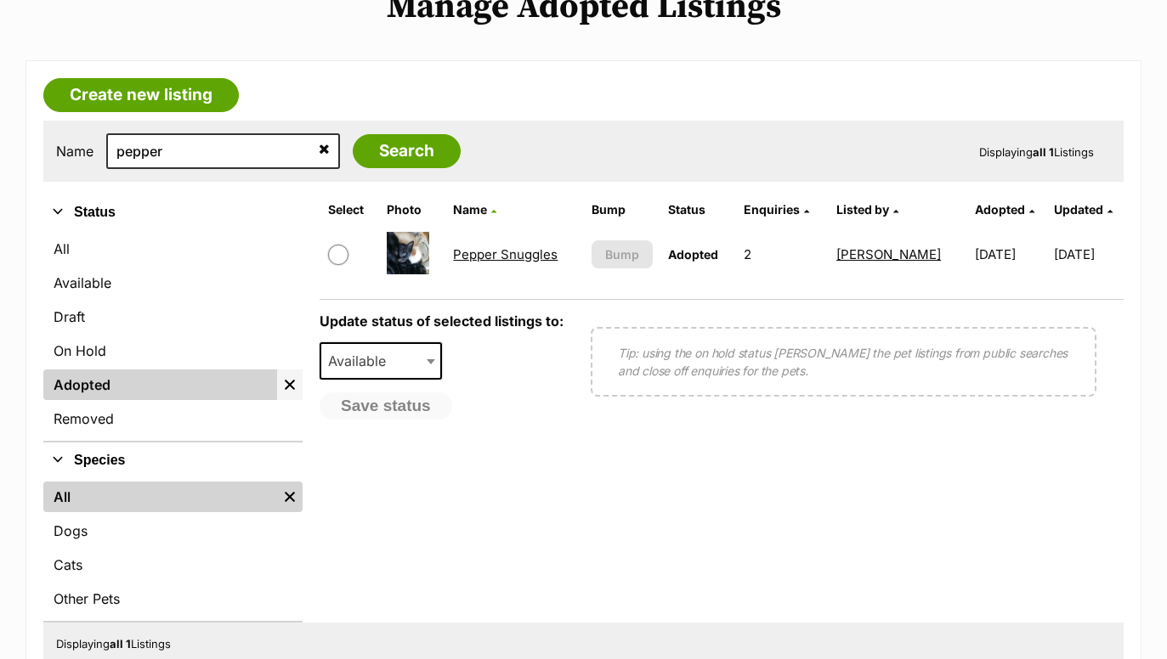
click at [289, 385] on img "Remove filter" at bounding box center [289, 385] width 19 height 19
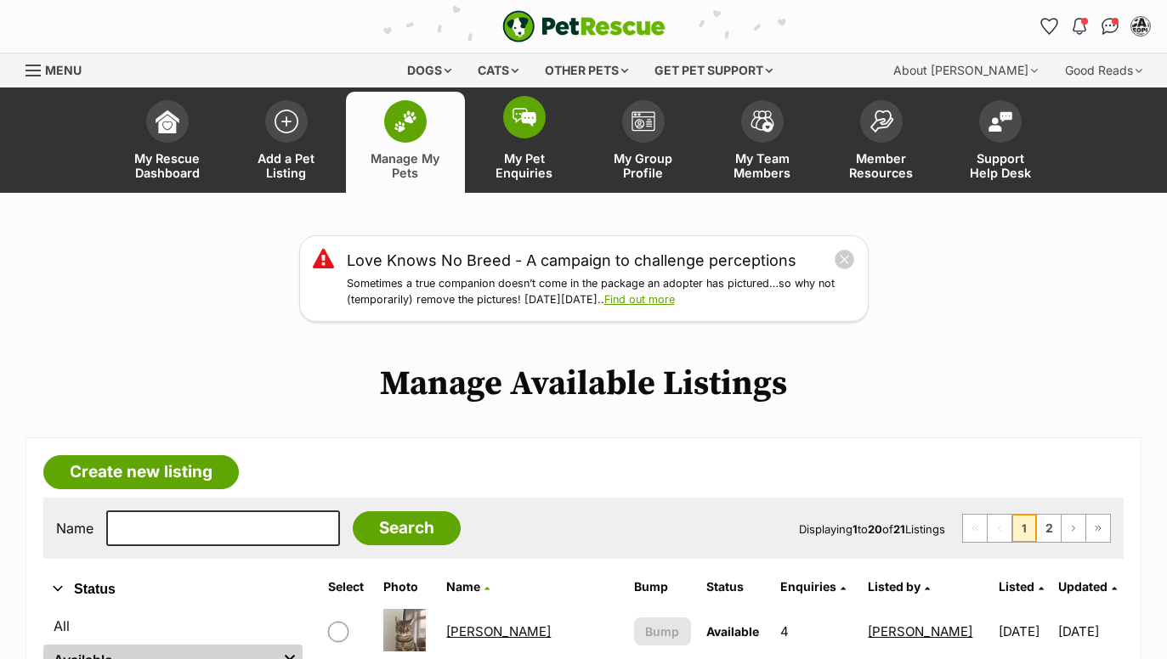
click at [521, 123] on img at bounding box center [524, 117] width 24 height 19
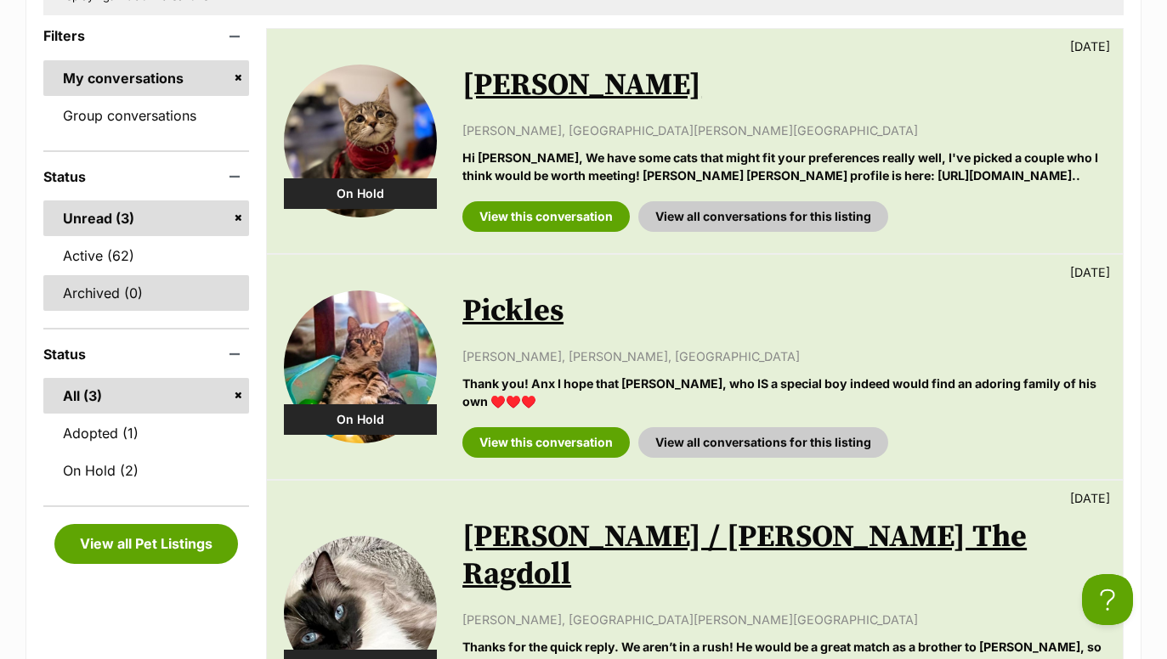
scroll to position [470, 0]
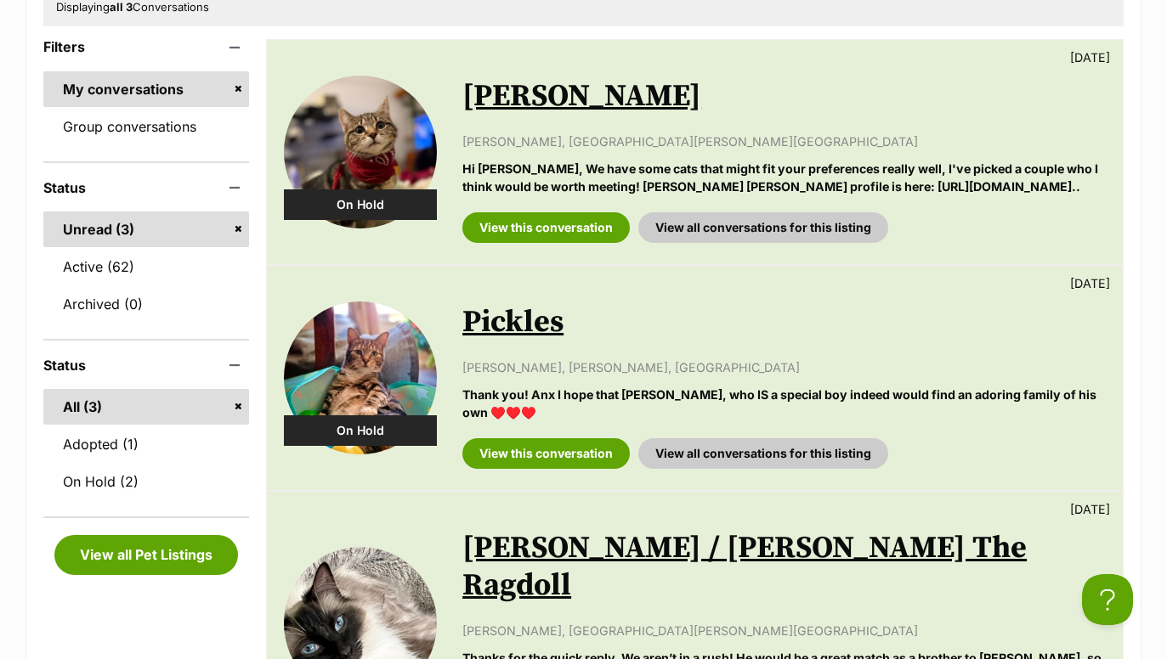
click at [158, 143] on div "Filters My conversations Group conversations Status Unread (3) Active (62) Arch…" at bounding box center [146, 403] width 206 height 728
click at [158, 139] on link "Group conversations" at bounding box center [146, 127] width 206 height 36
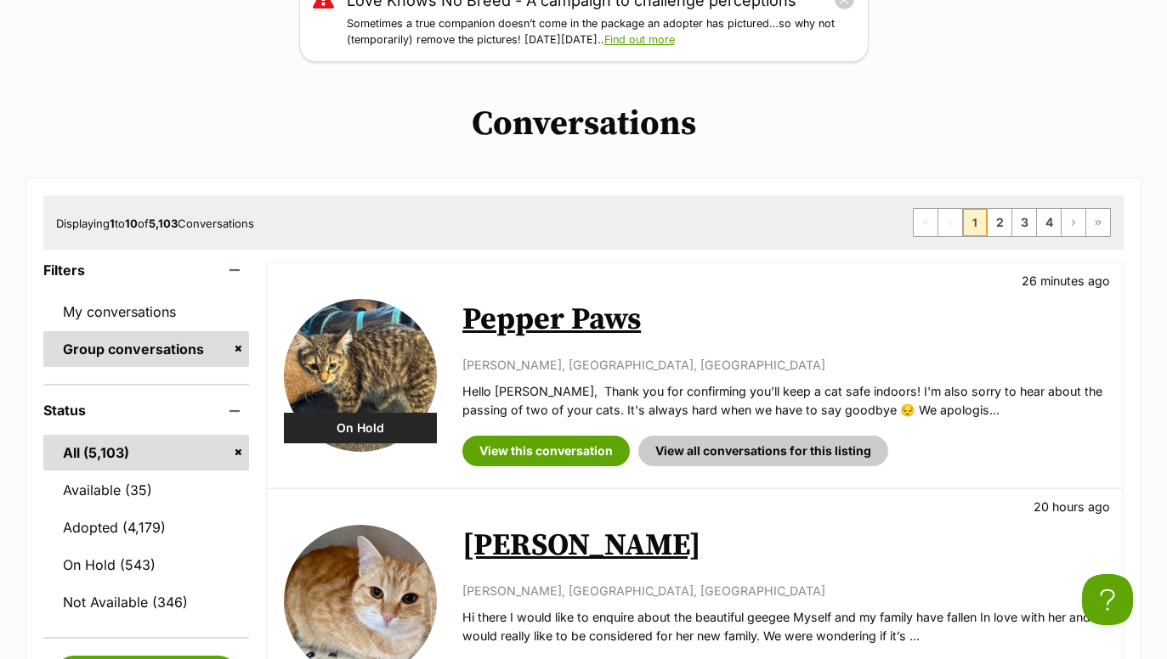
scroll to position [286, 0]
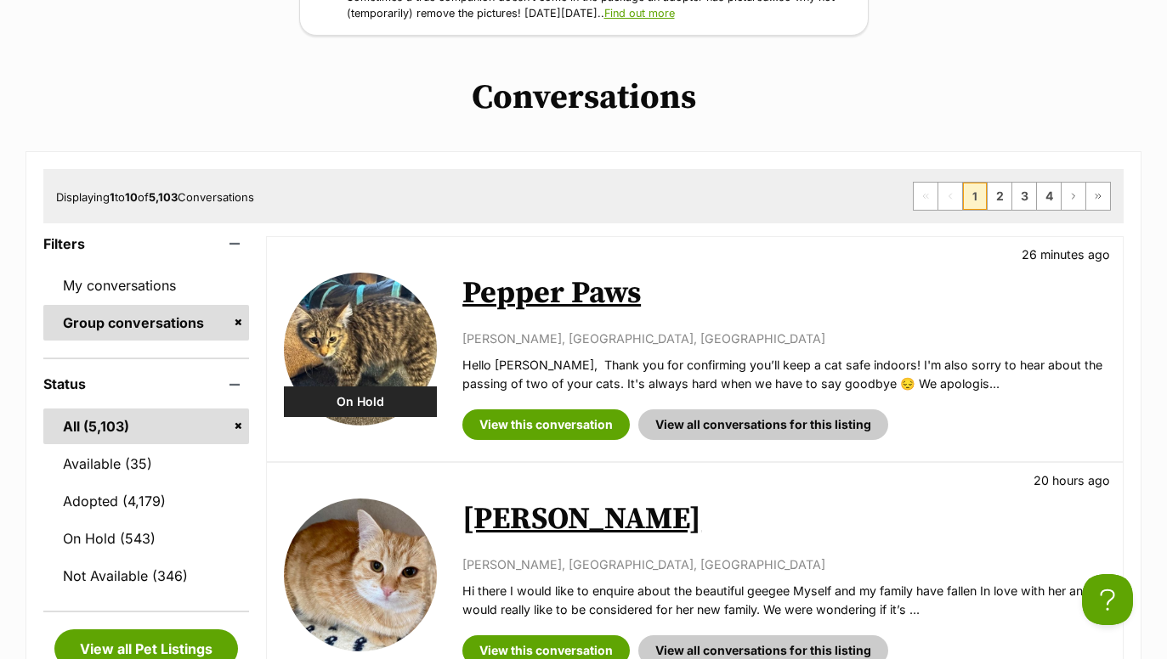
click at [511, 303] on link "Pepper Paws" at bounding box center [551, 293] width 178 height 38
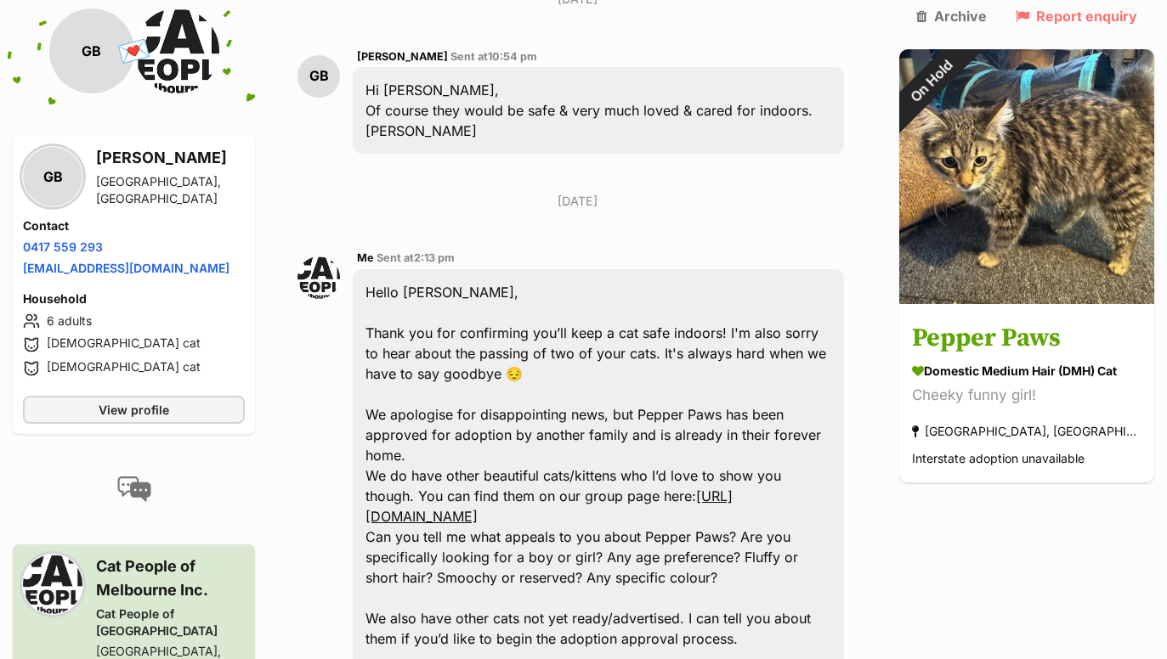
scroll to position [1552, 0]
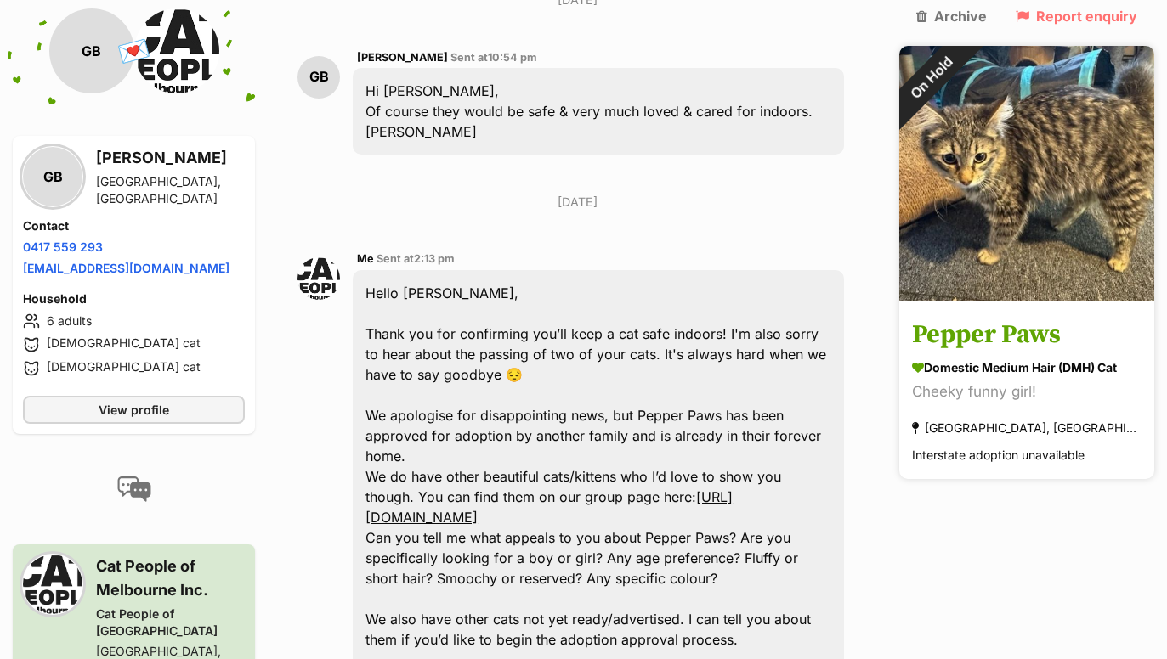
click at [964, 317] on h3 "Pepper Paws" at bounding box center [1026, 336] width 229 height 38
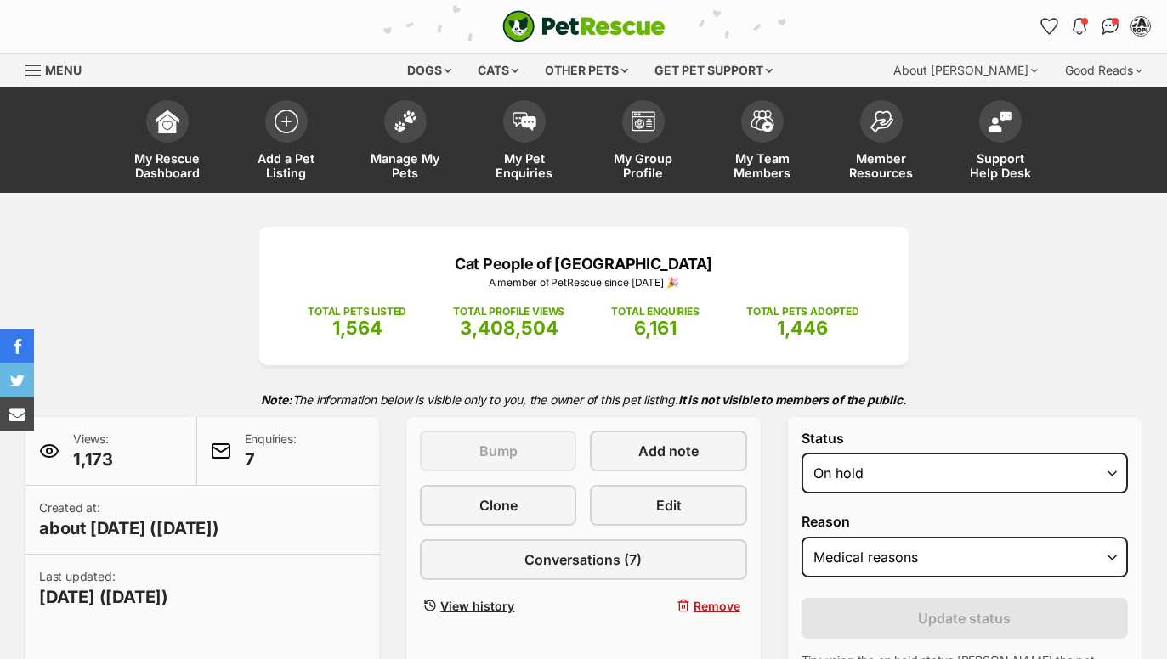
select select "medical"
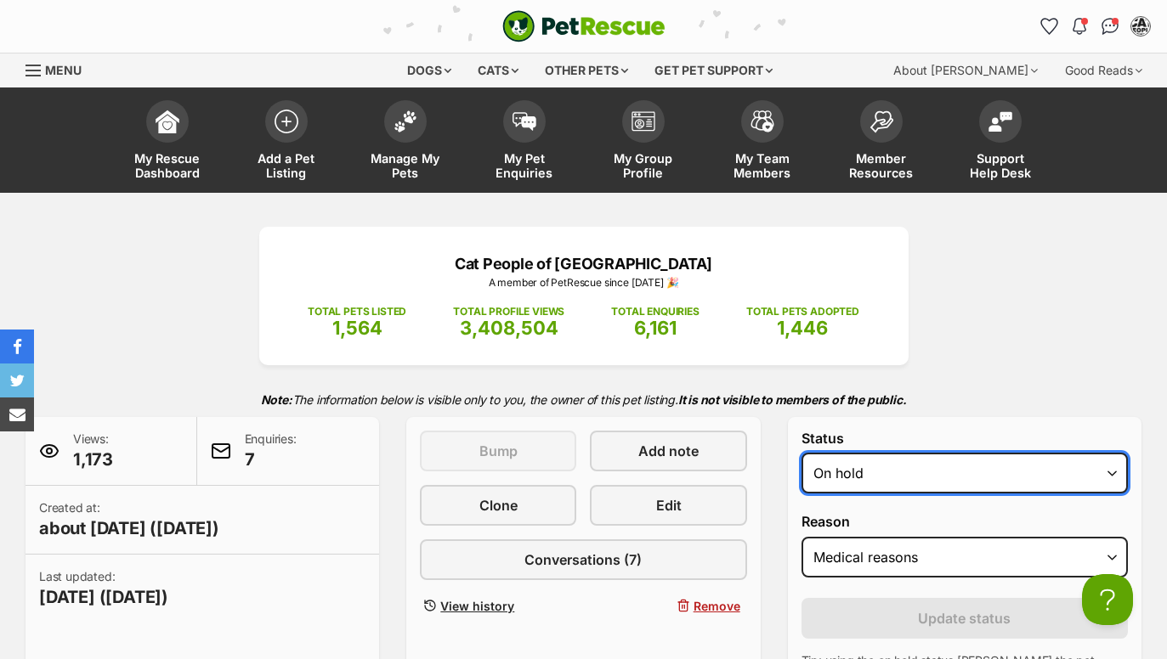
select select "rehomed"
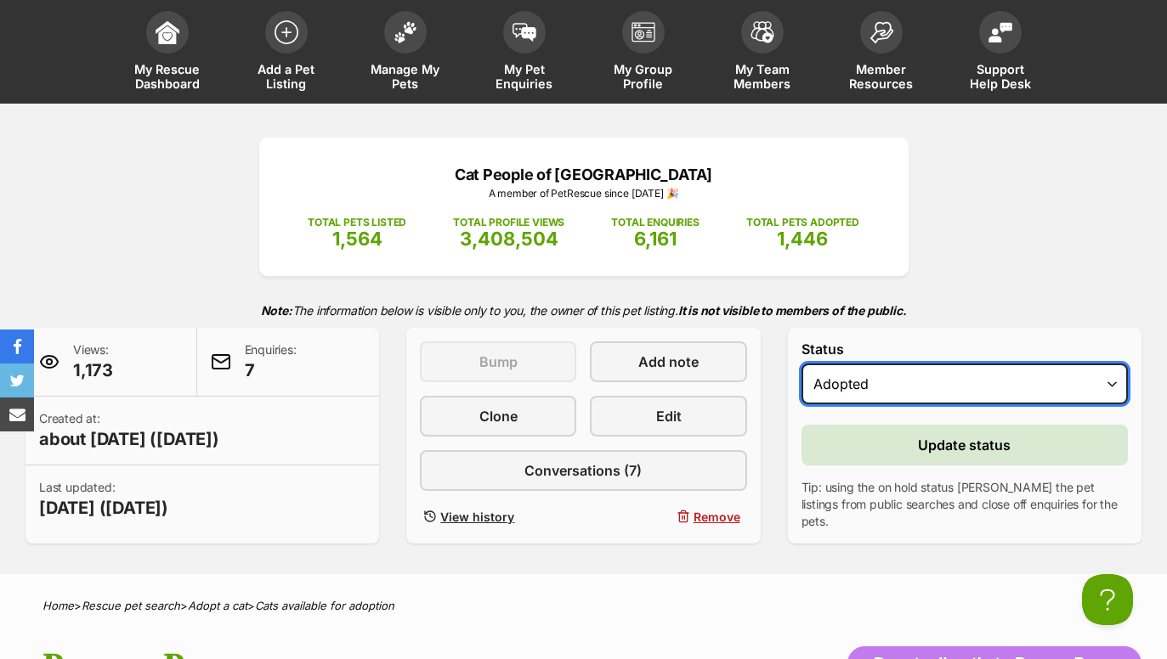
scroll to position [93, 0]
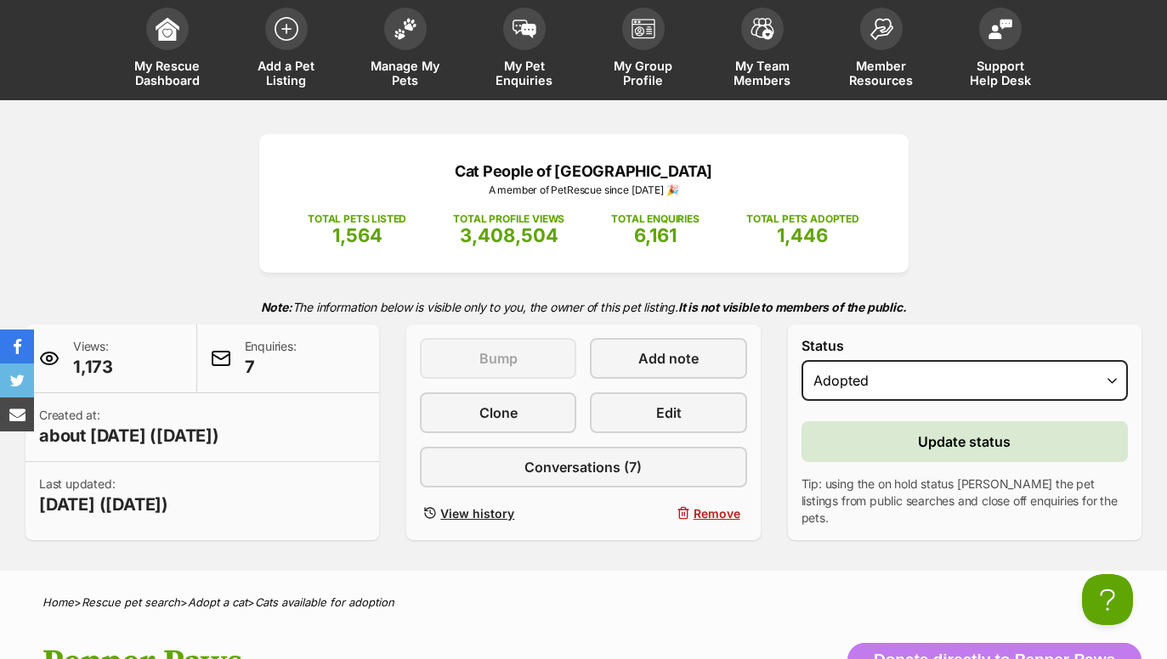
click at [937, 449] on span "Update status" at bounding box center [964, 442] width 93 height 20
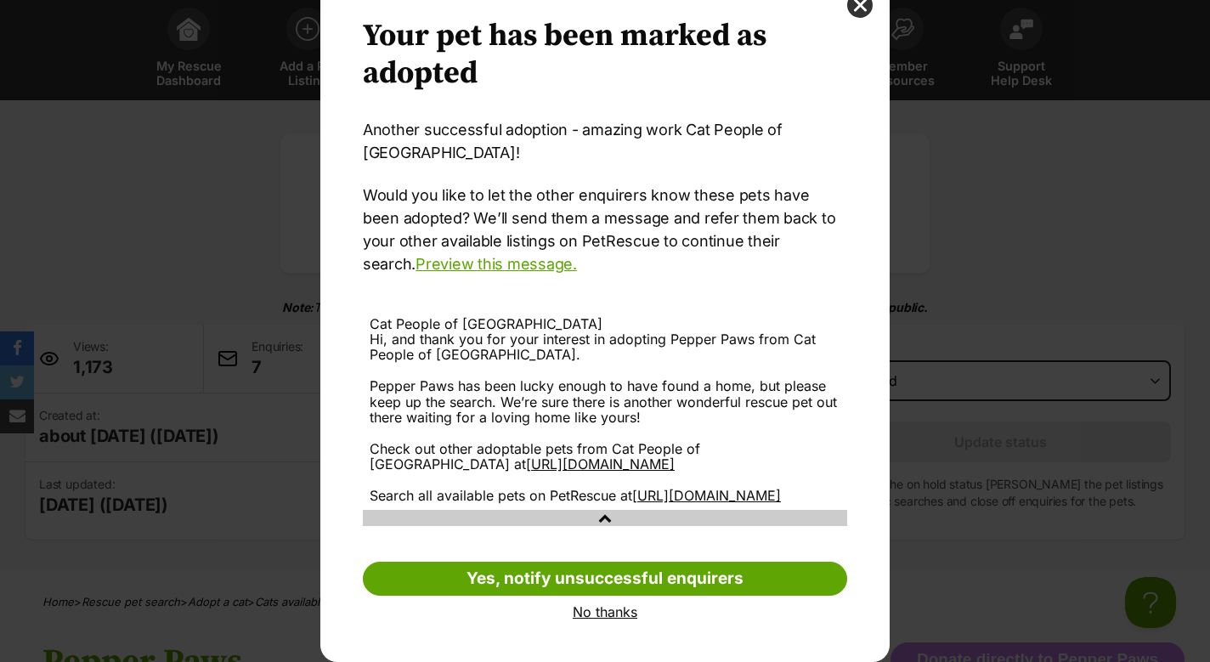
scroll to position [0, 0]
click at [603, 614] on link "No thanks" at bounding box center [605, 611] width 484 height 15
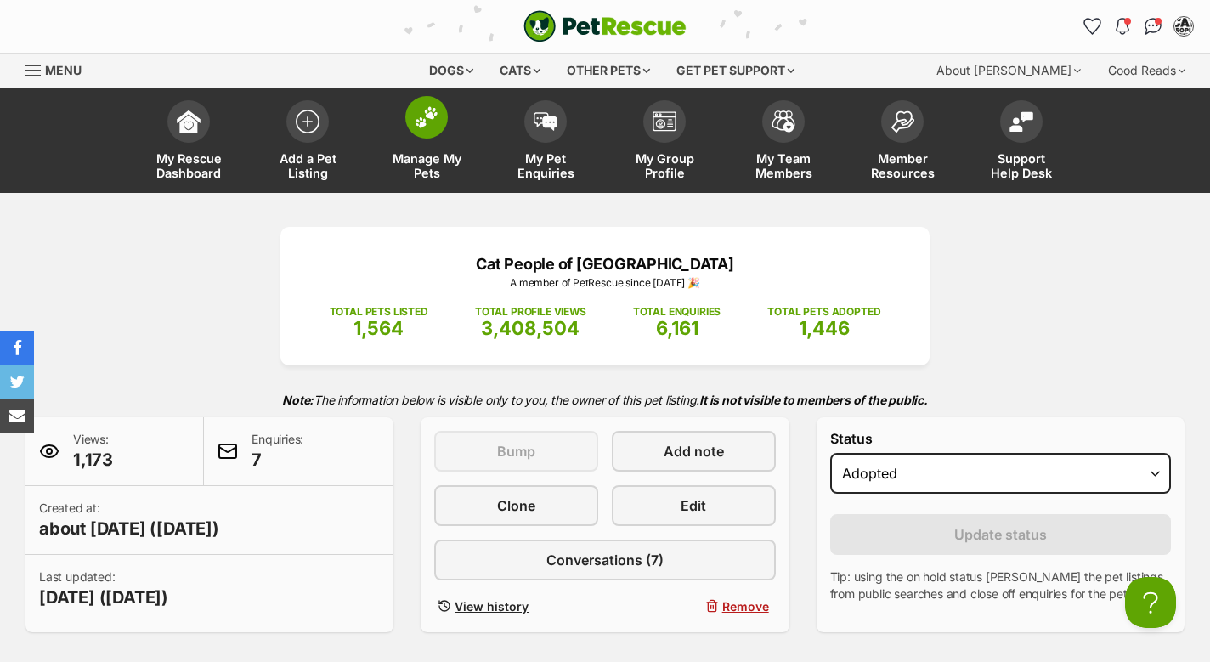
click at [425, 125] on img at bounding box center [427, 117] width 24 height 22
click at [551, 122] on img at bounding box center [546, 117] width 24 height 19
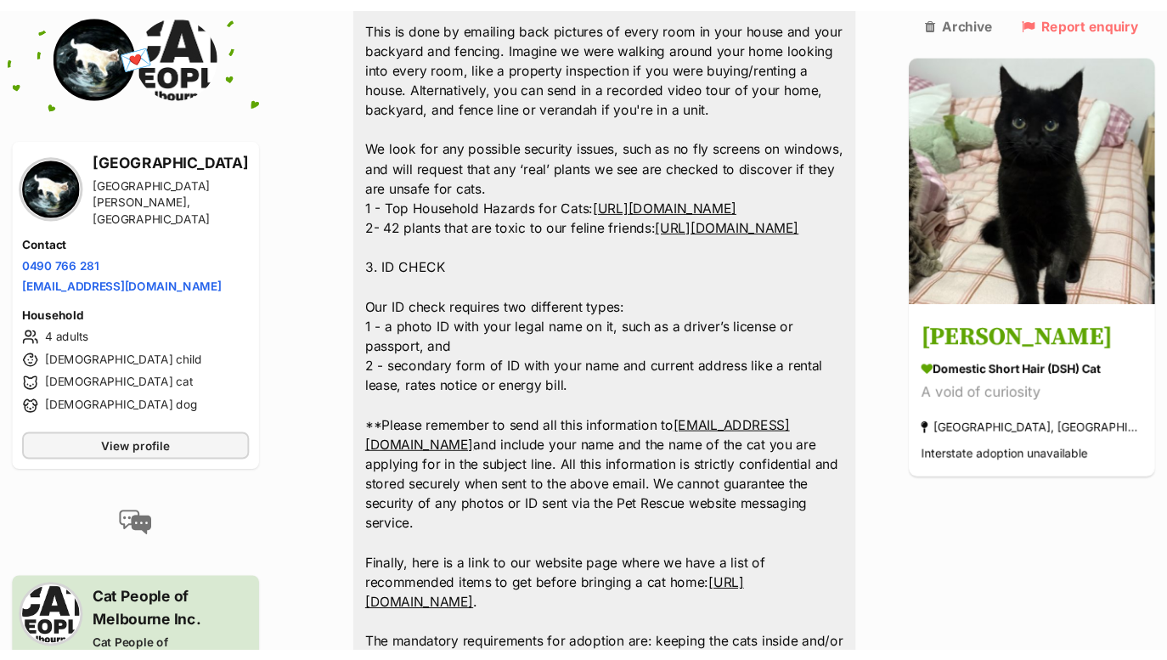
scroll to position [1706, 0]
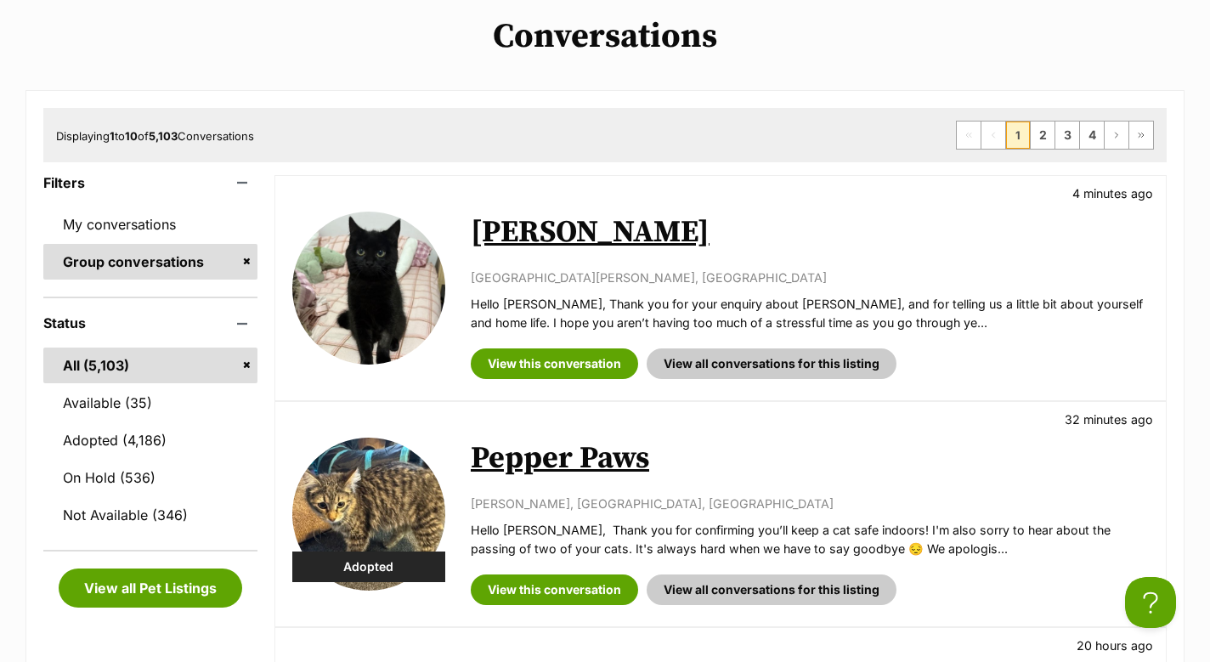
click at [554, 229] on link "Jiji Mewell" at bounding box center [590, 232] width 239 height 38
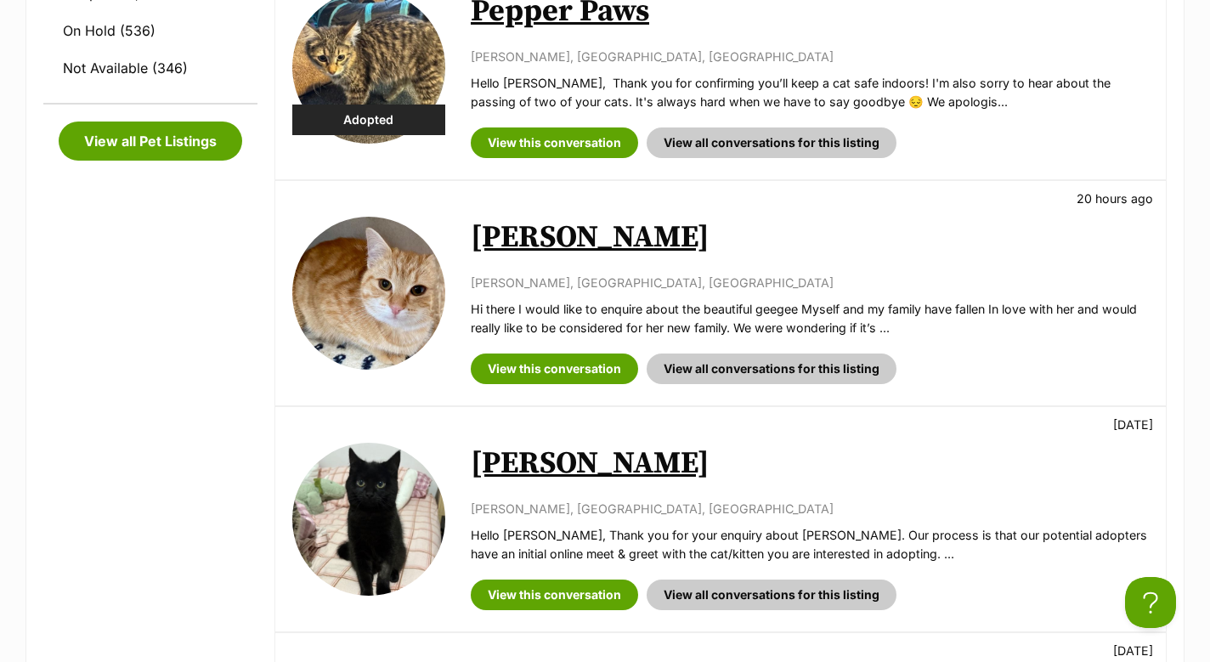
scroll to position [794, 0]
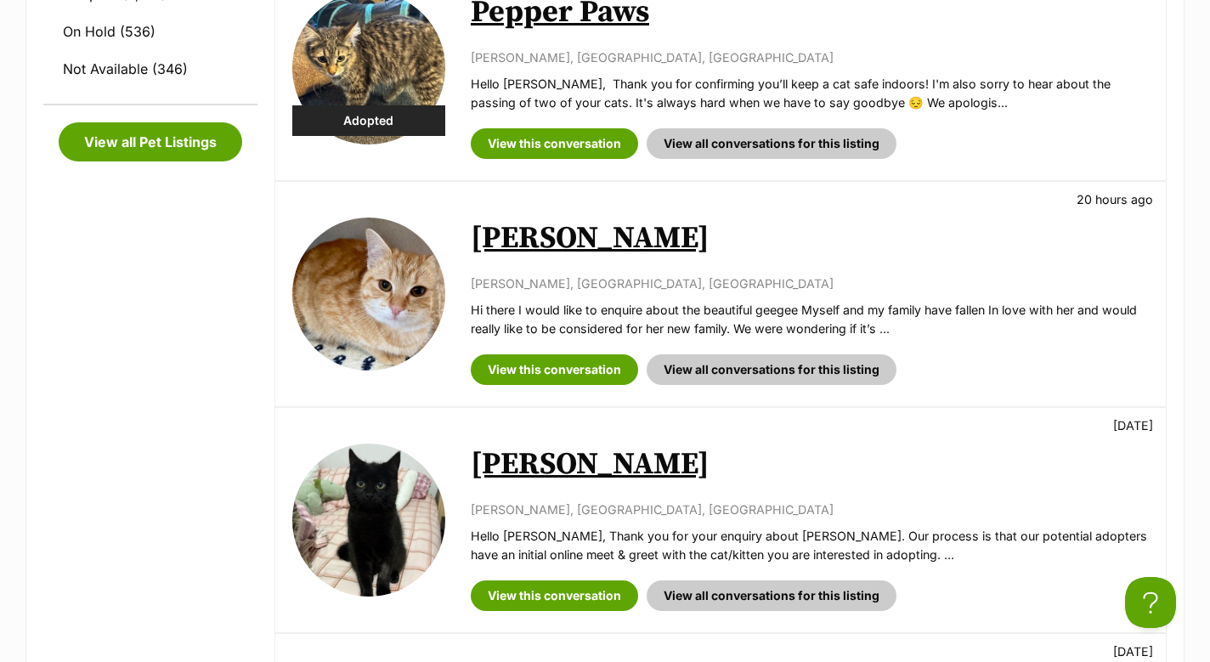
click at [549, 233] on link "Geegee King" at bounding box center [590, 238] width 239 height 38
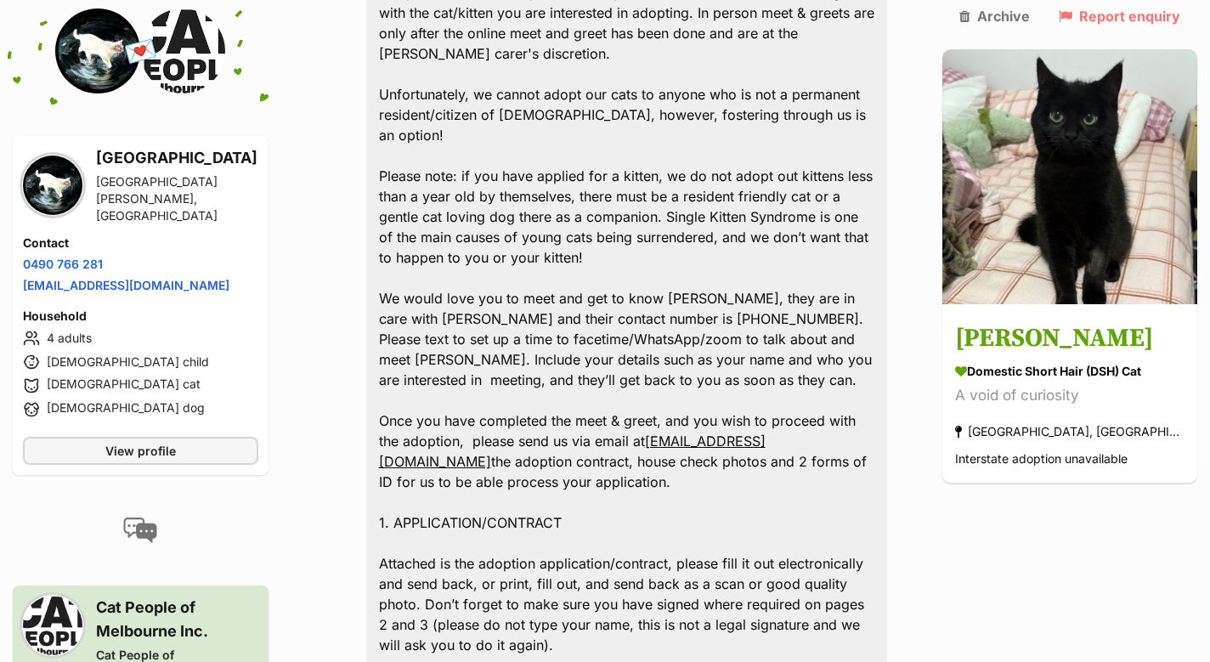
scroll to position [1459, 0]
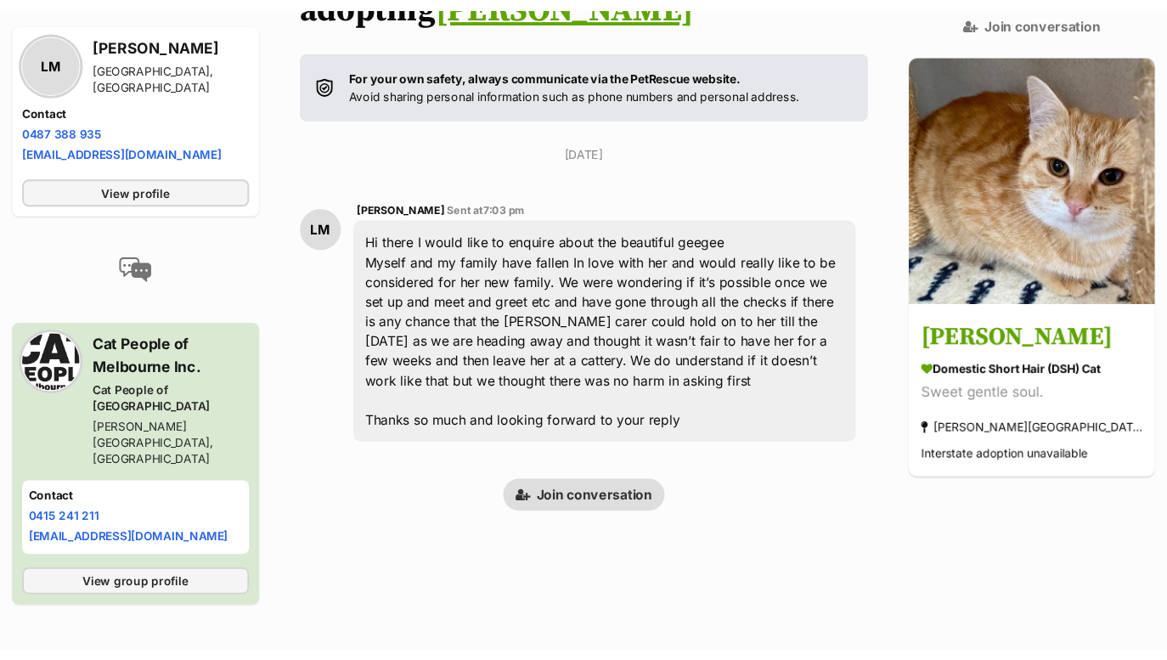
scroll to position [330, 0]
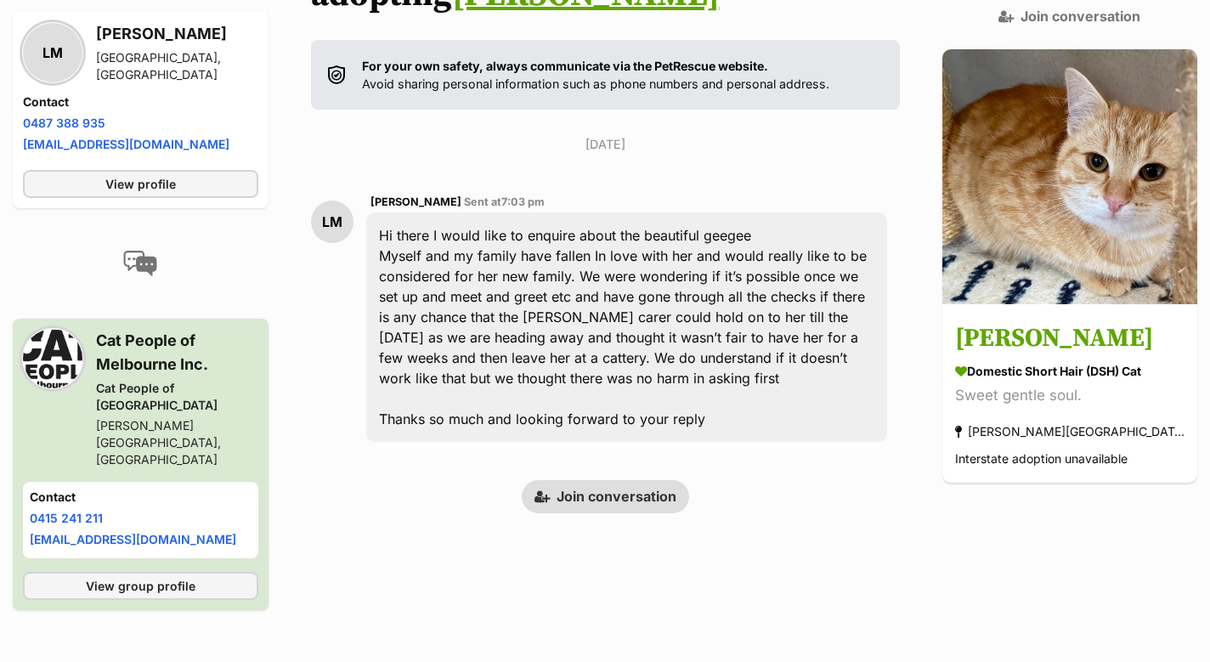
click at [629, 480] on link "Join conversation" at bounding box center [605, 496] width 167 height 32
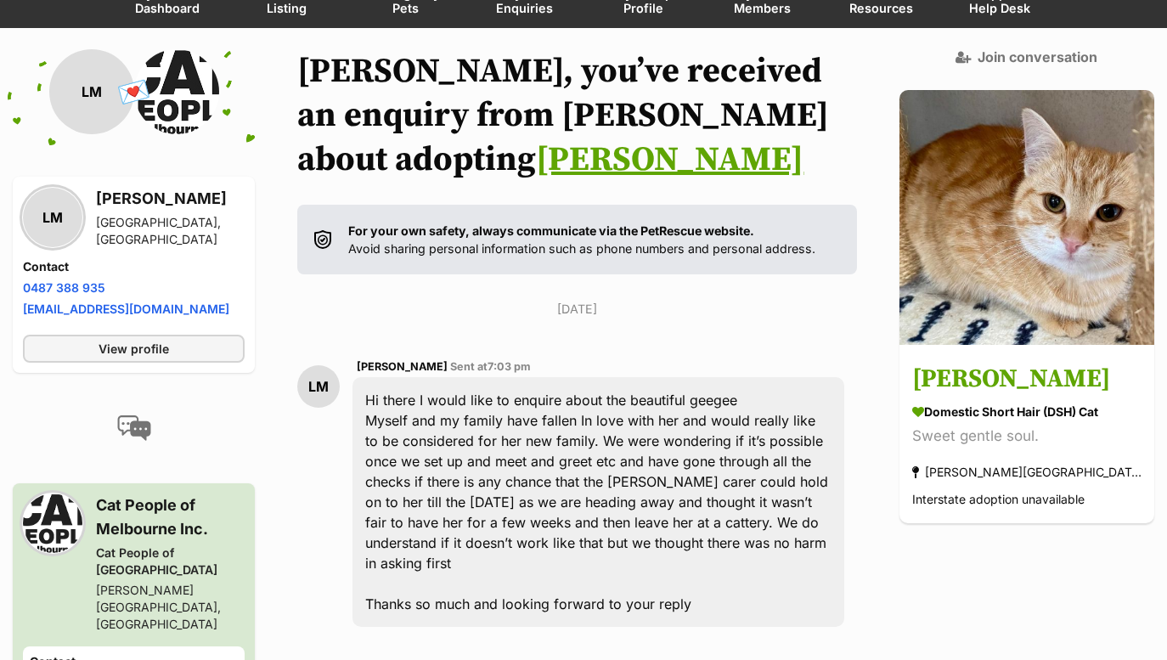
scroll to position [147, 0]
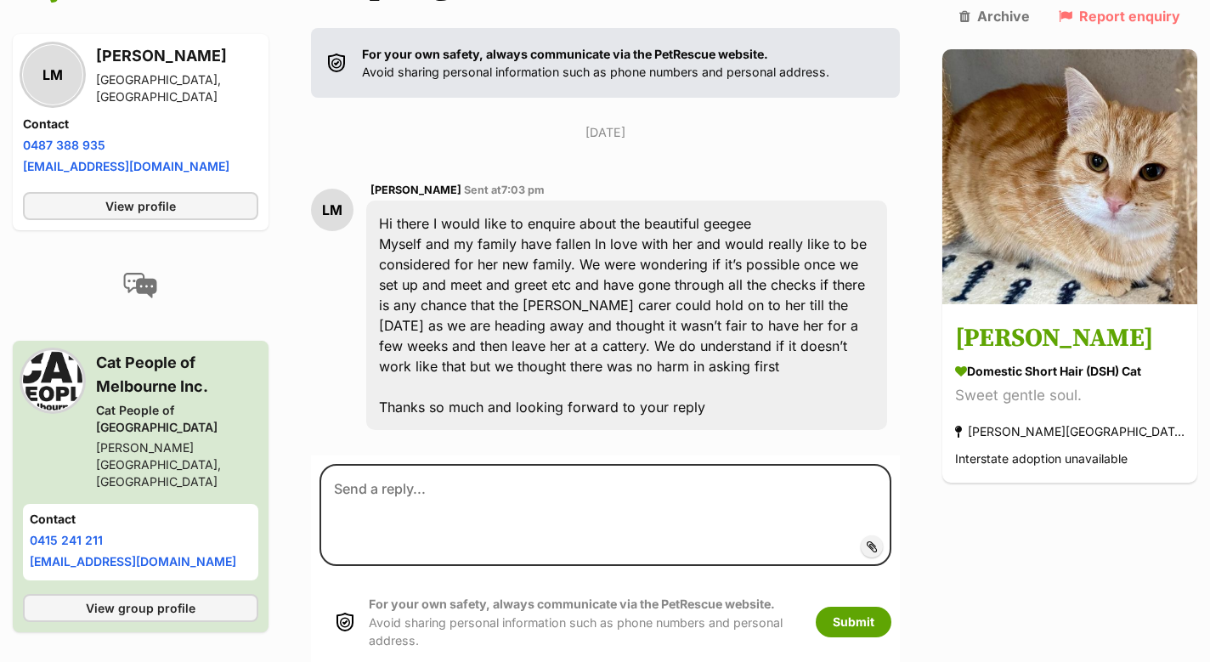
scroll to position [356, 0]
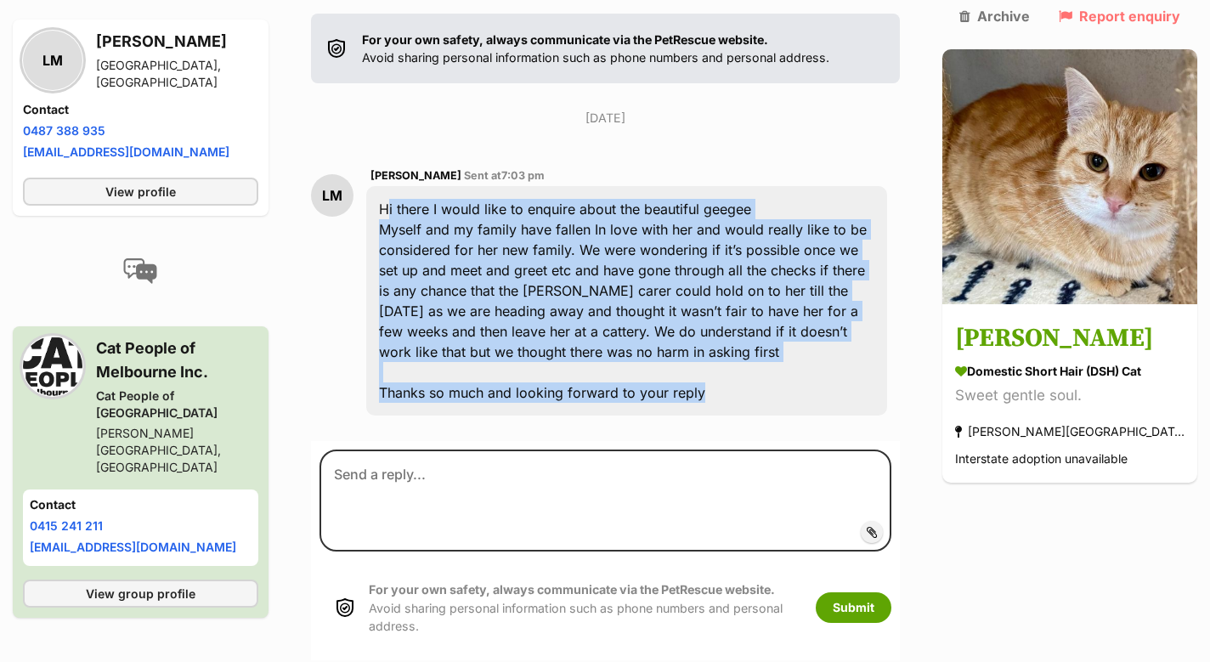
drag, startPoint x: 721, startPoint y: 354, endPoint x: 376, endPoint y: 161, distance: 396.4
click at [376, 161] on div "LM [PERSON_NAME] Sent at 7:03 pm Hi there I would like to enquire about the bea…" at bounding box center [605, 291] width 589 height 276
copy div "Hi there I would like to enquire about the beautiful geegee Myself and my famil…"
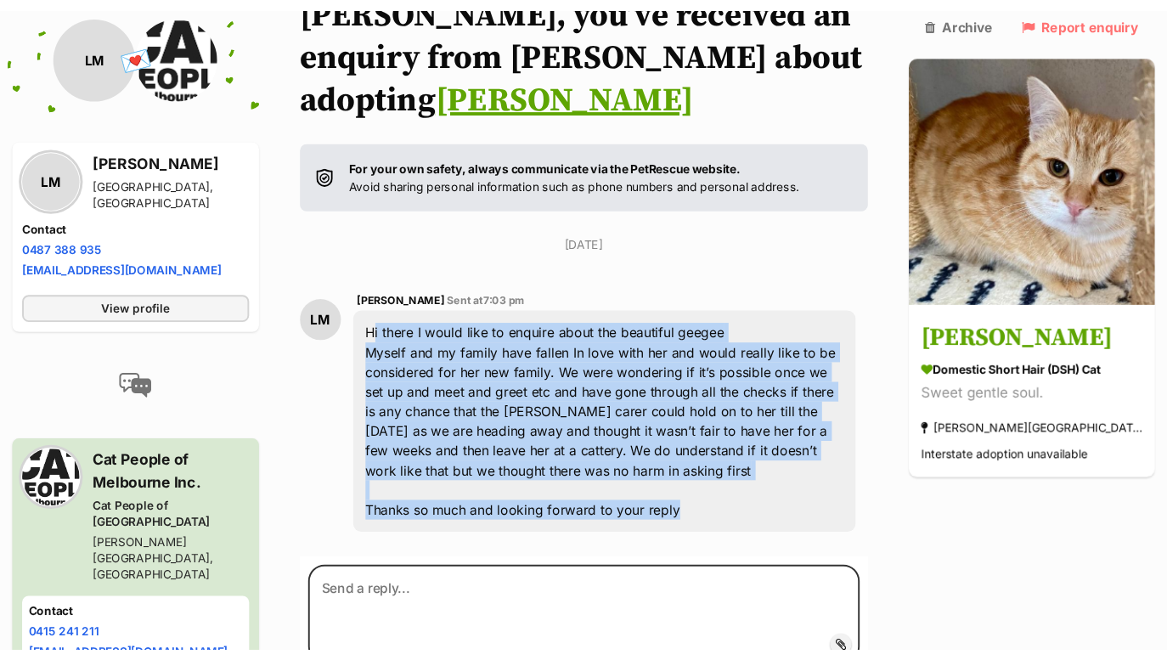
scroll to position [229, 0]
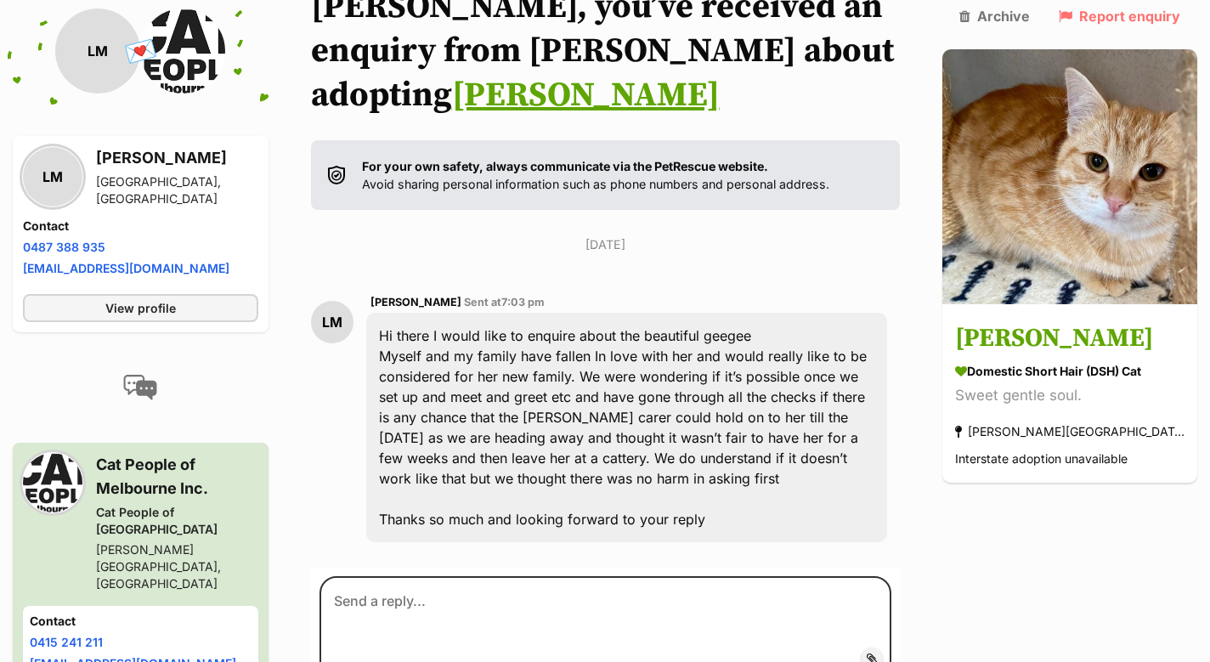
click at [1028, 547] on div "Back to all conversations 💌 Conversation participant details LM LM [PERSON_NAME…" at bounding box center [605, 386] width 1210 height 802
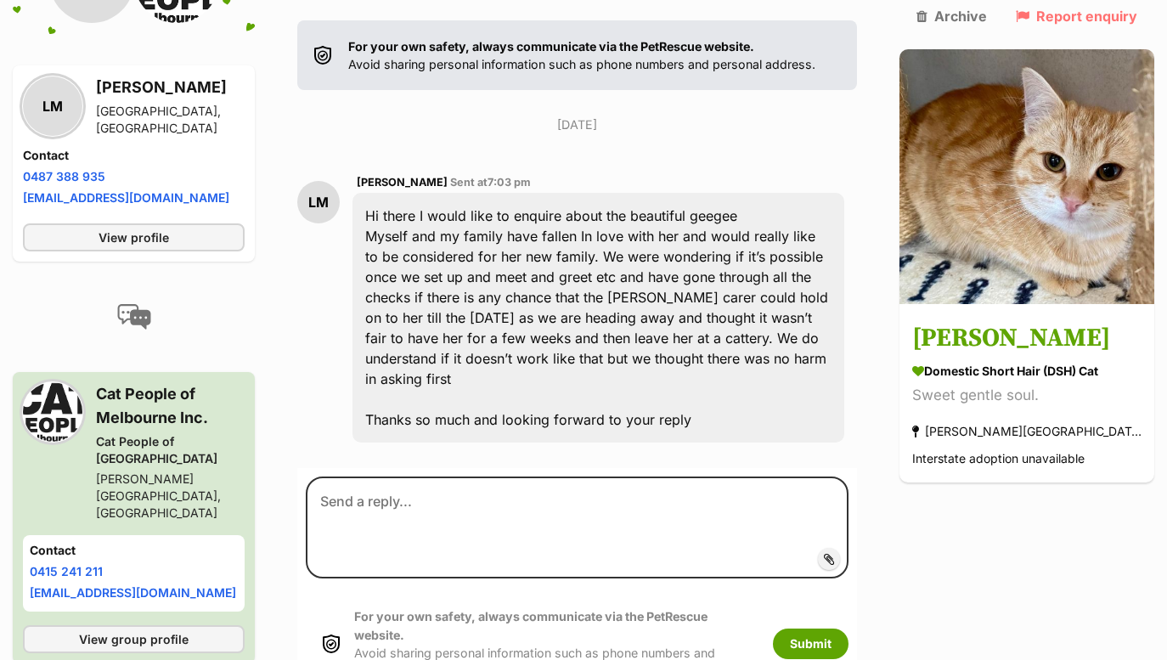
scroll to position [323, 0]
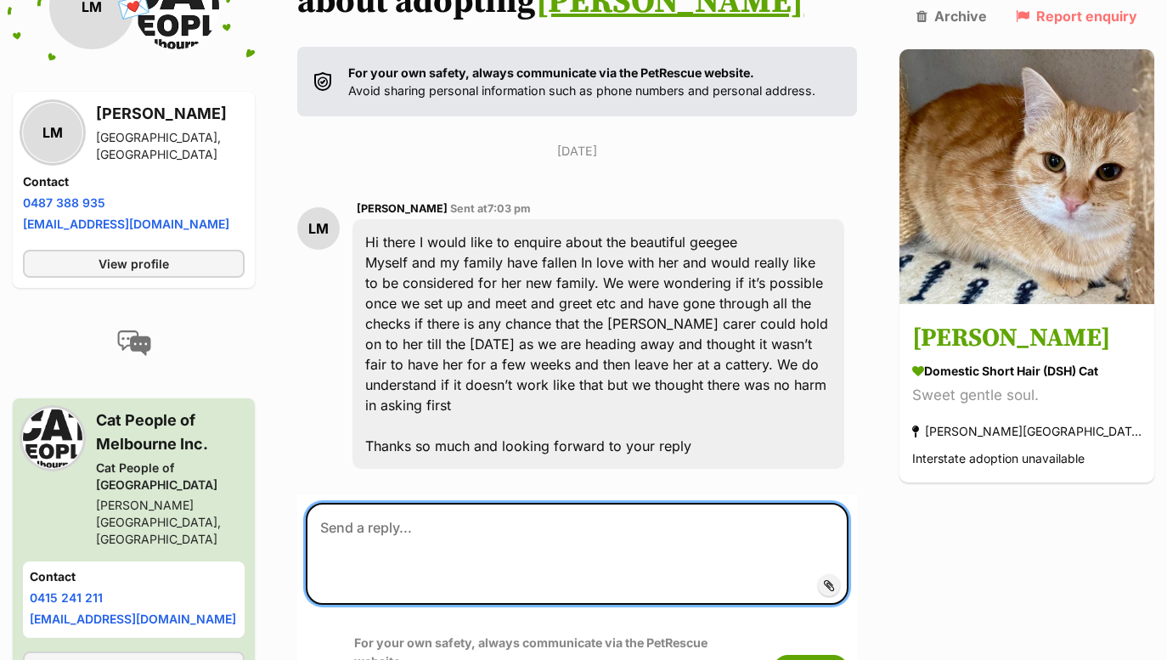
click at [410, 504] on textarea at bounding box center [577, 554] width 543 height 102
paste textarea "Lorem Ipsum, Dolor sit ame cons adipisc elits Doeius Temp! Incididun utlabor et…"
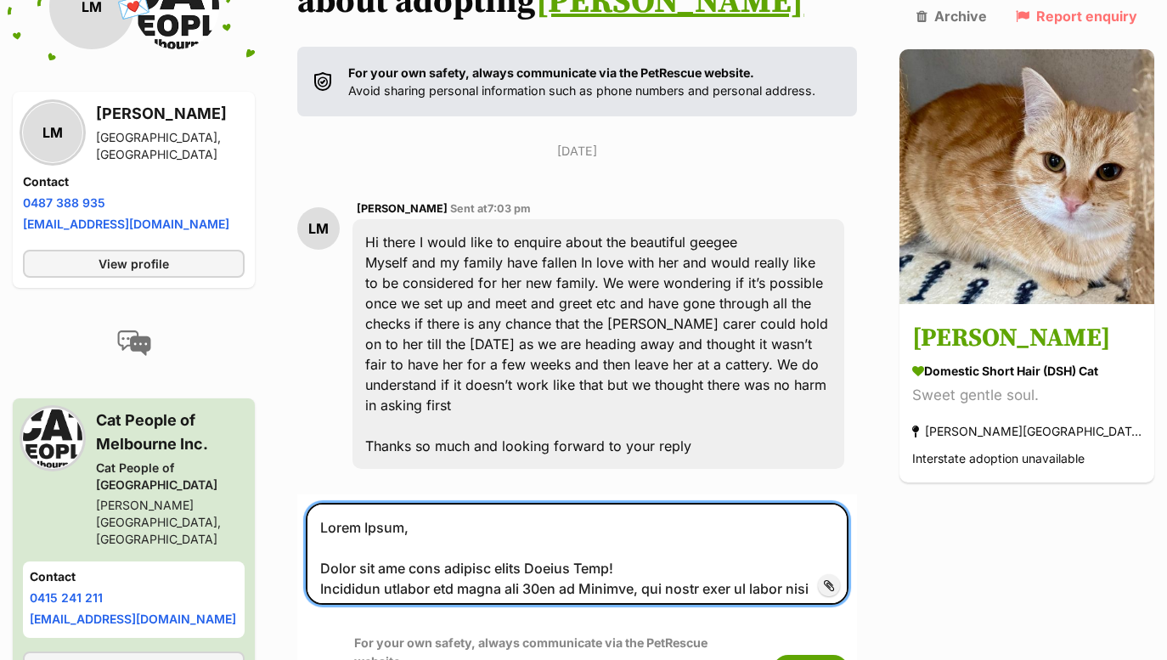
scroll to position [710, 0]
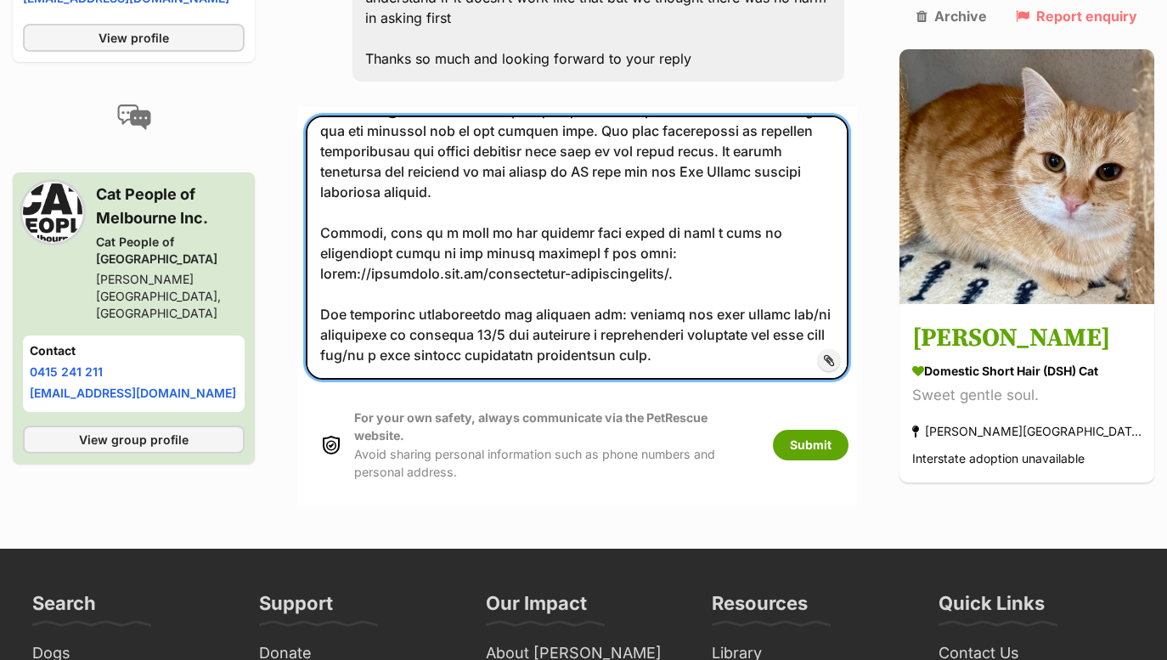
type textarea "Lorem Ipsum, Dolor sit ame cons adipisc elits Doeius Temp! Incididun utlabor et…"
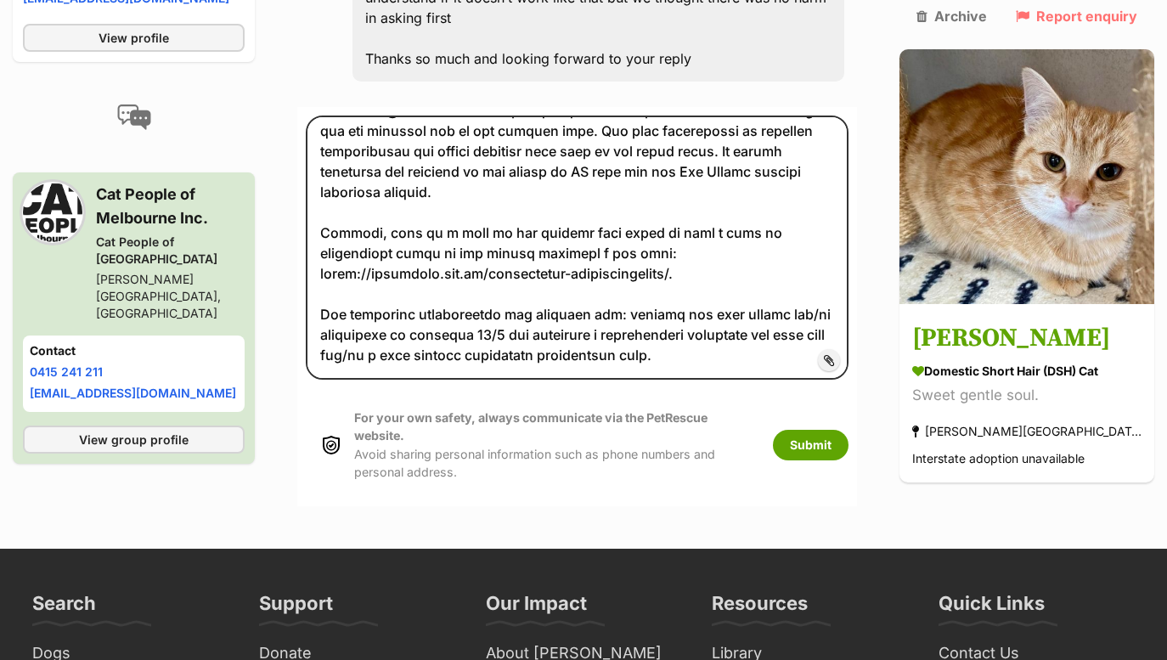
click at [868, 353] on span "Add attachment" at bounding box center [887, 360] width 91 height 14
click at [0, 0] on input "Add attachment" at bounding box center [0, 0] width 0 height 0
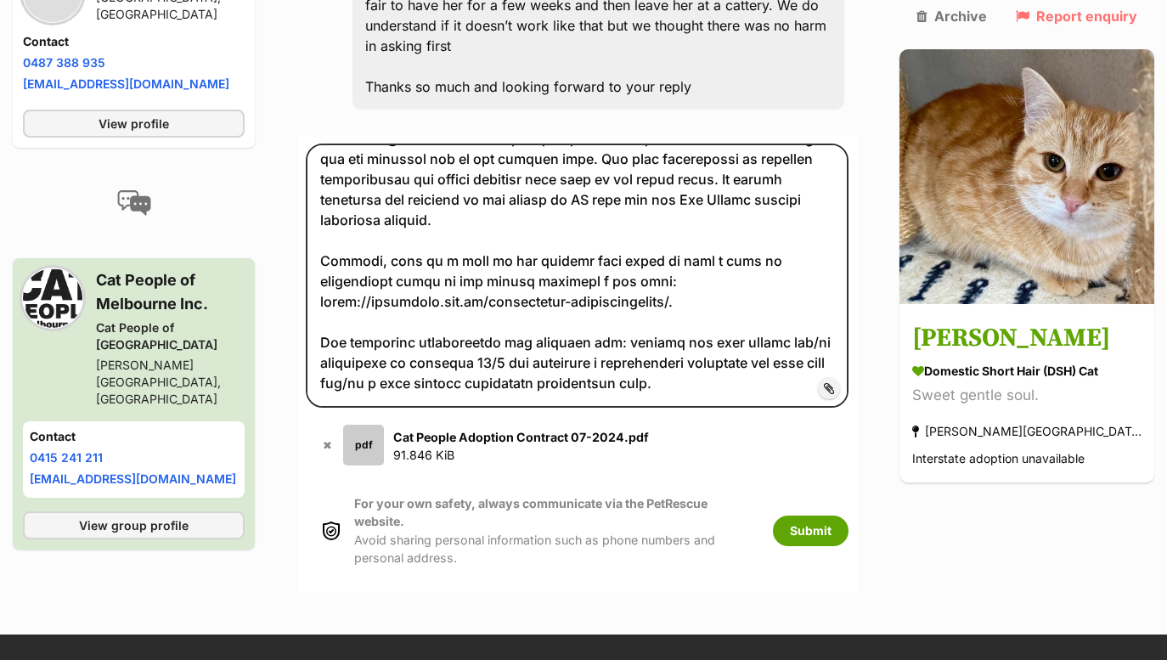
scroll to position [683, 0]
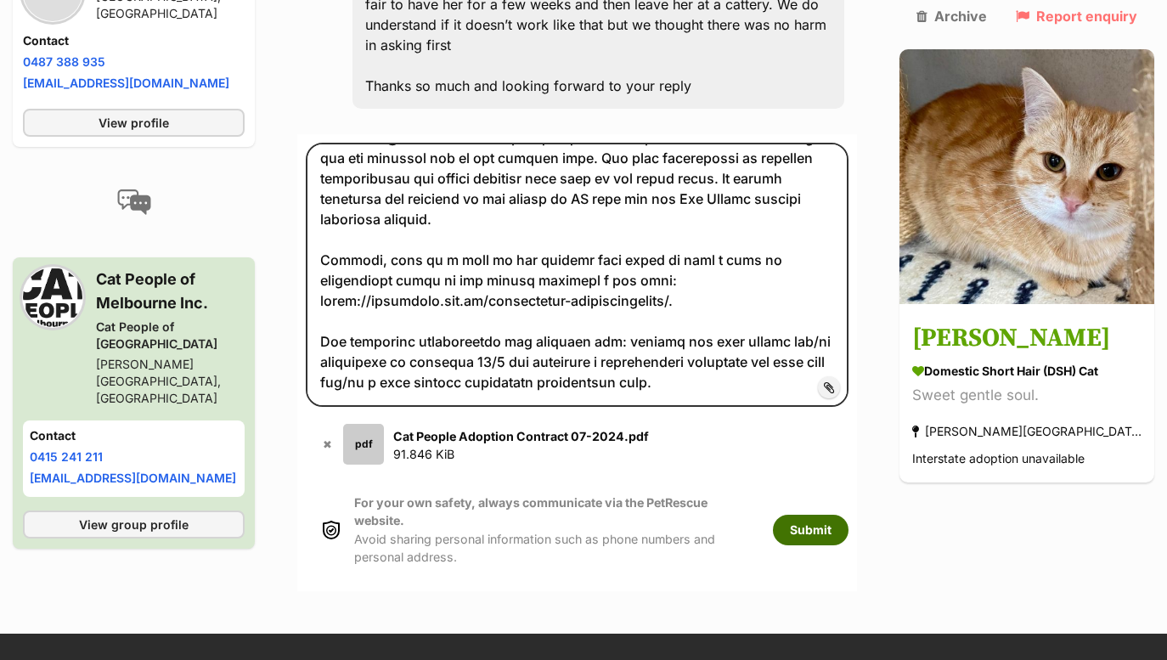
click at [837, 515] on button "Submit" at bounding box center [811, 530] width 76 height 31
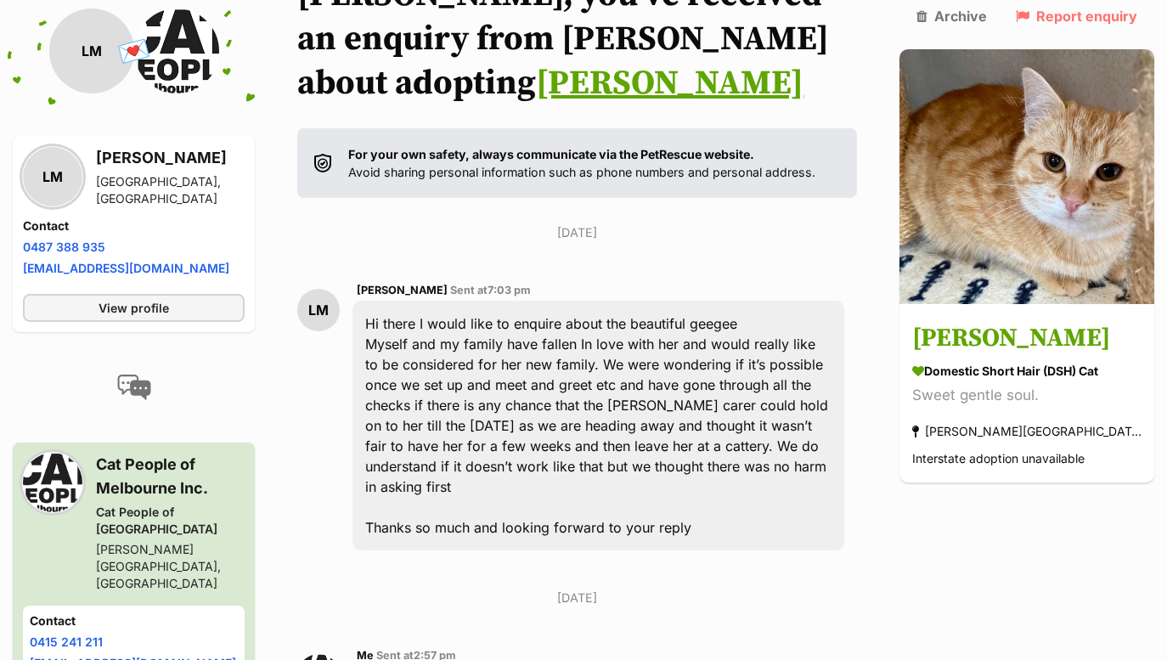
scroll to position [253, 0]
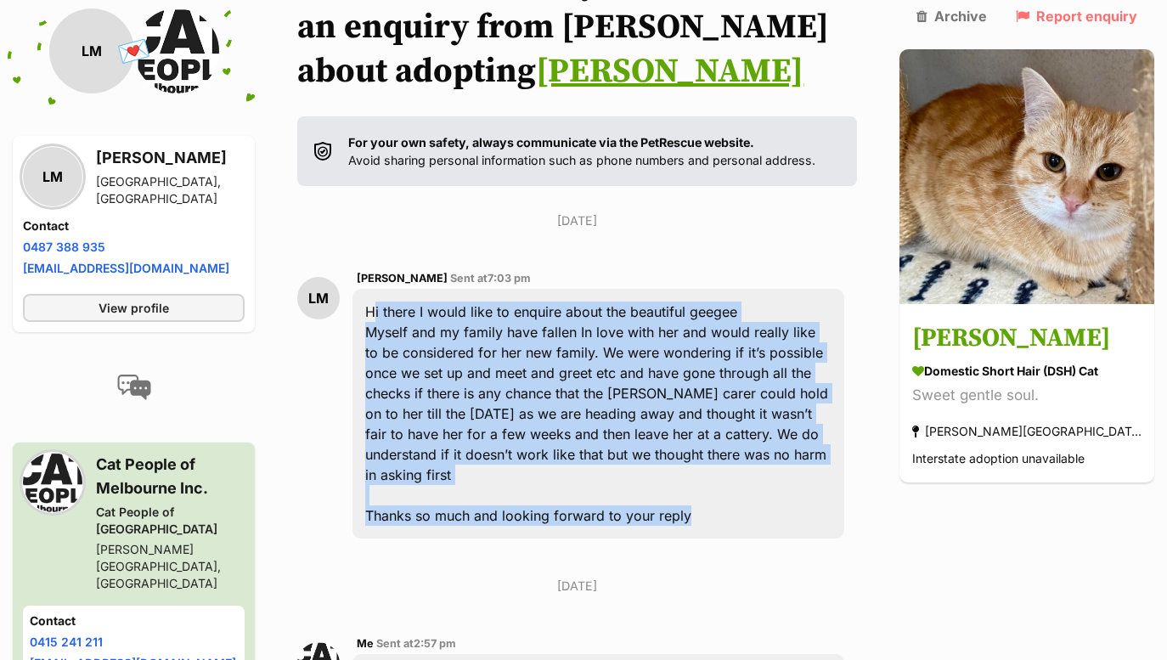
drag, startPoint x: 721, startPoint y: 493, endPoint x: 364, endPoint y: 306, distance: 402.9
click at [364, 306] on div "LM [PERSON_NAME] Sent at 7:03 pm Hi there I would like to enquire about the bea…" at bounding box center [577, 404] width 560 height 297
copy div "Hi there I would like to enquire about the beautiful geegee Myself and my famil…"
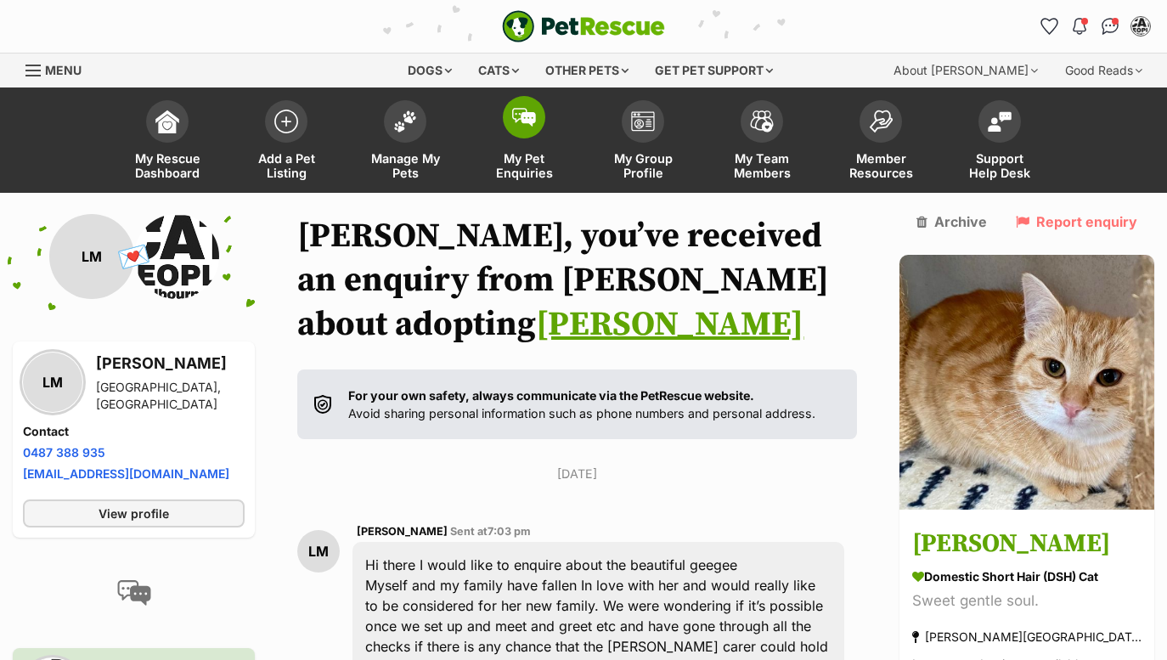
click at [524, 117] on img at bounding box center [524, 117] width 24 height 19
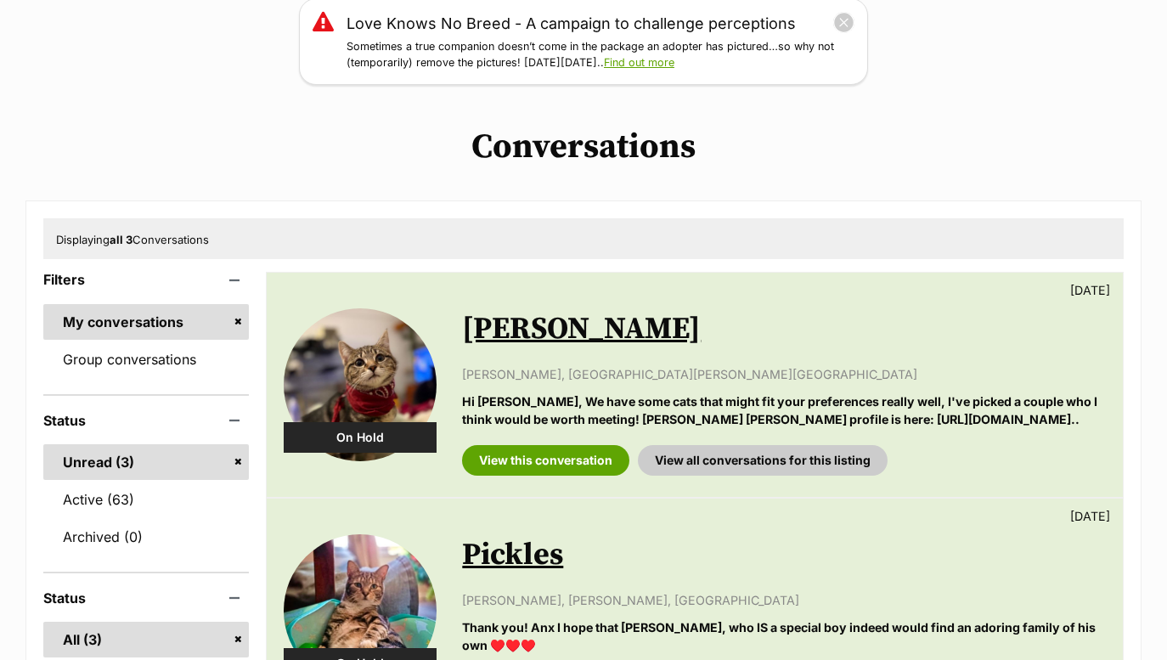
scroll to position [458, 0]
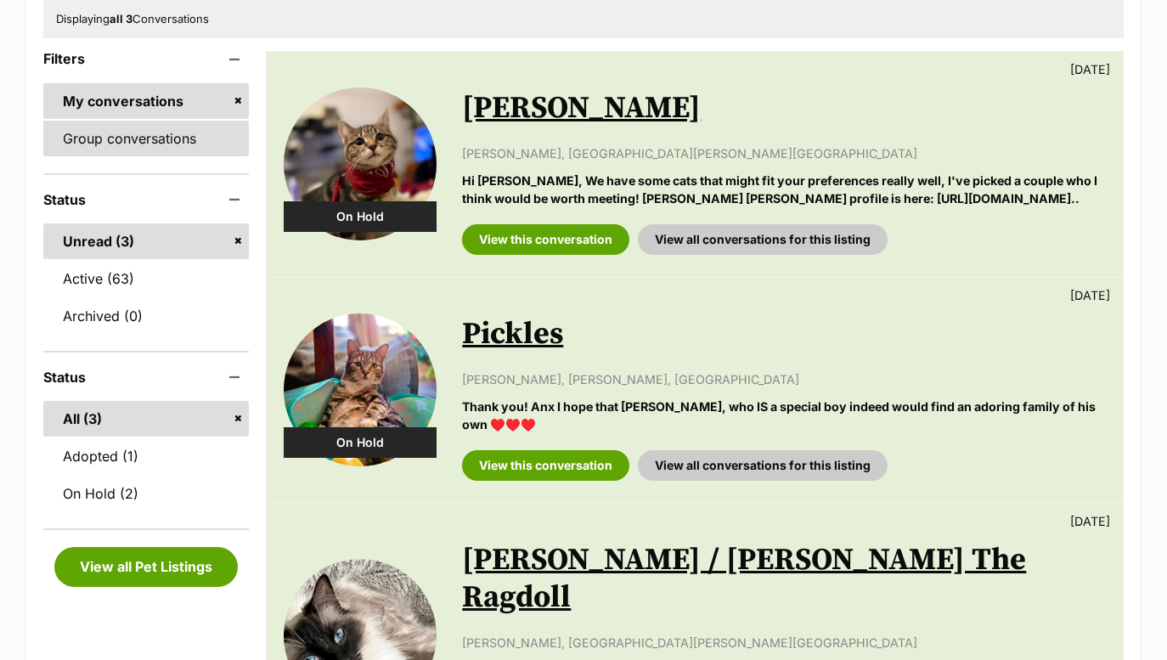
click at [133, 144] on link "Group conversations" at bounding box center [146, 139] width 206 height 36
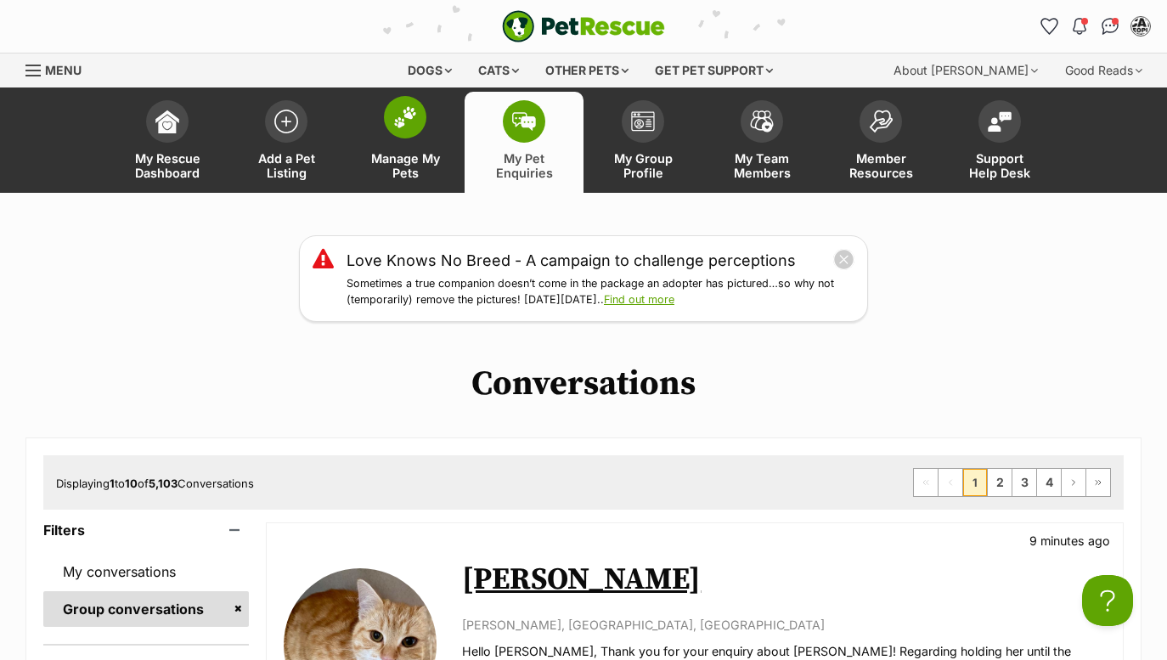
click at [420, 116] on span at bounding box center [405, 117] width 42 height 42
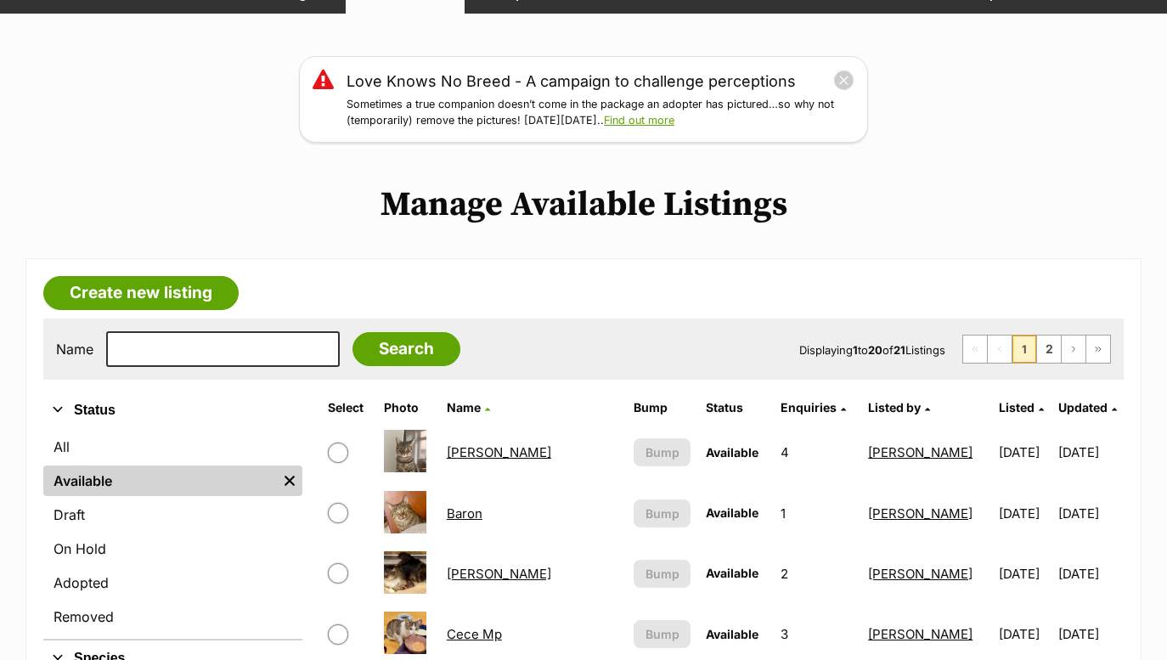
scroll to position [194, 0]
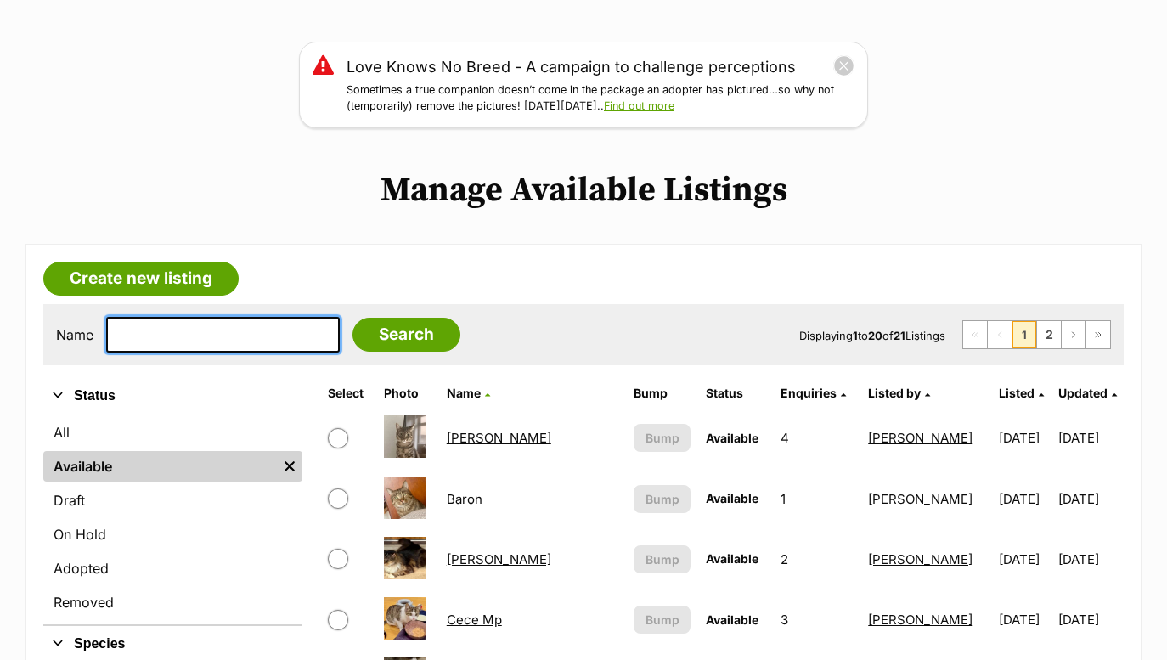
click at [235, 334] on input "text" at bounding box center [223, 335] width 234 height 36
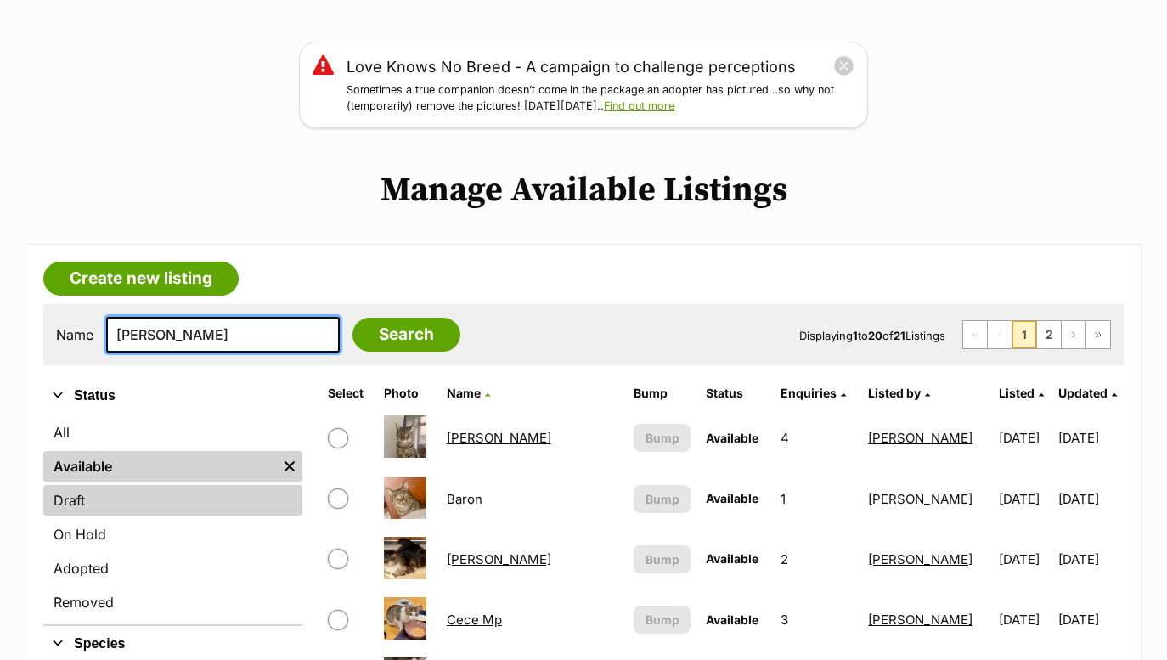
type input "[PERSON_NAME]"
click at [394, 332] on input "Search" at bounding box center [407, 335] width 108 height 34
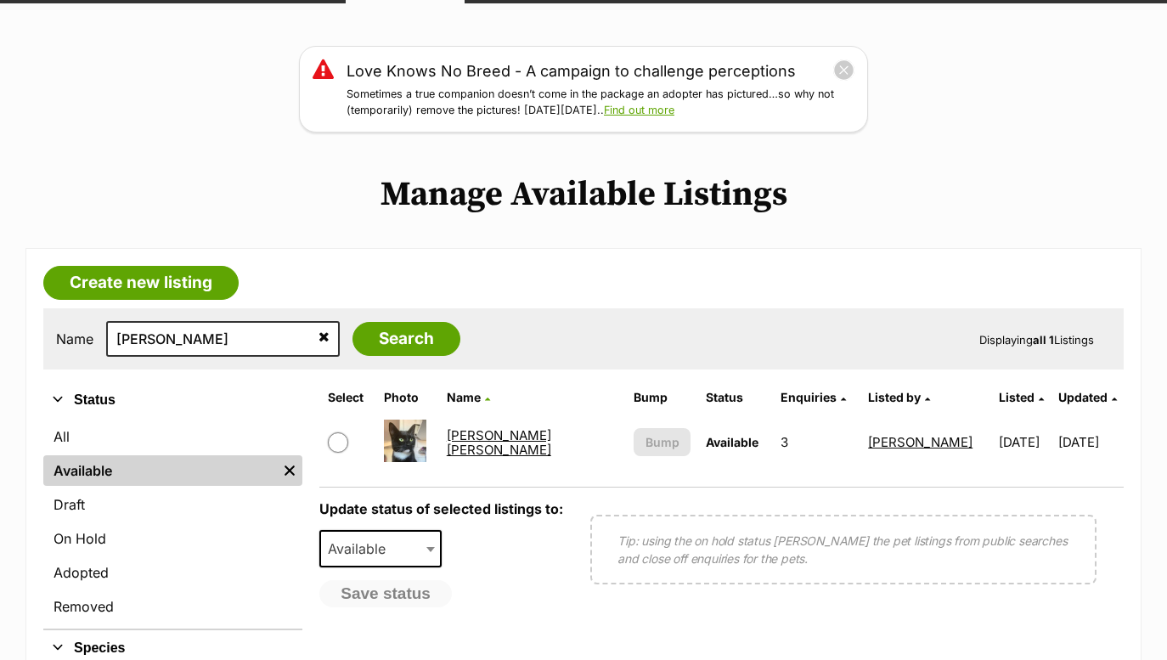
scroll to position [192, 0]
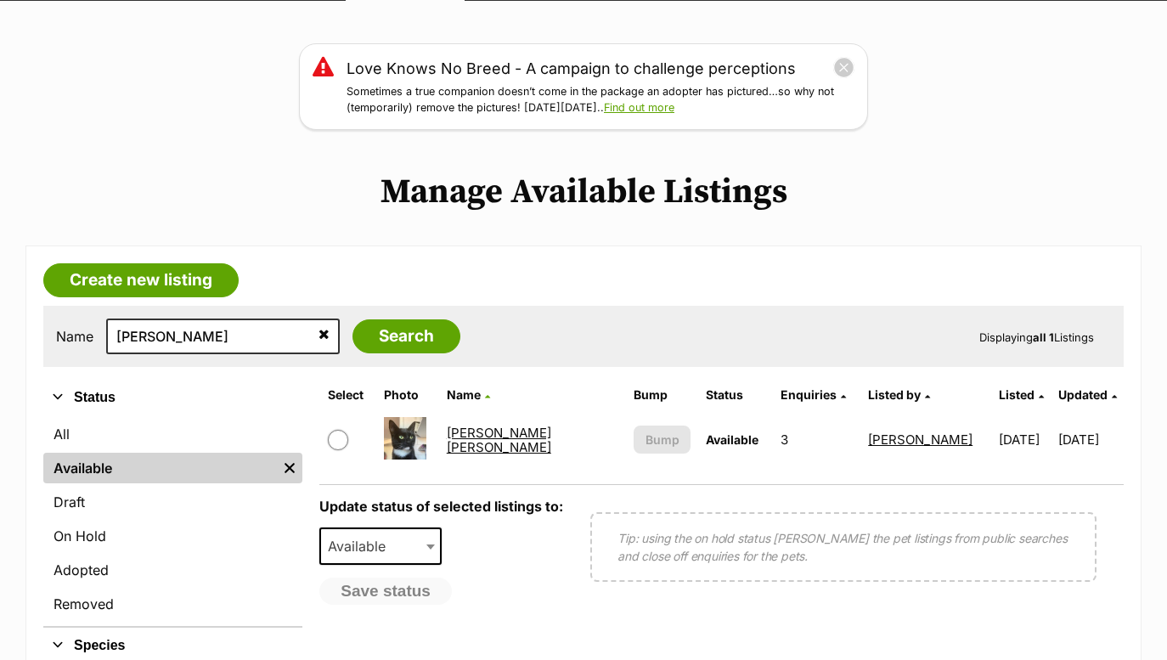
click at [534, 432] on link "[PERSON_NAME] [PERSON_NAME]" at bounding box center [499, 440] width 105 height 31
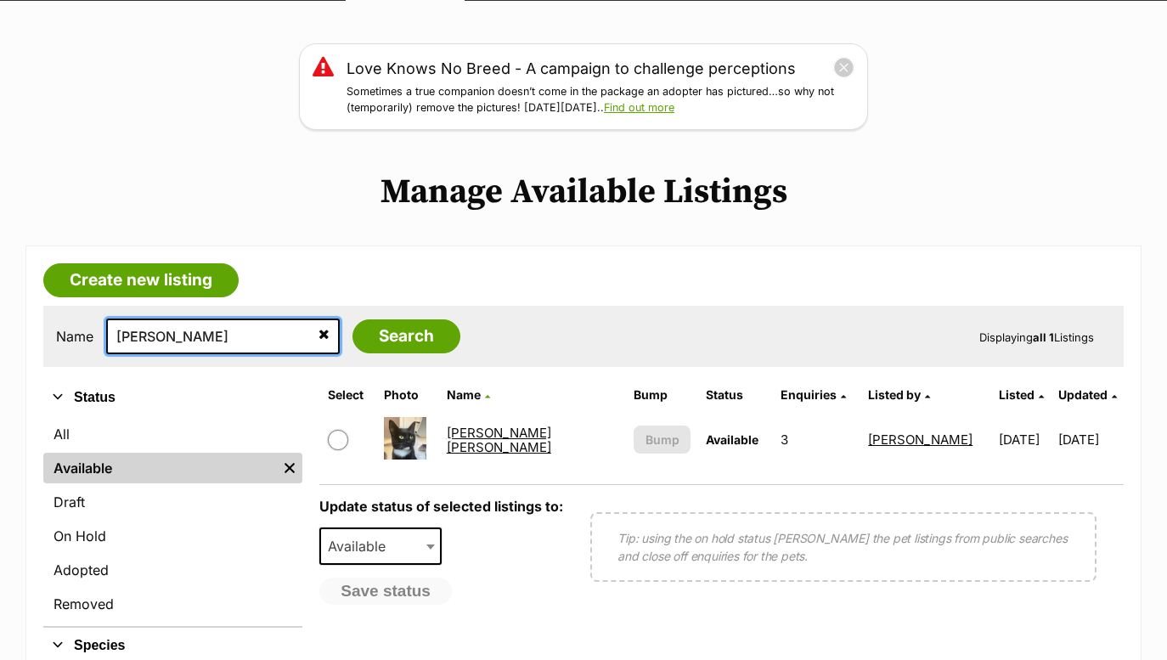
drag, startPoint x: 207, startPoint y: 336, endPoint x: -20, endPoint y: 336, distance: 227.7
type input "QUEEN"
click at [394, 334] on input "Search" at bounding box center [407, 336] width 108 height 34
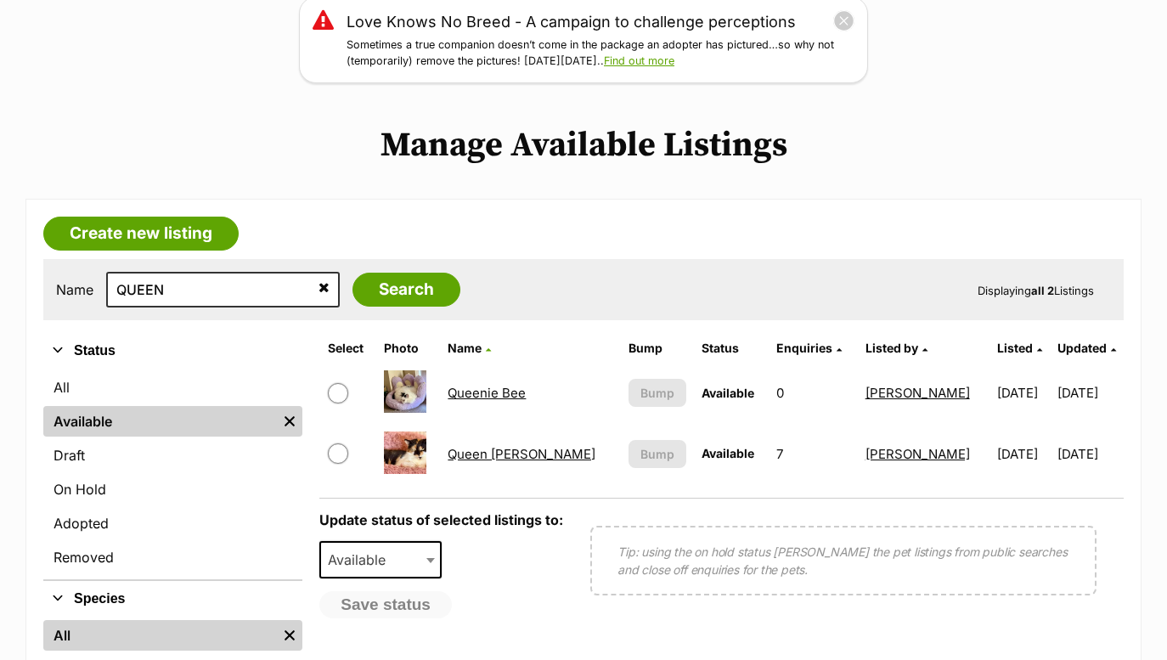
scroll to position [256, 0]
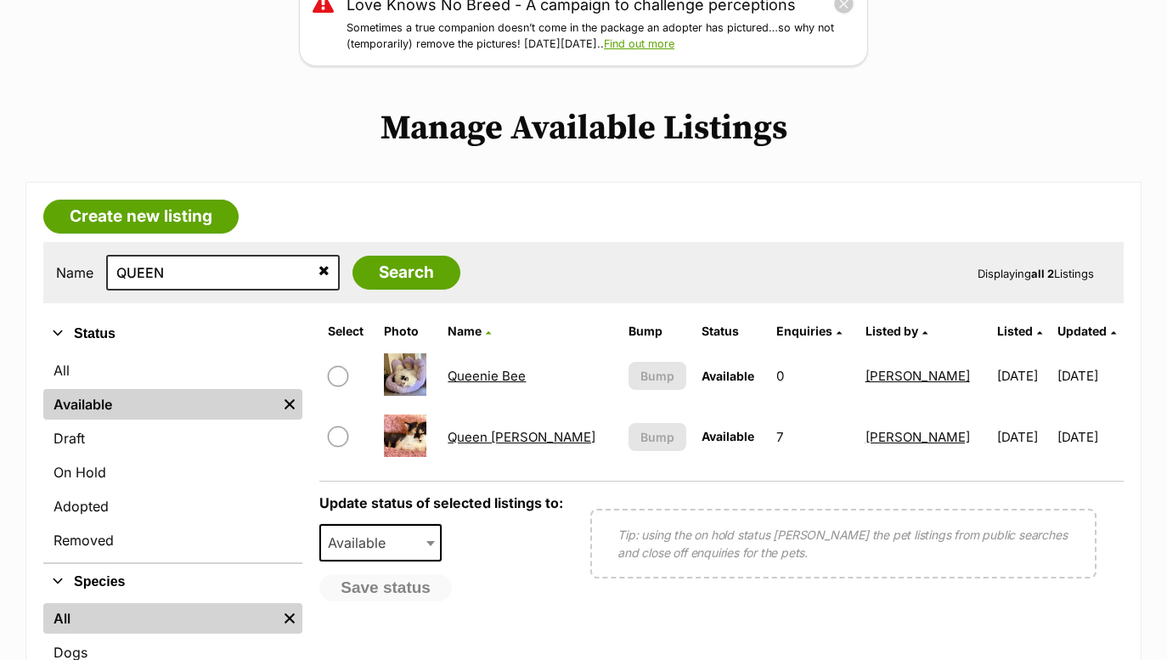
click at [508, 382] on link "Queenie Bee" at bounding box center [487, 376] width 78 height 16
drag, startPoint x: 178, startPoint y: 276, endPoint x: 34, endPoint y: 273, distance: 144.5
click at [32, 273] on article "Create new listing Name QUEEN Search Displaying all 2 Listings Refine your sear…" at bounding box center [583, 499] width 1117 height 635
type input "cece"
click at [394, 270] on input "Search" at bounding box center [407, 273] width 108 height 34
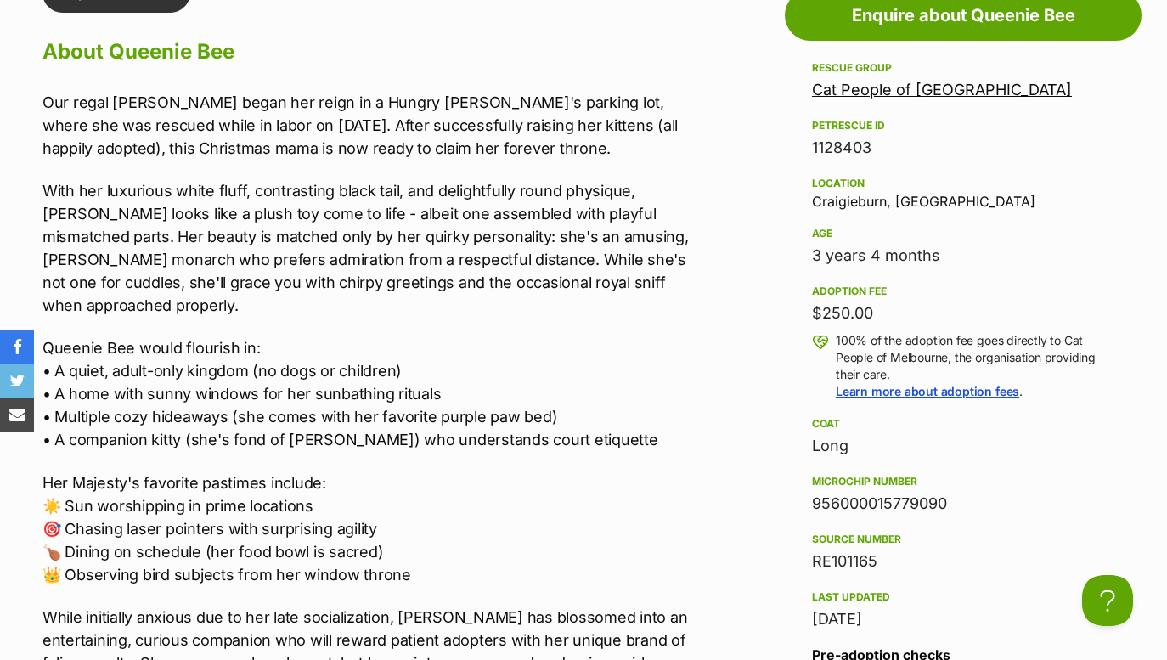
scroll to position [694, 0]
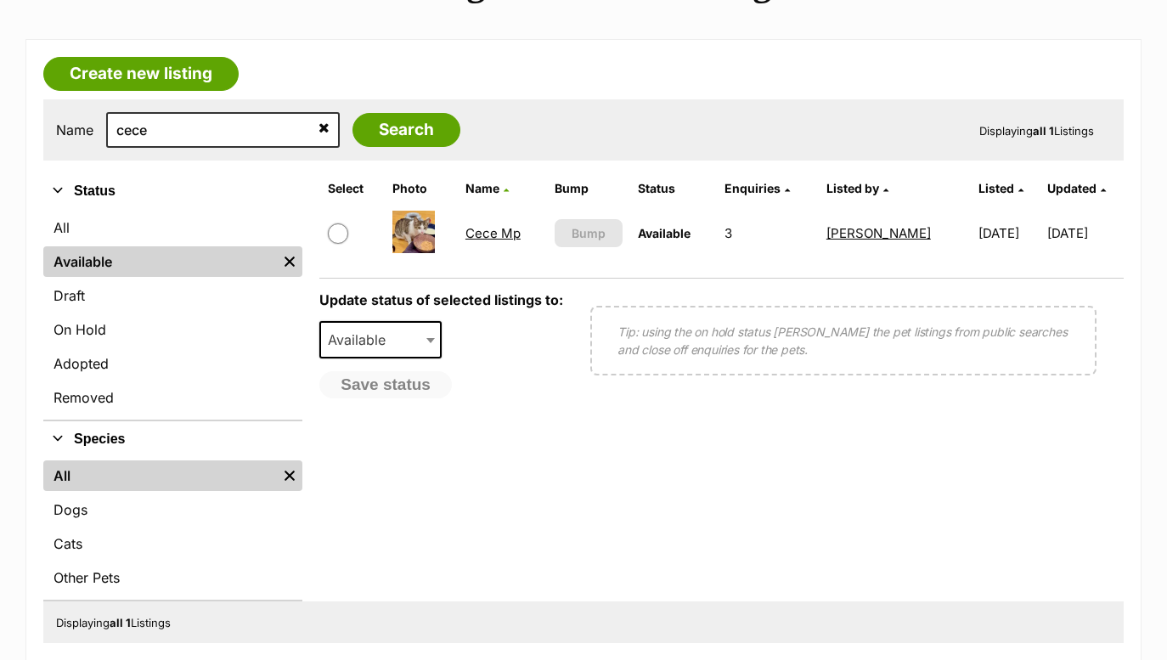
scroll to position [427, 0]
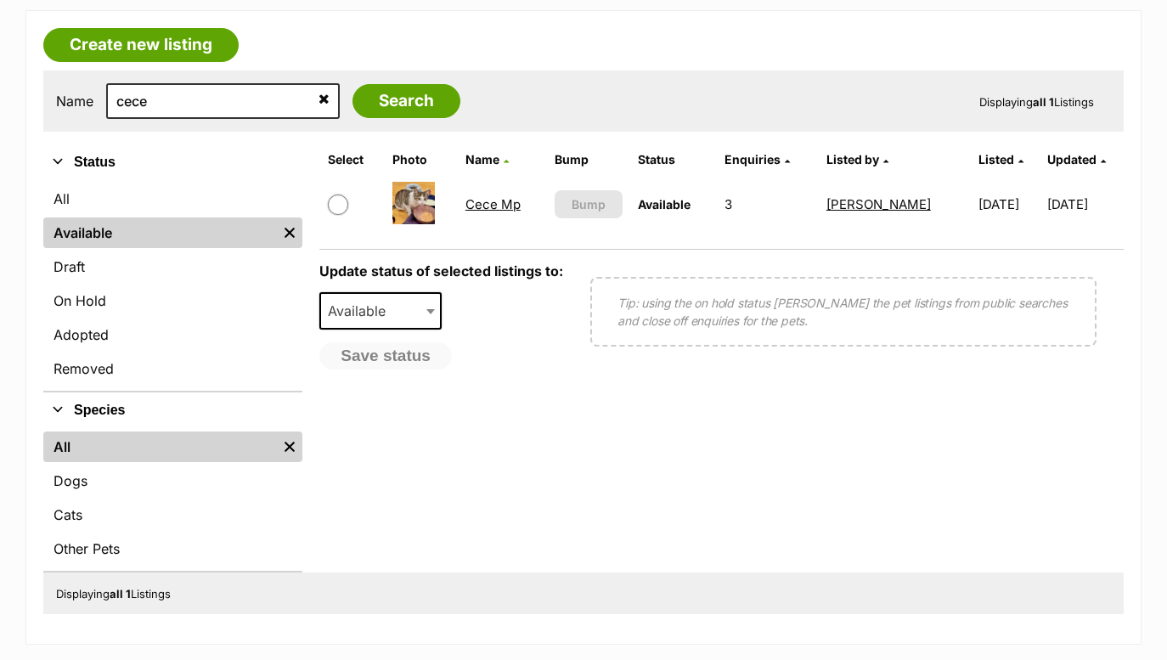
click at [490, 210] on link "Cece Mp" at bounding box center [493, 204] width 55 height 16
drag, startPoint x: 206, startPoint y: 95, endPoint x: -28, endPoint y: 92, distance: 234.5
click at [0, 92] on html "Skip to main content Log in to favourite this pet Log in Or sign up Search PetR…" at bounding box center [583, 587] width 1167 height 2028
type input "rinni"
click at [394, 99] on input "Search" at bounding box center [407, 101] width 108 height 34
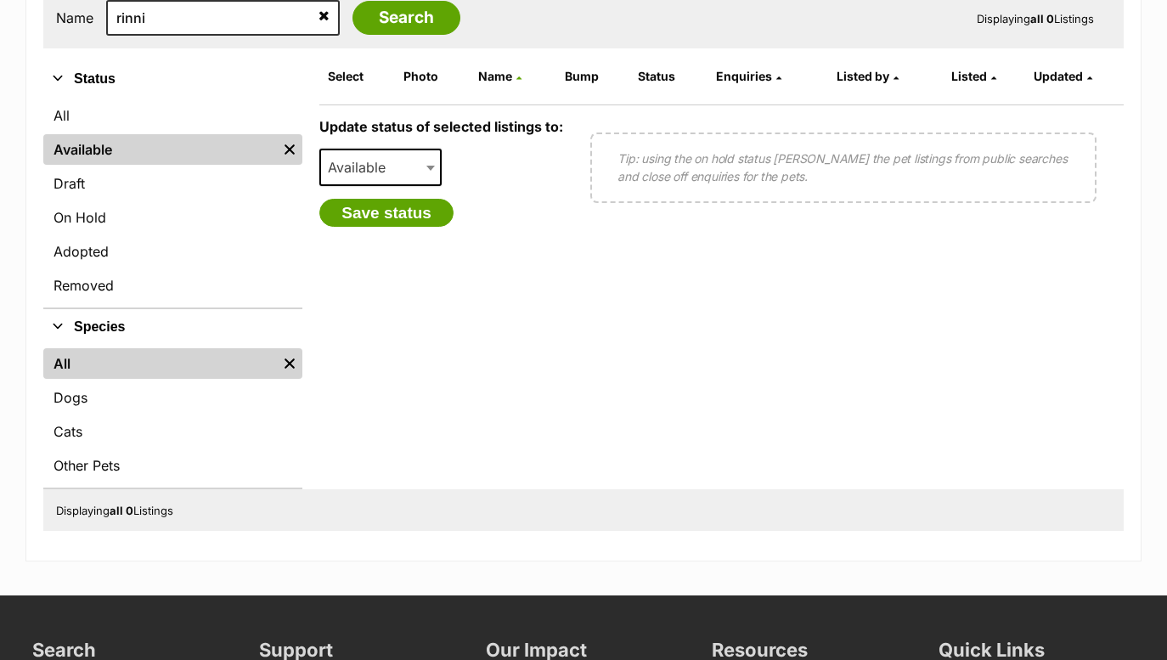
scroll to position [426, 0]
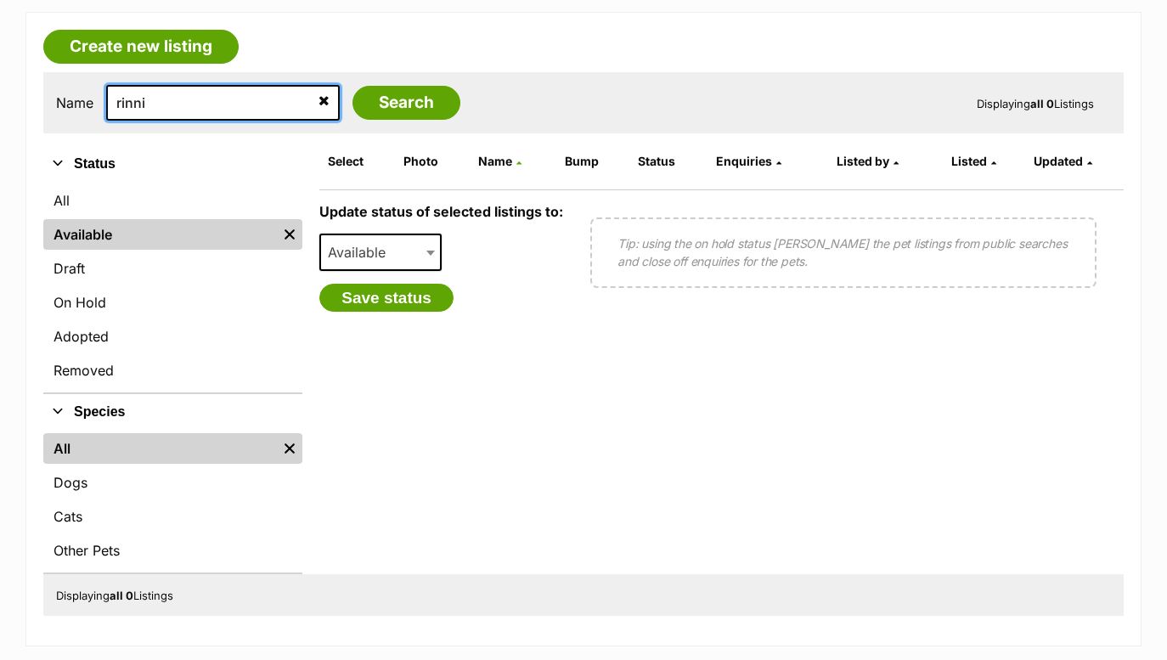
click at [185, 116] on input "rinni" at bounding box center [223, 103] width 234 height 36
type input "[PERSON_NAME]"
click at [394, 100] on input "Search" at bounding box center [407, 103] width 108 height 34
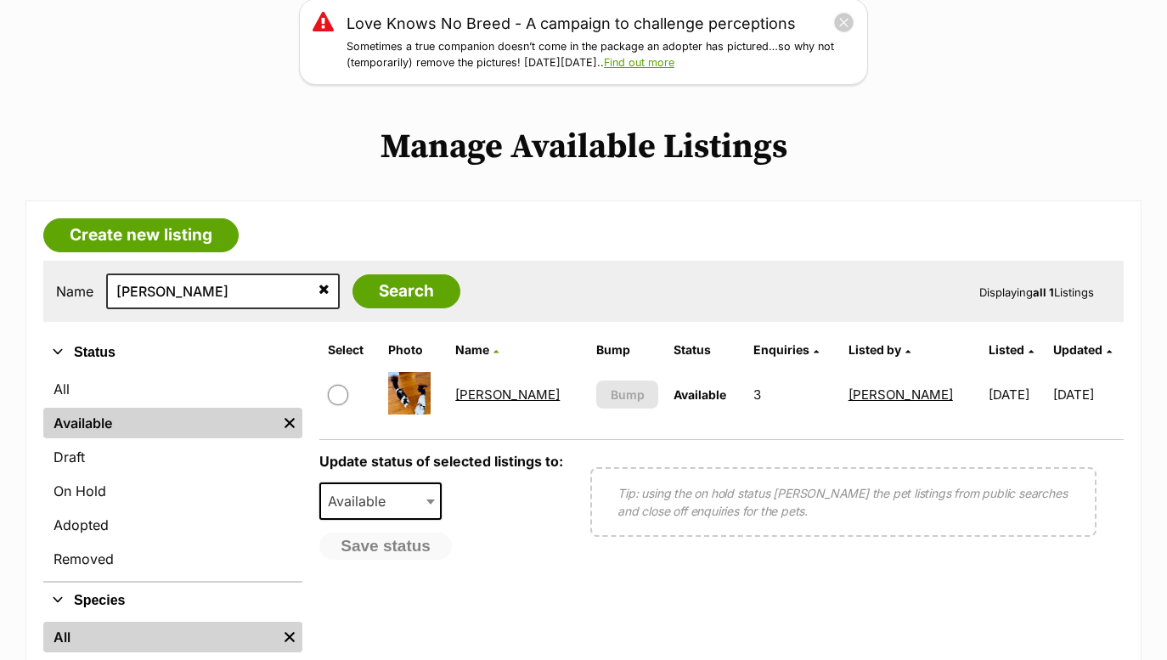
scroll to position [252, 0]
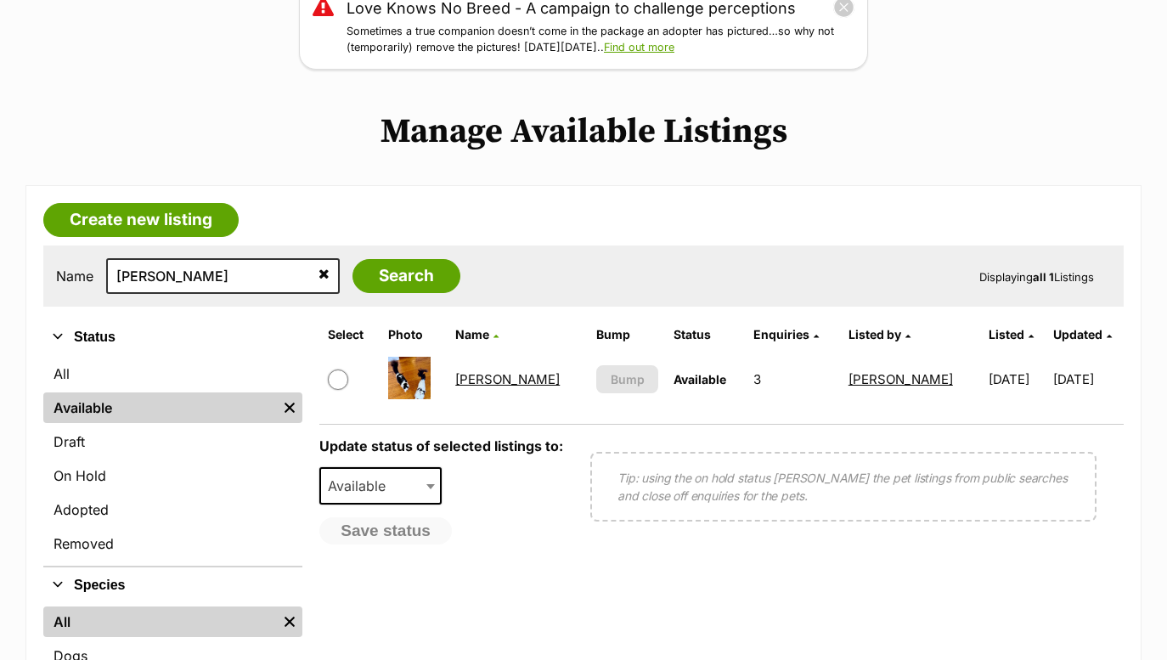
click at [478, 381] on link "[PERSON_NAME]" at bounding box center [507, 379] width 105 height 16
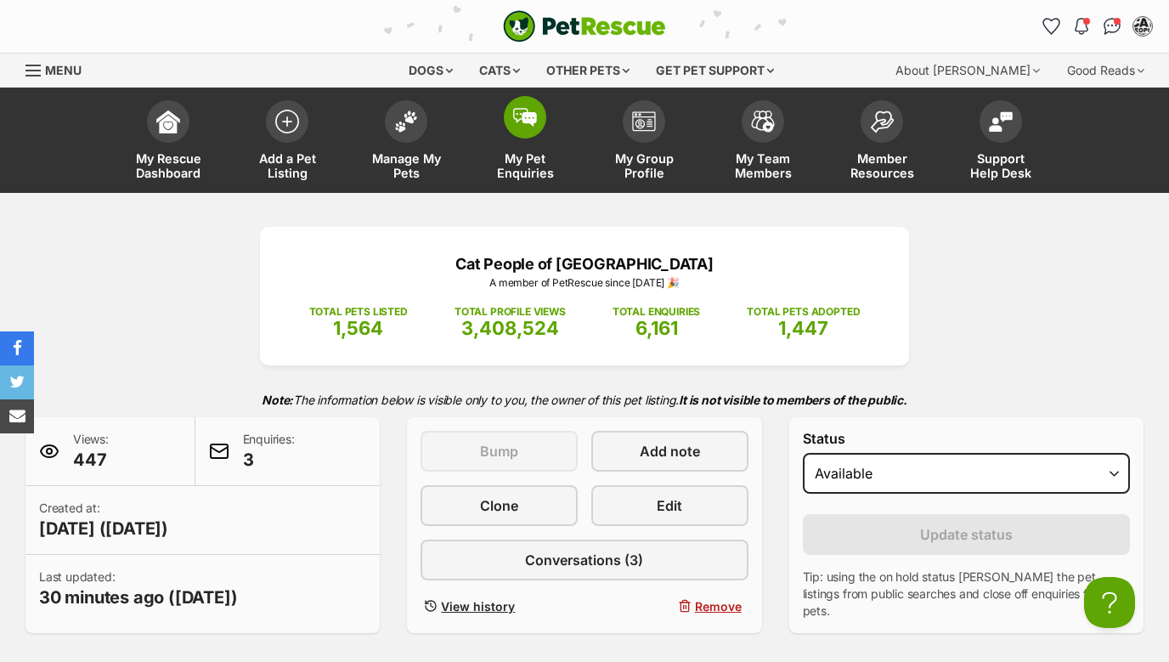
click at [510, 139] on link "My Pet Enquiries" at bounding box center [525, 142] width 119 height 101
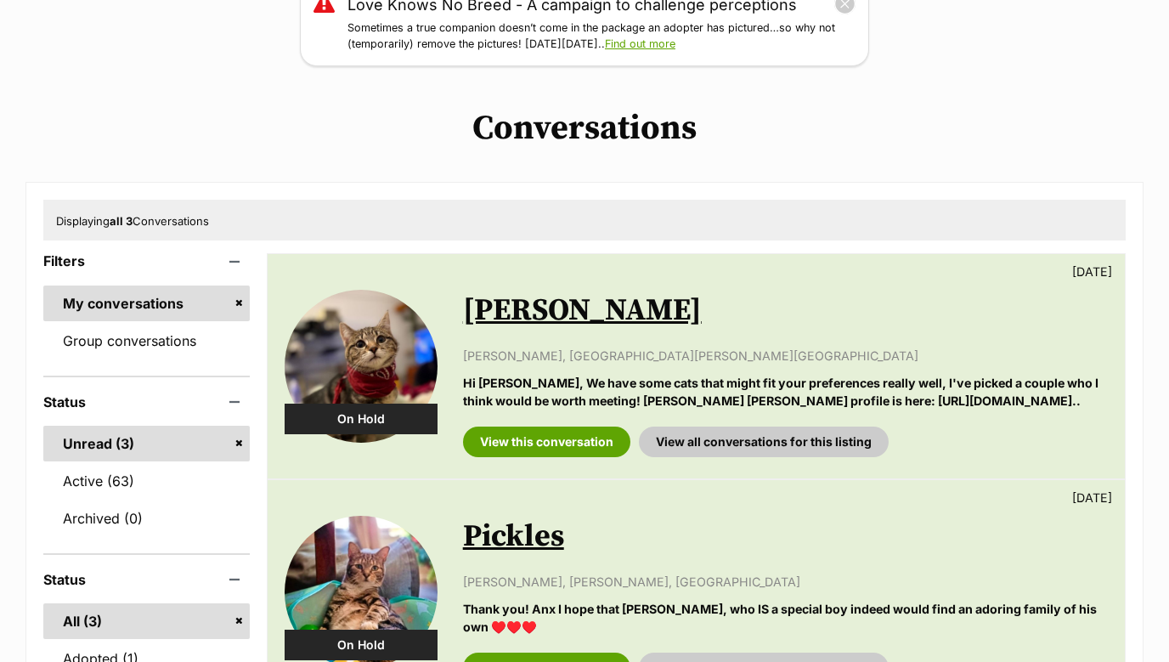
scroll to position [316, 0]
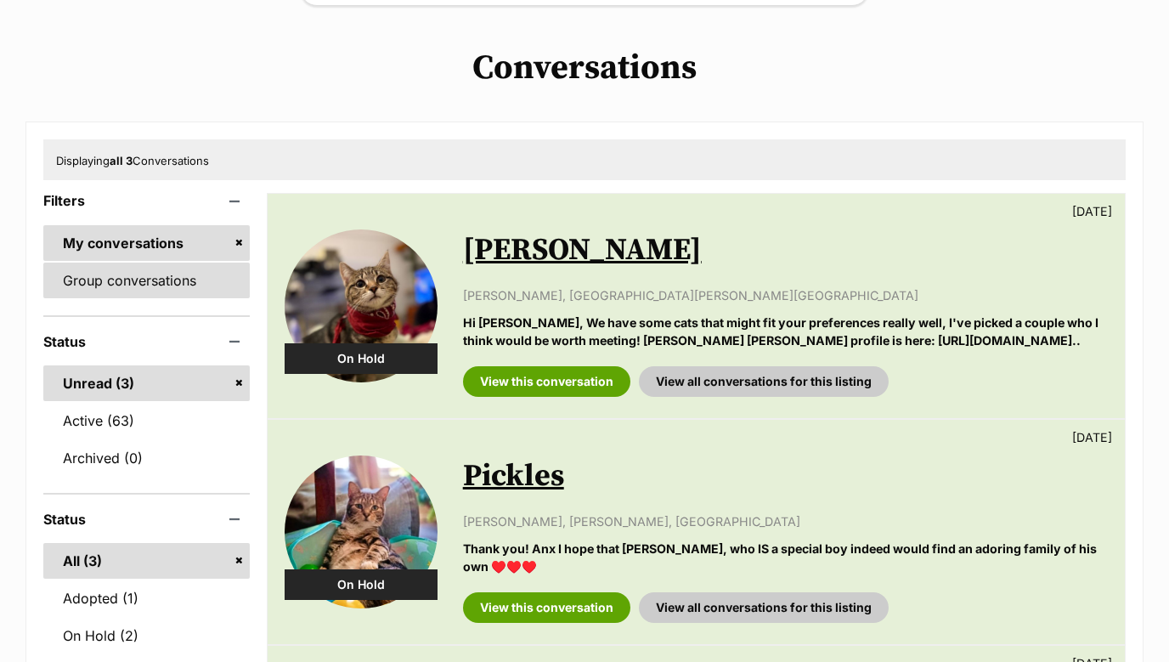
click at [235, 278] on link "Group conversations" at bounding box center [146, 281] width 206 height 36
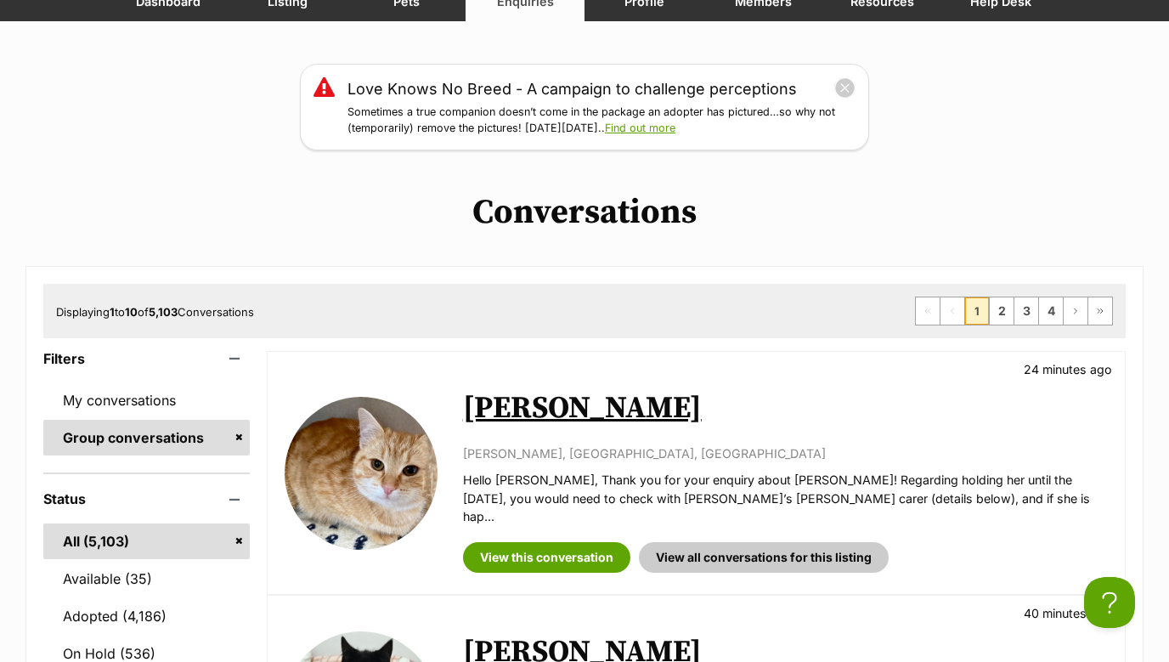
scroll to position [389, 0]
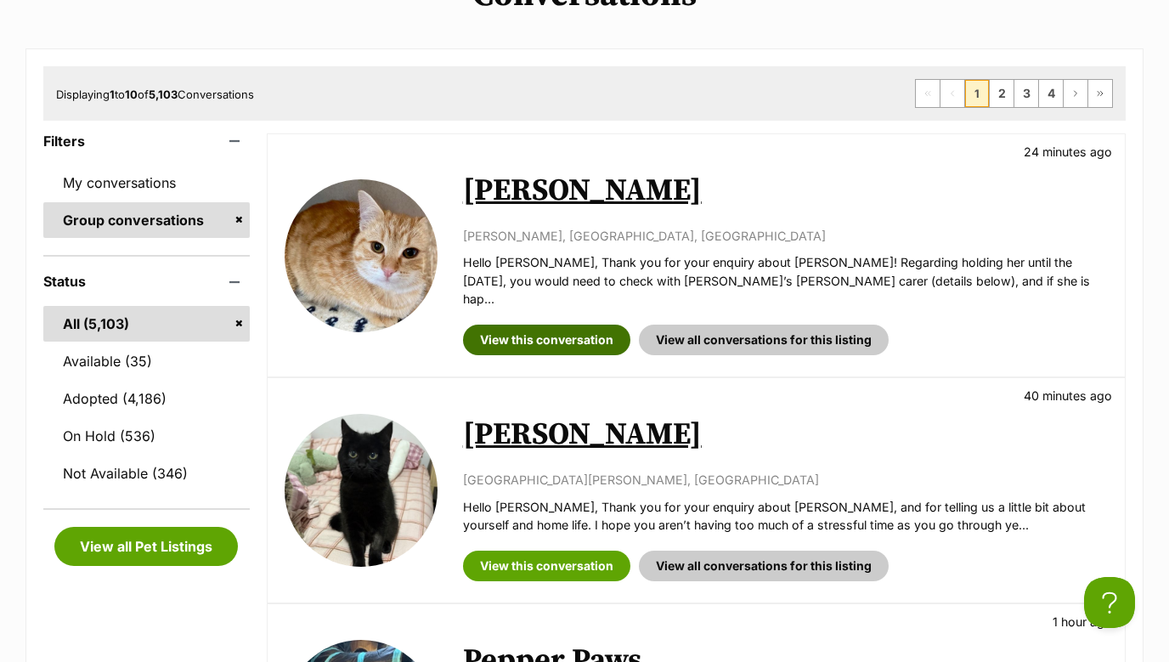
click at [546, 325] on link "View this conversation" at bounding box center [546, 340] width 167 height 31
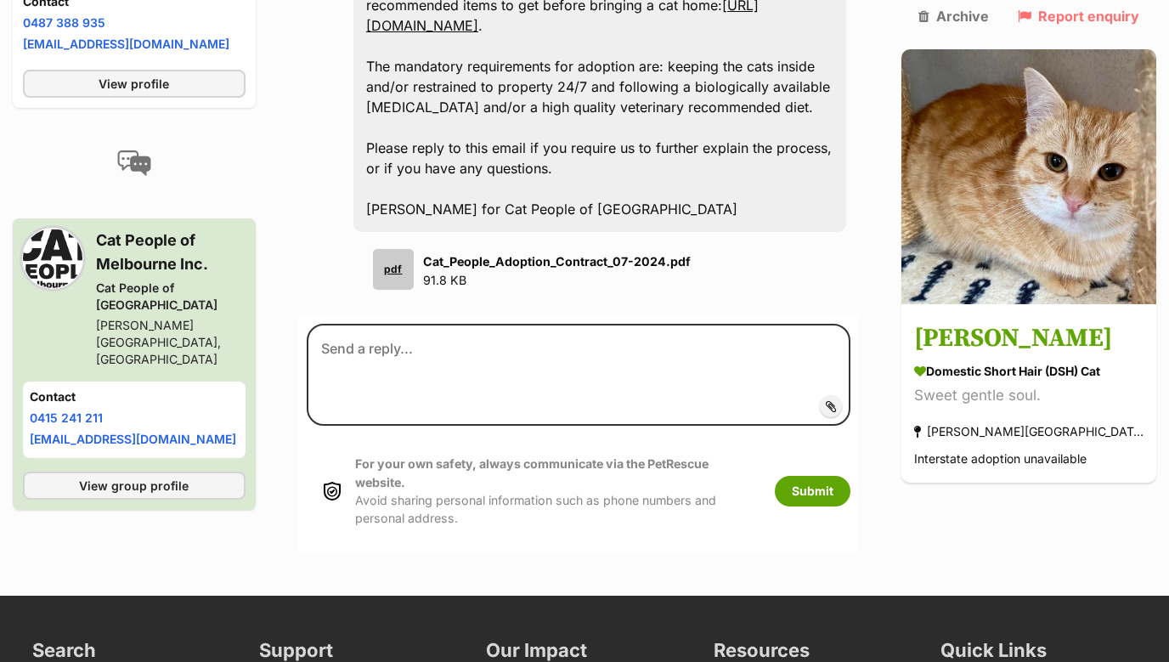
scroll to position [2396, 0]
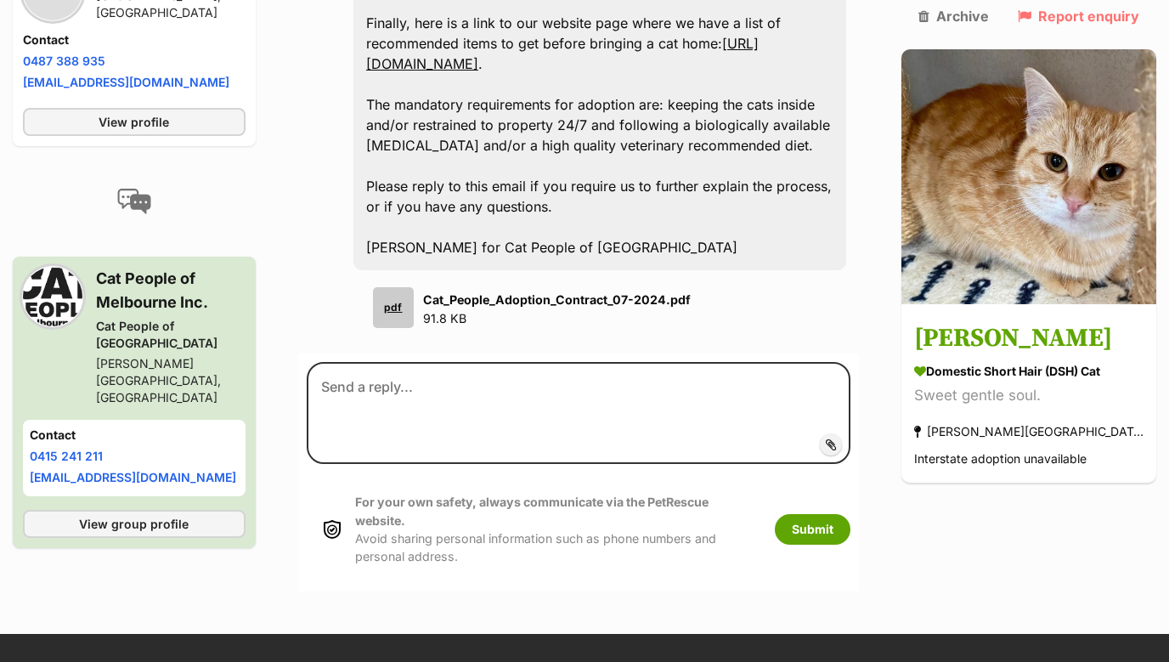
click at [533, 353] on form "Add attachment Submit For your own safety, always communicate via the PetRescue…" at bounding box center [578, 471] width 561 height 237
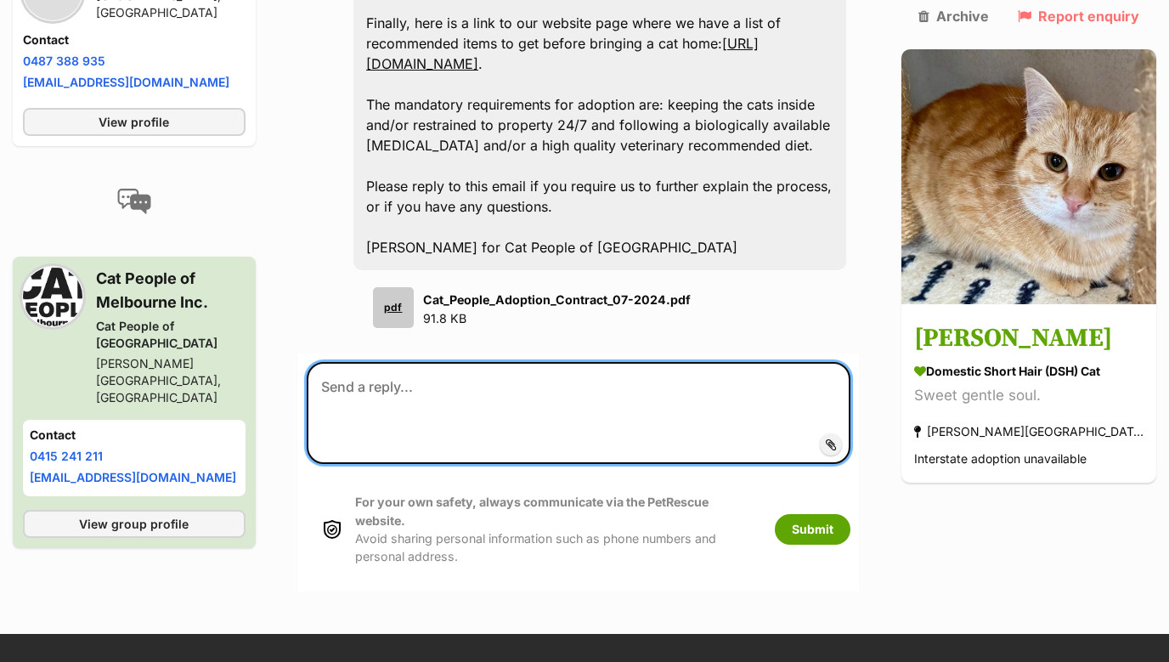
click at [502, 362] on textarea at bounding box center [579, 413] width 544 height 102
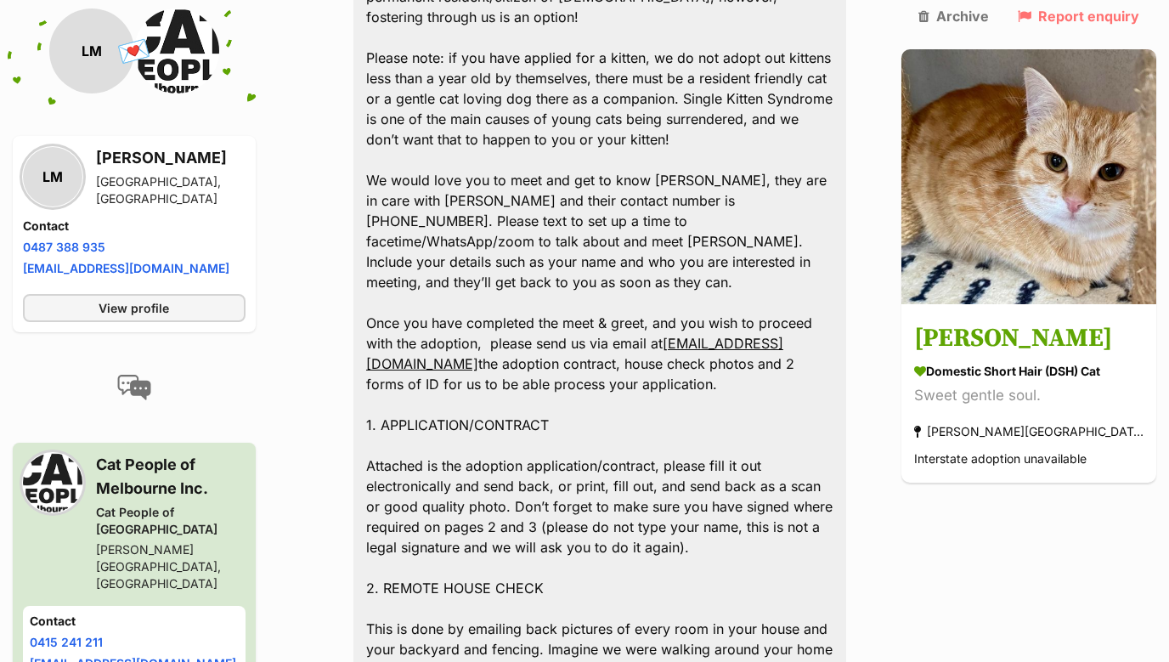
scroll to position [755, 0]
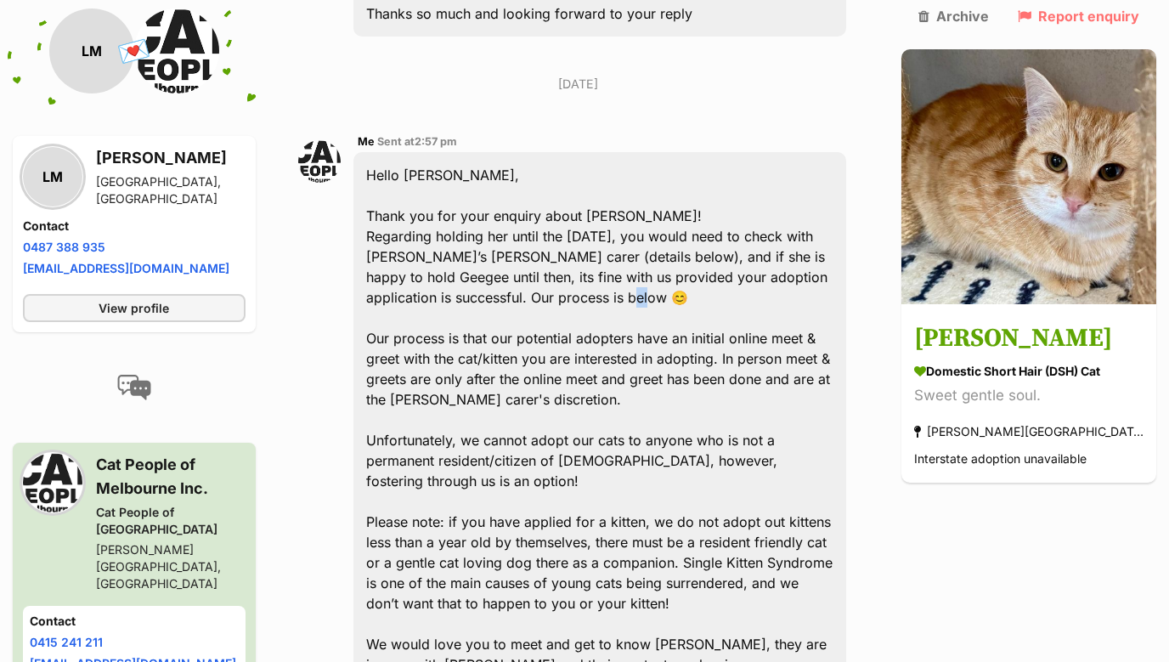
drag, startPoint x: 619, startPoint y: 280, endPoint x: 593, endPoint y: 275, distance: 26.7
copy div "😊"
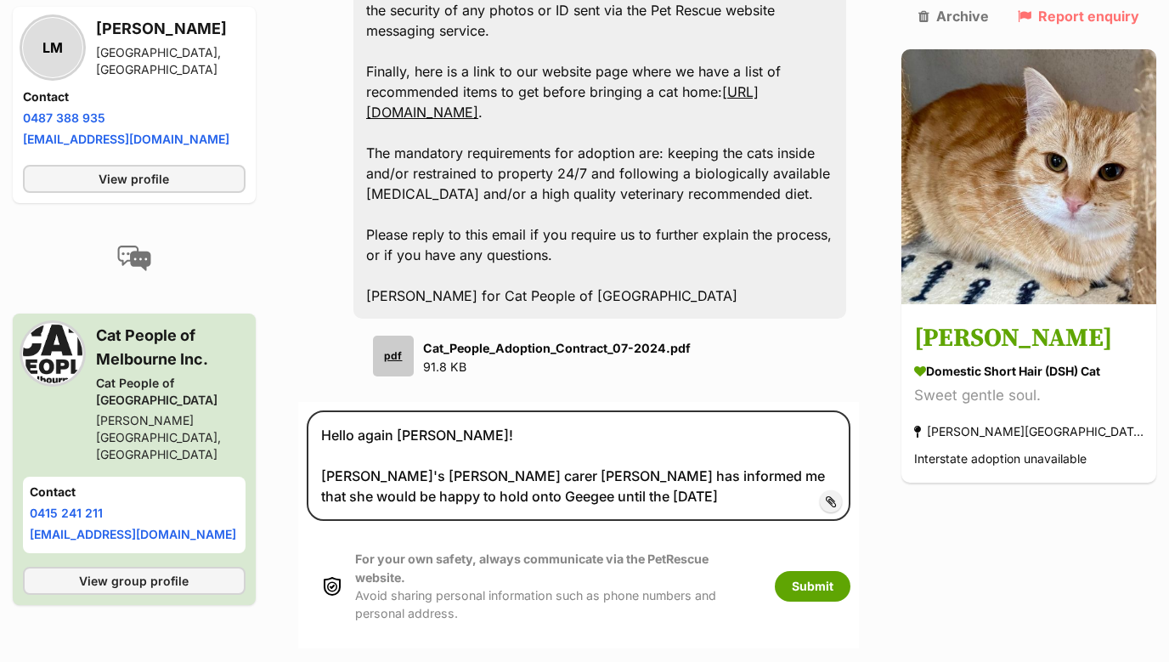
scroll to position [2538, 0]
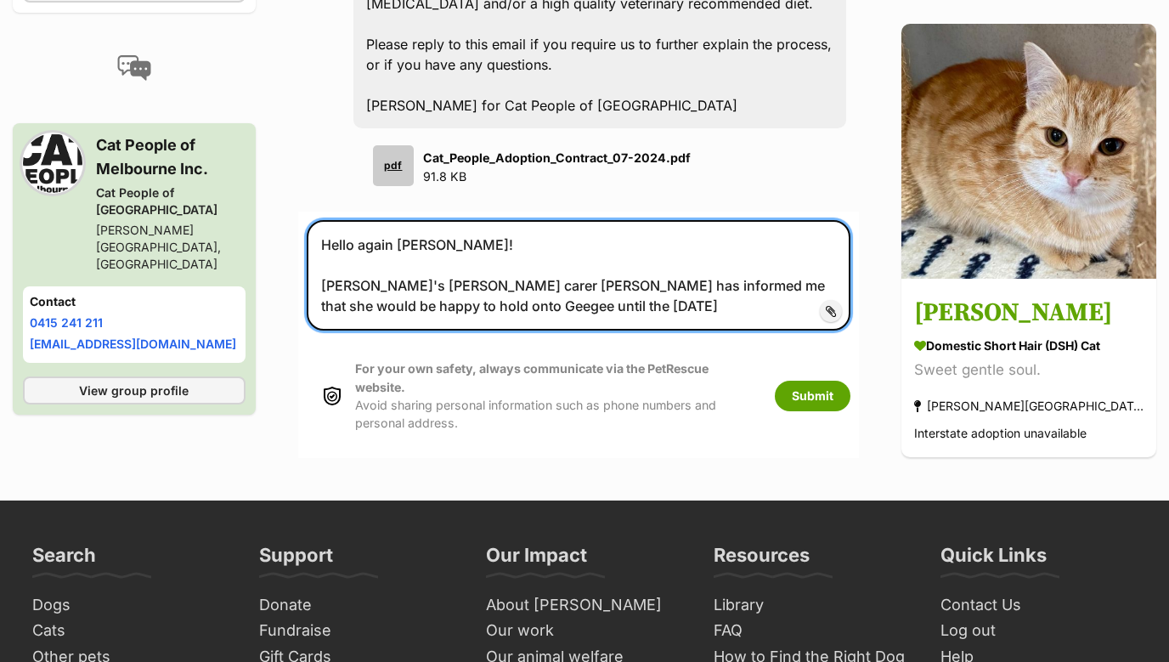
click at [583, 270] on textarea "Hello again Laura! Geegee's foster carer Yolanda has informed me that she would…" at bounding box center [579, 275] width 544 height 110
paste textarea "😊"
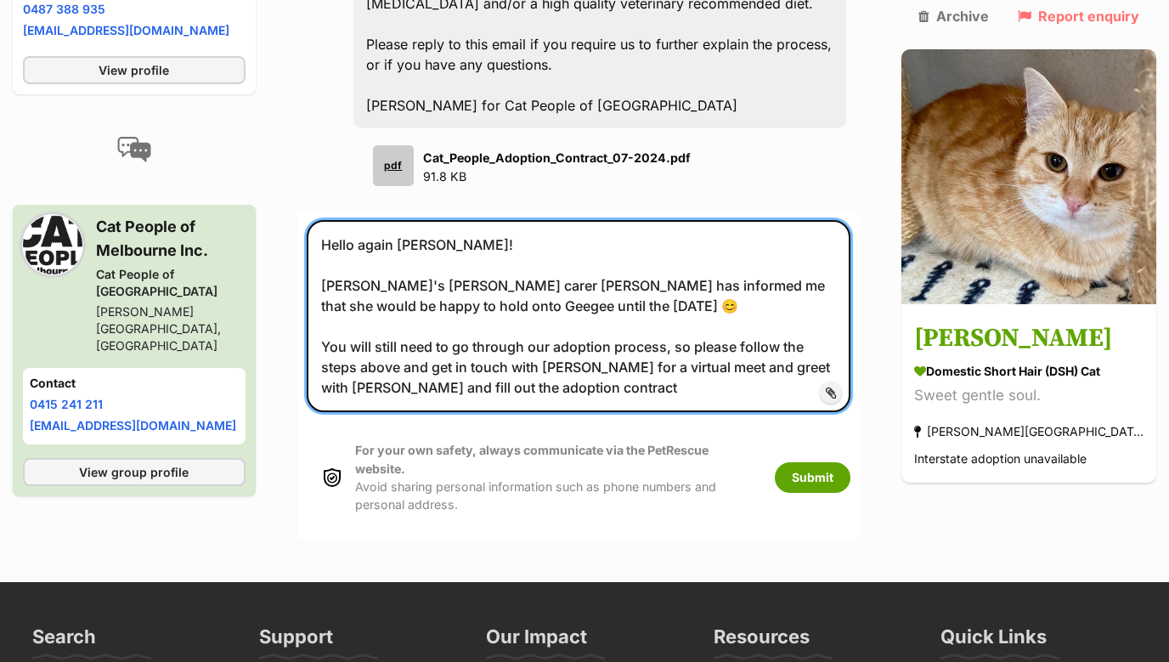
click at [676, 346] on textarea "Hello again Laura! Geegee's foster carer Yolanda has informed me that she would…" at bounding box center [579, 316] width 544 height 192
click at [576, 324] on textarea "Hello again Laura! Geegee's foster carer Yolanda has informed me that she would…" at bounding box center [579, 316] width 544 height 192
drag, startPoint x: 586, startPoint y: 347, endPoint x: 376, endPoint y: 325, distance: 211.0
click at [376, 325] on textarea "Hello again Laura! Geegee's foster carer Yolanda has informed me that she would…" at bounding box center [579, 316] width 544 height 192
click at [511, 339] on textarea "Hello again Laura! Geegee's foster carer Yolanda has informed me that she would…" at bounding box center [579, 316] width 544 height 192
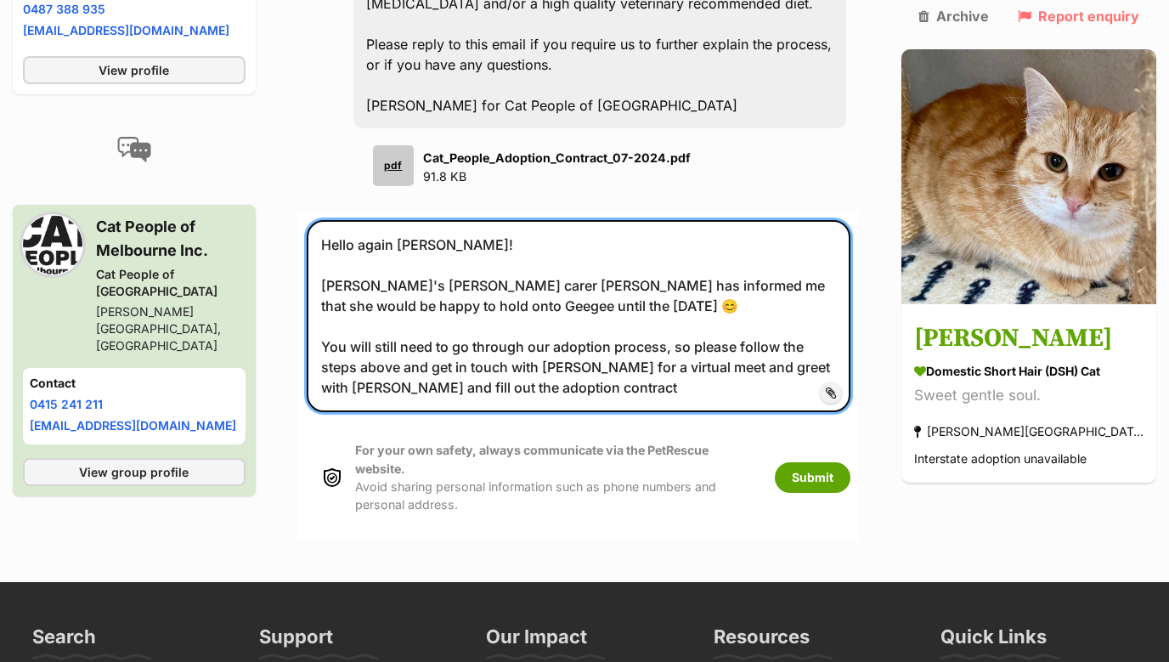
drag, startPoint x: 529, startPoint y: 342, endPoint x: 829, endPoint y: 323, distance: 301.4
click at [829, 323] on textarea "Hello again Laura! Geegee's foster carer Yolanda has informed me that she would…" at bounding box center [579, 316] width 544 height 192
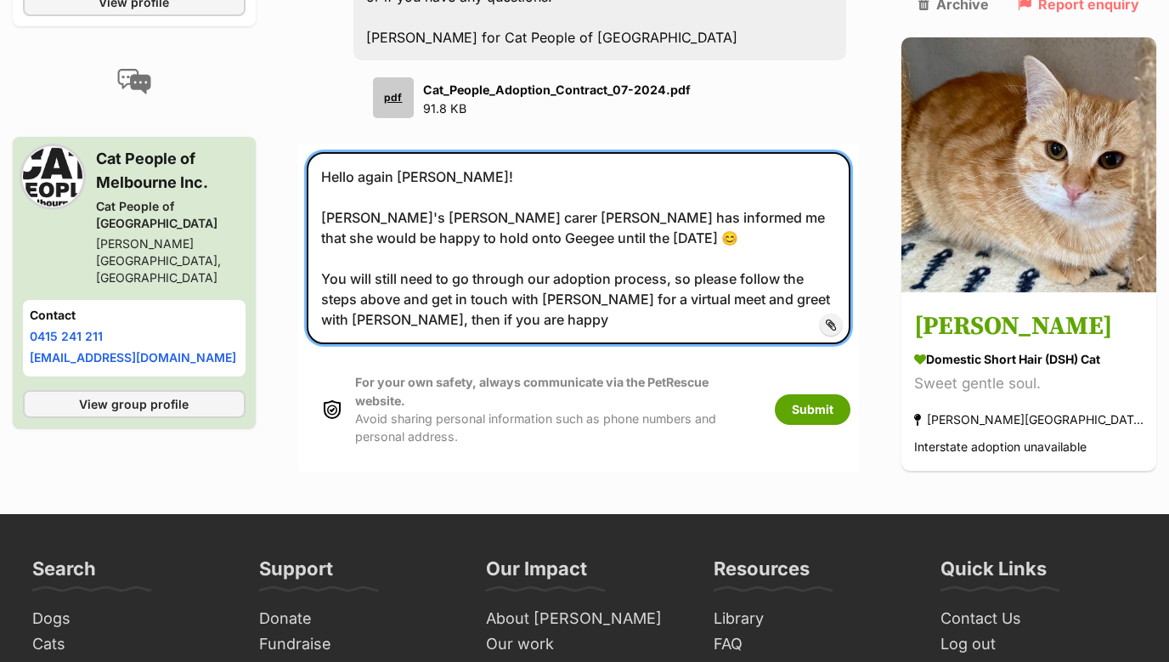
scroll to position [2607, 0]
drag, startPoint x: 831, startPoint y: 276, endPoint x: 835, endPoint y: 268, distance: 9.5
click at [835, 268] on textarea "Hello again Laura! Geegee's foster carer Yolanda has informed me that she would…" at bounding box center [579, 247] width 544 height 192
drag, startPoint x: 726, startPoint y: 277, endPoint x: 833, endPoint y: 260, distance: 107.6
click at [837, 259] on textarea "Hello again Laura! Geegee's foster carer Yolanda has informed me that she would…" at bounding box center [579, 247] width 544 height 192
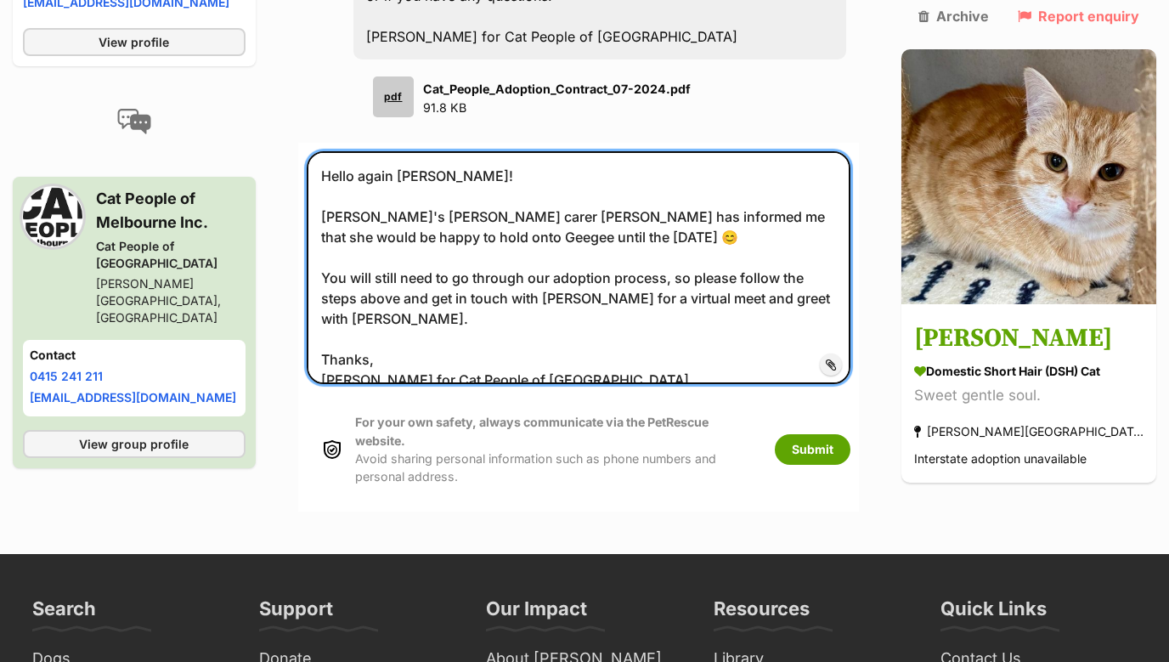
click at [844, 263] on textarea "Hello again Laura! Geegee's foster carer Yolanda has informed me that she would…" at bounding box center [579, 267] width 544 height 233
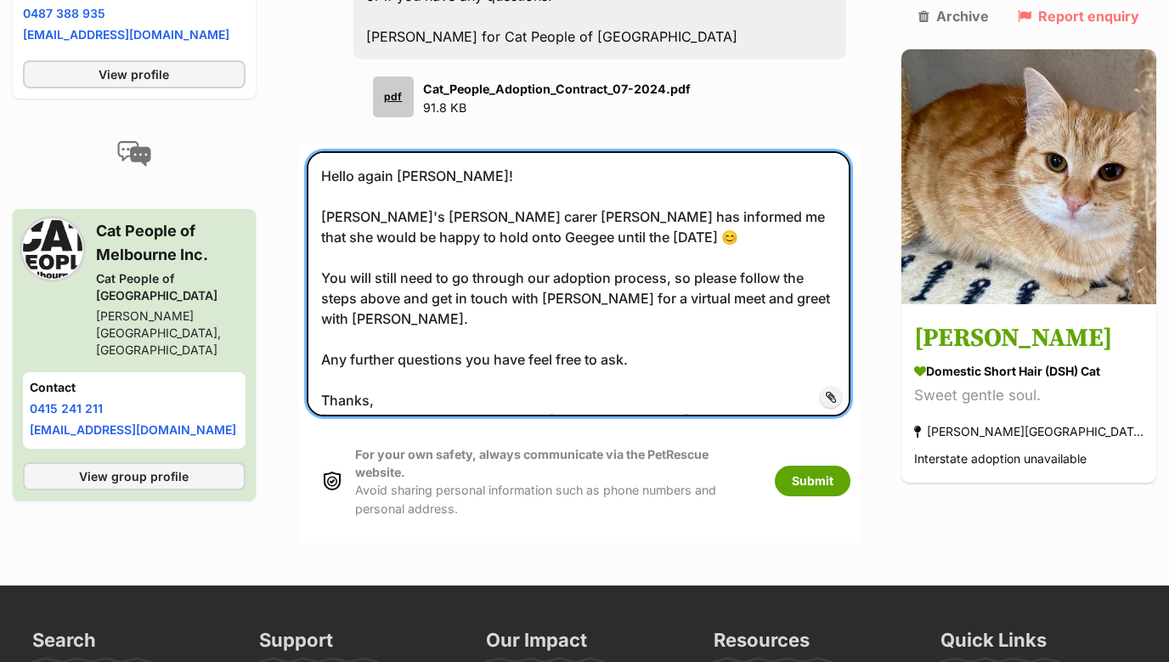
drag, startPoint x: 676, startPoint y: 305, endPoint x: 323, endPoint y: 304, distance: 352.6
click at [323, 304] on textarea "Hello again Laura! Geegee's foster carer Yolanda has informed me that she would…" at bounding box center [579, 283] width 544 height 265
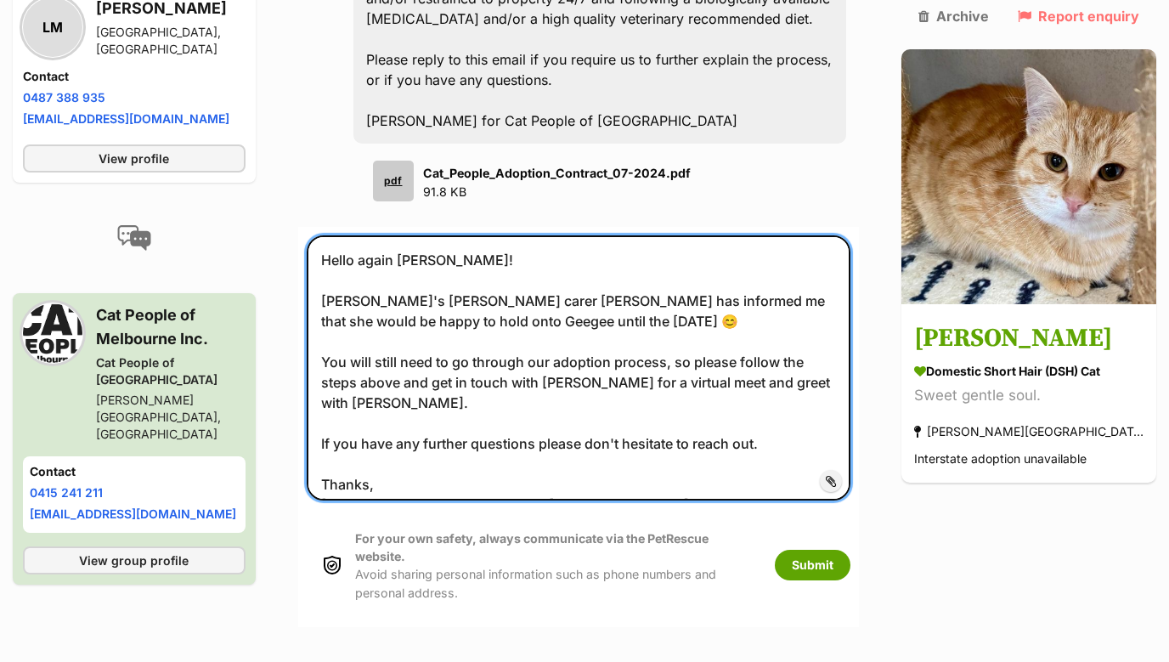
scroll to position [2507, 0]
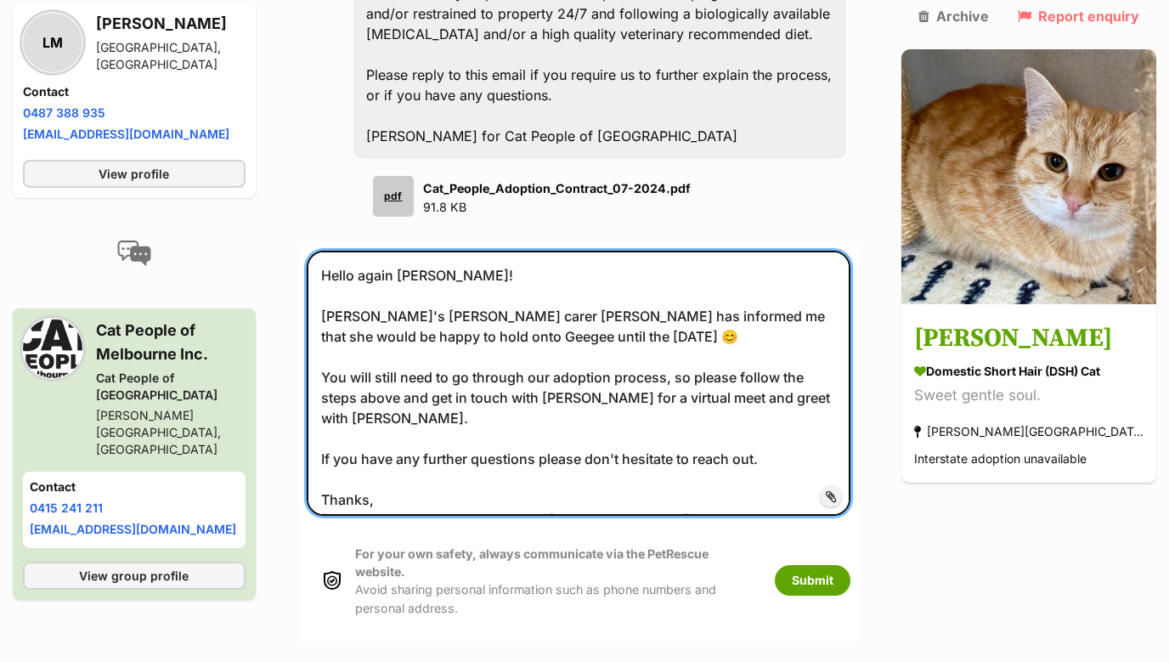
click at [476, 273] on textarea "Hello again Laura! Geegee's foster carer Yolanda has informed me that she would…" at bounding box center [579, 383] width 544 height 265
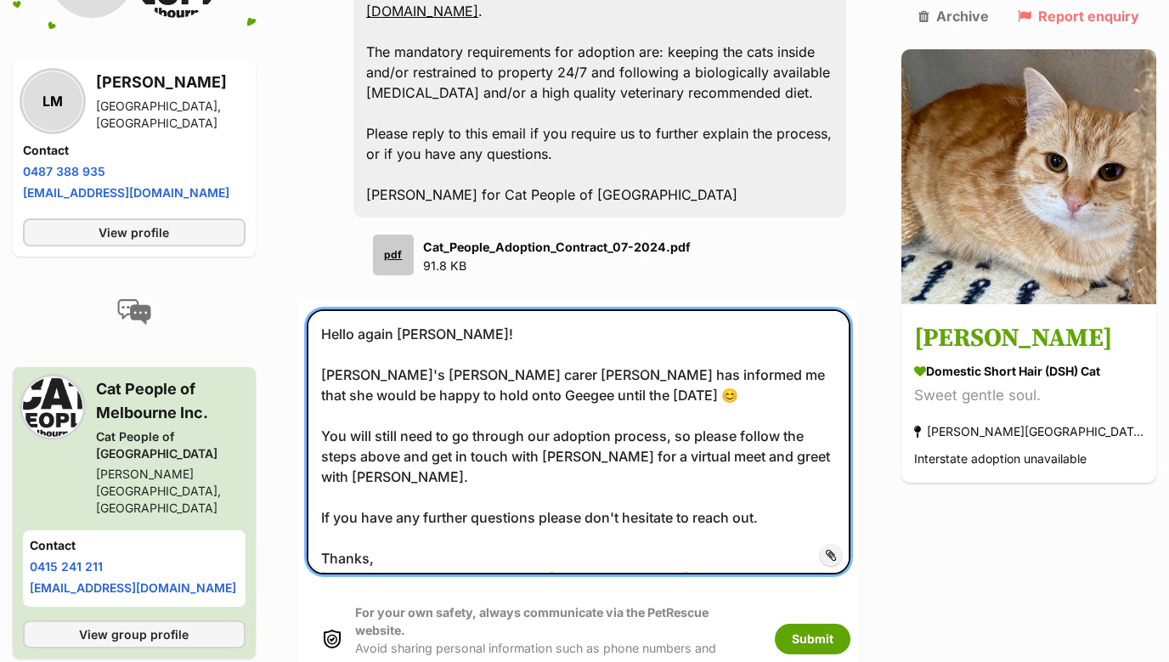
scroll to position [2786, 0]
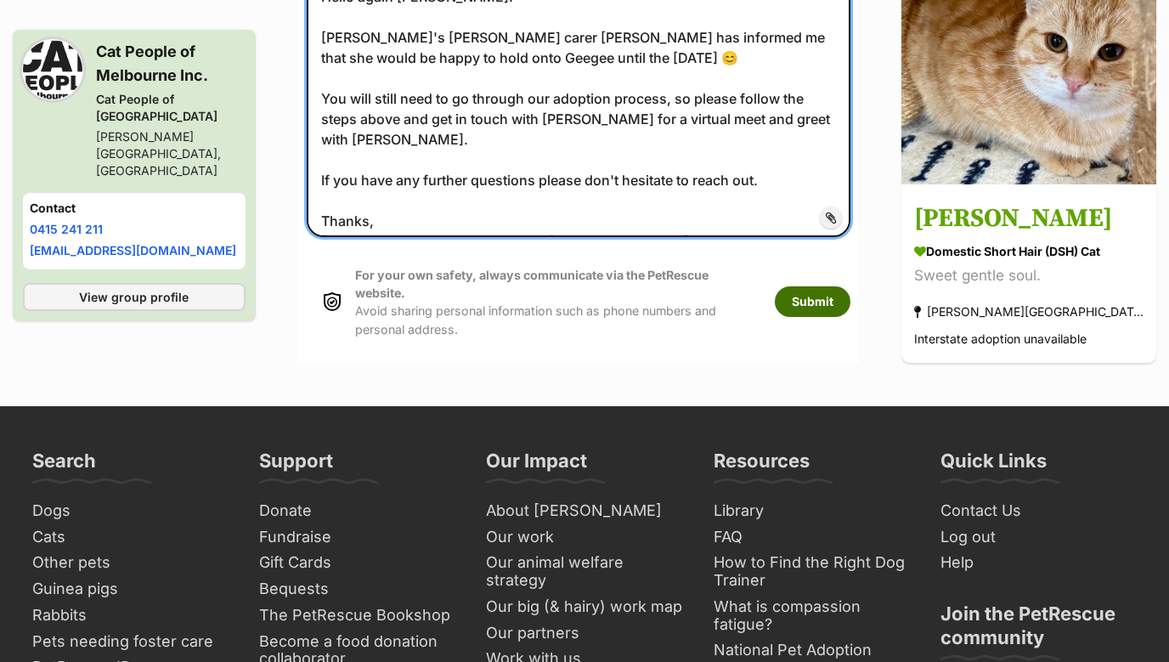
type textarea "Hello again Laura! Geegee's foster carer Yolanda has informed me that she would…"
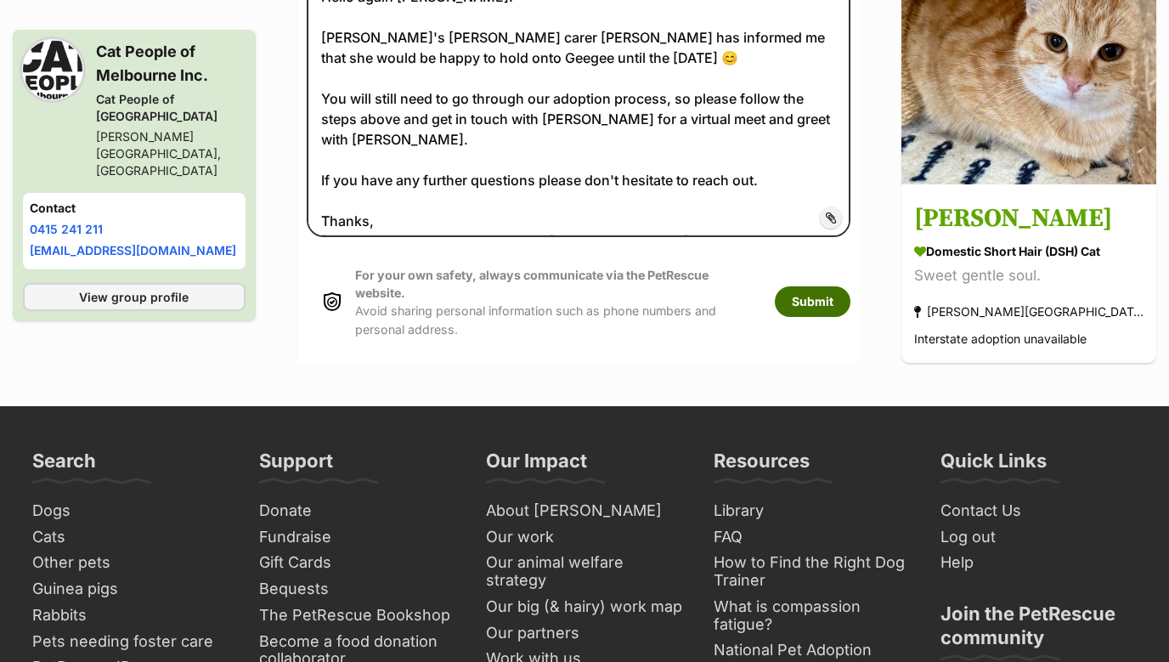
click at [851, 286] on button "Submit" at bounding box center [813, 301] width 76 height 31
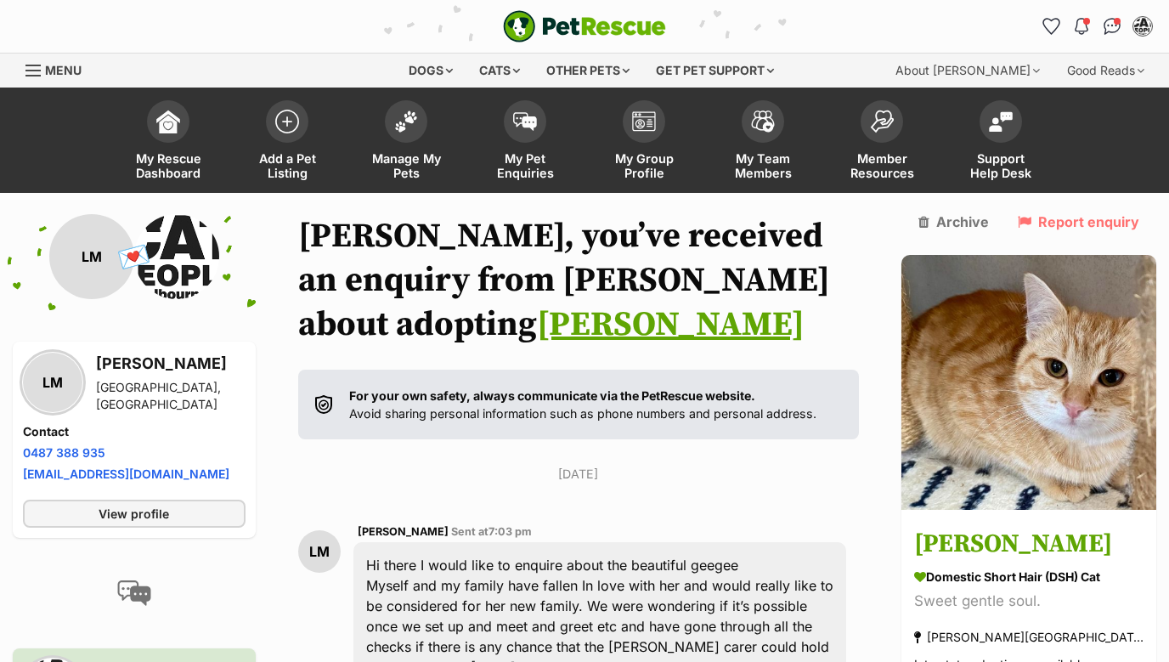
scroll to position [2786, 0]
